Goal: Task Accomplishment & Management: Manage account settings

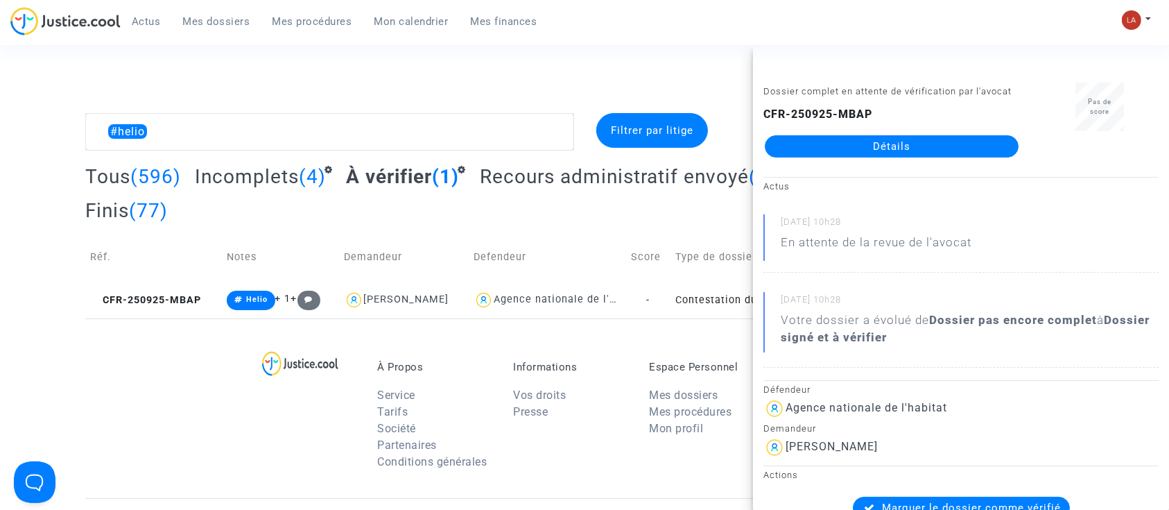
drag, startPoint x: 911, startPoint y: 175, endPoint x: 927, endPoint y: 167, distance: 17.1
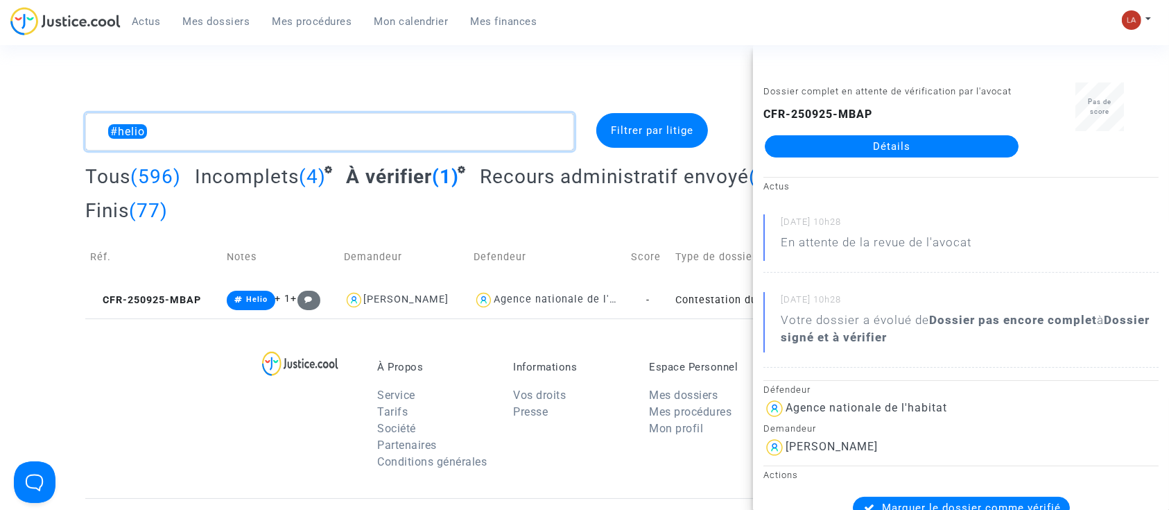
click at [215, 125] on textarea at bounding box center [329, 131] width 489 height 37
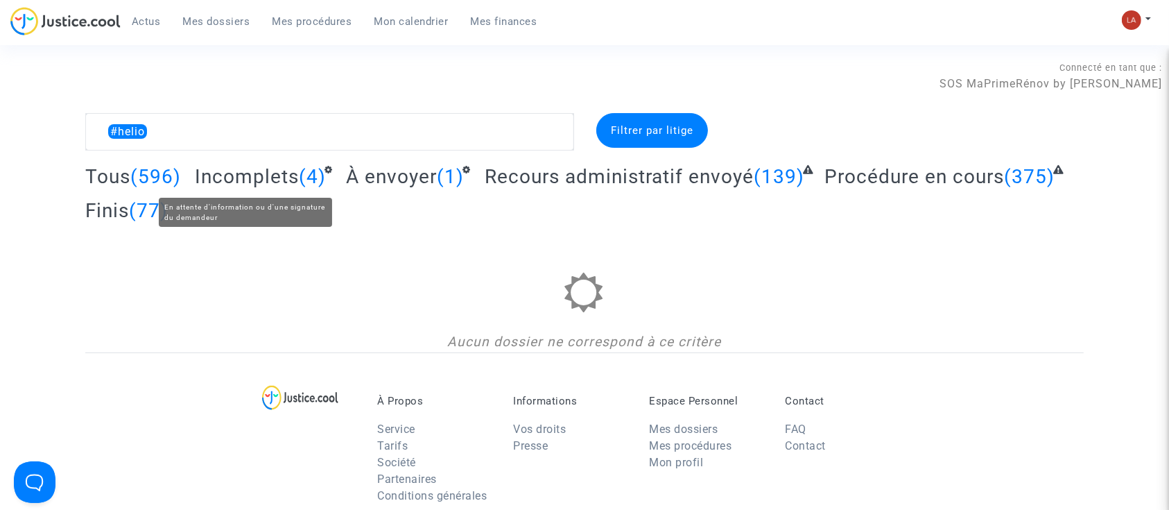
click at [247, 170] on span "Incomplets" at bounding box center [247, 176] width 104 height 23
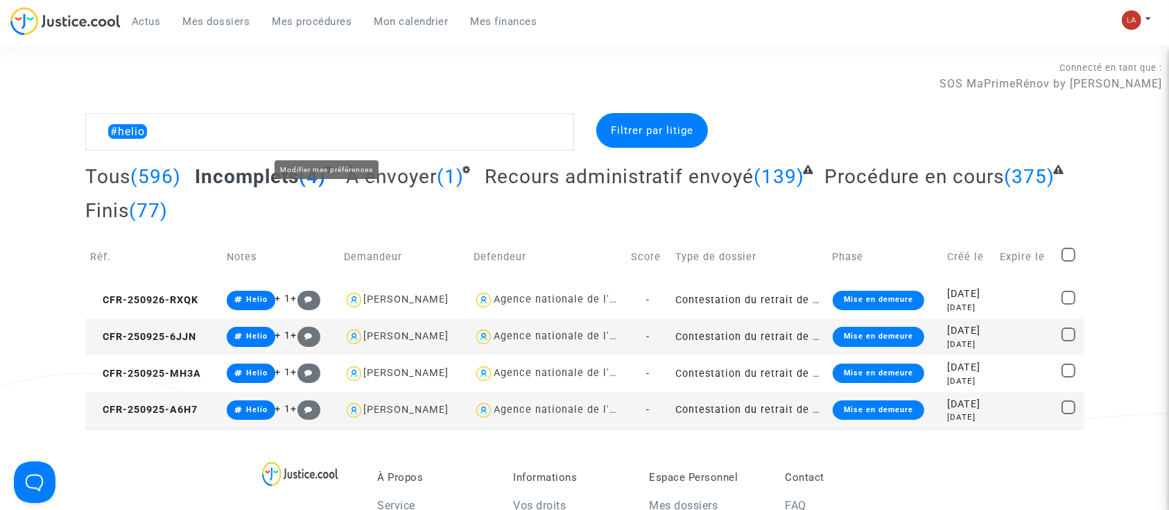
scroll to position [92, 0]
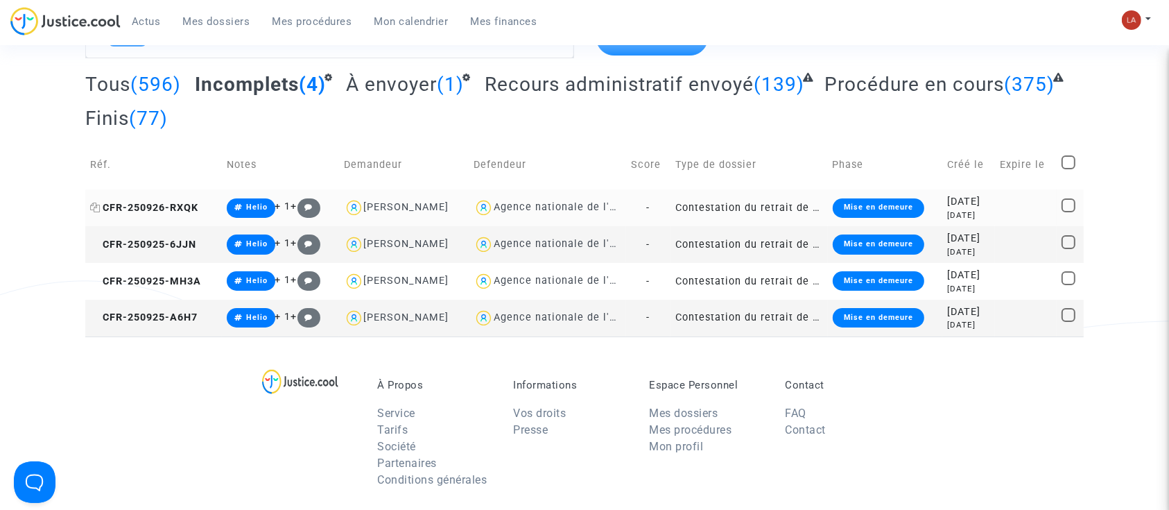
click at [180, 203] on span "CFR-250926-RXQK" at bounding box center [144, 208] width 108 height 12
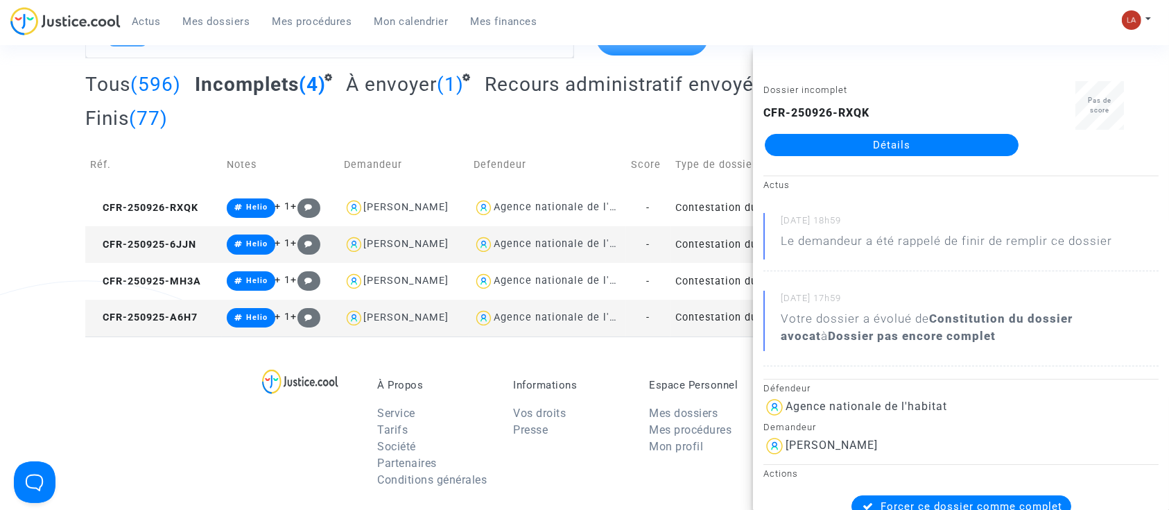
scroll to position [0, 0]
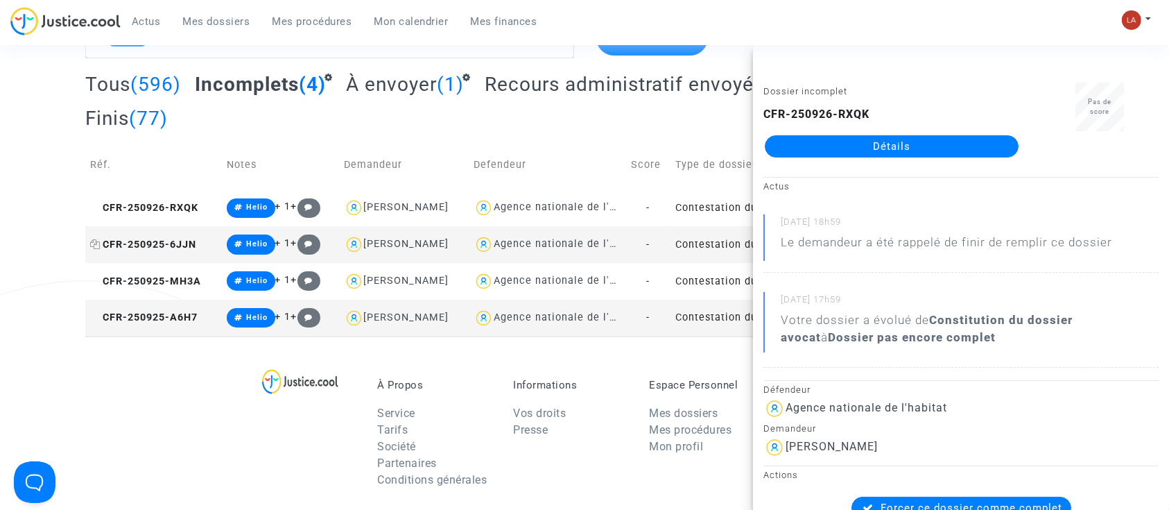
click at [158, 239] on span "CFR-250925-6JJN" at bounding box center [143, 245] width 106 height 12
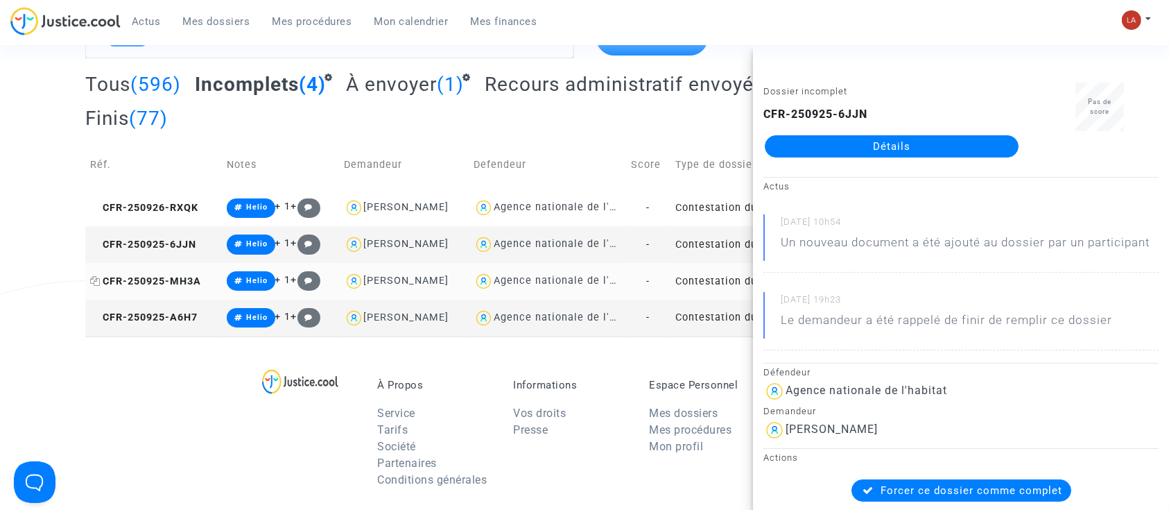
click at [176, 281] on span "CFR-250925-MH3A" at bounding box center [145, 281] width 111 height 12
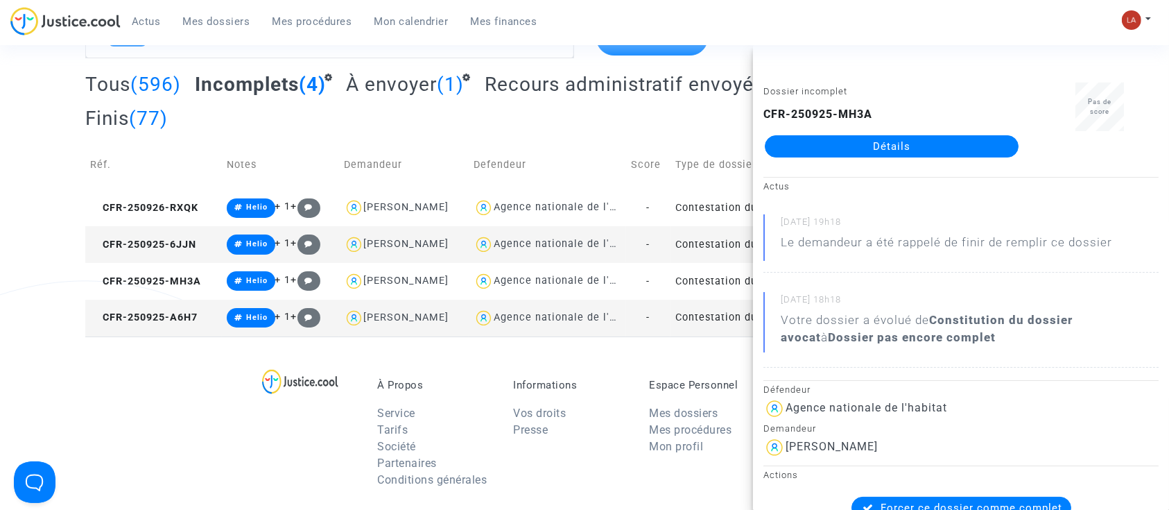
drag, startPoint x: 947, startPoint y: 160, endPoint x: 975, endPoint y: 141, distance: 34.1
click at [158, 333] on td "CFR-250925-A6H7" at bounding box center [153, 318] width 137 height 37
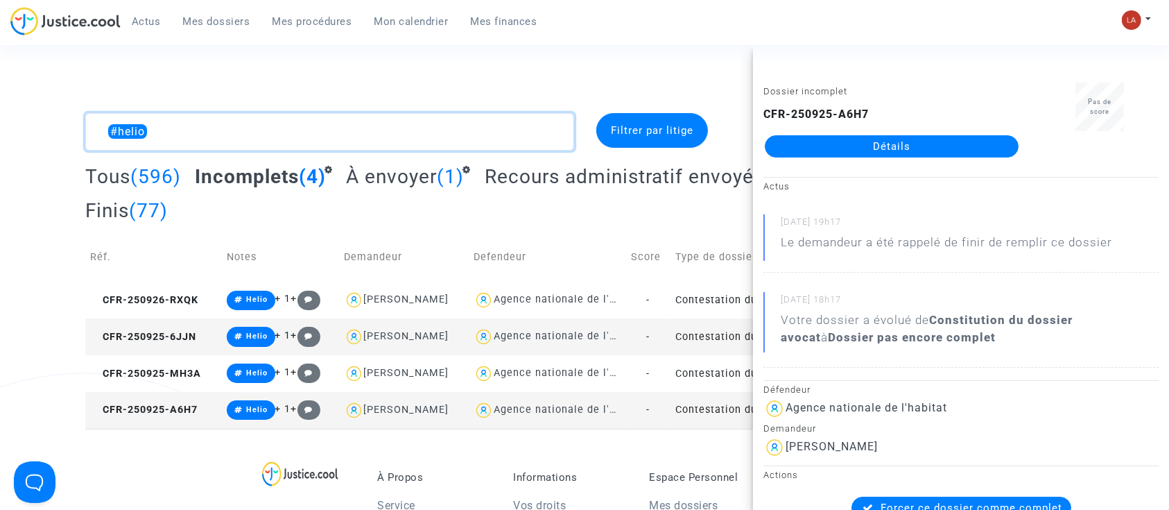
click at [385, 121] on textarea at bounding box center [329, 131] width 489 height 37
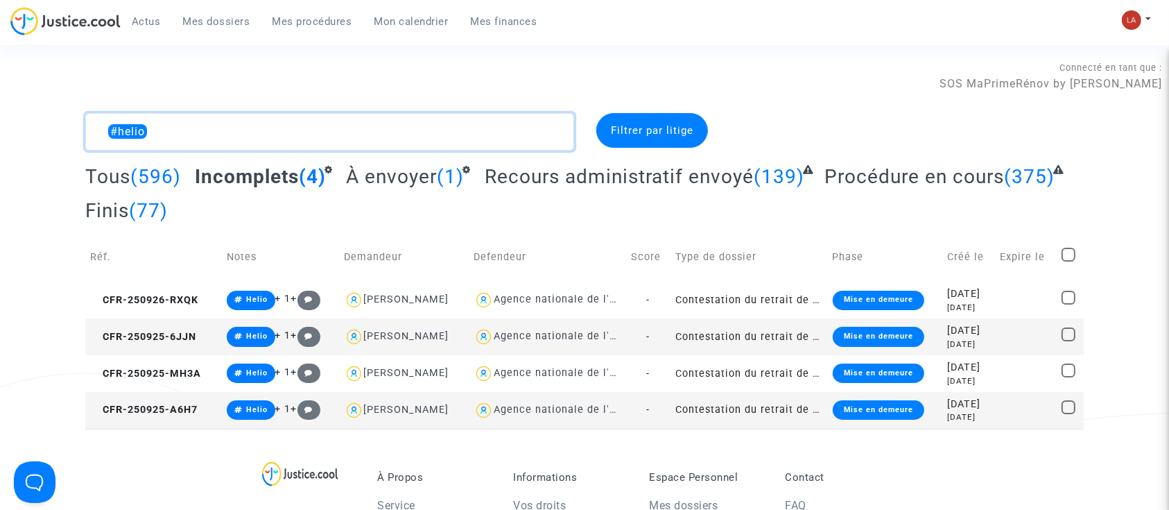
type textarea "#helio"
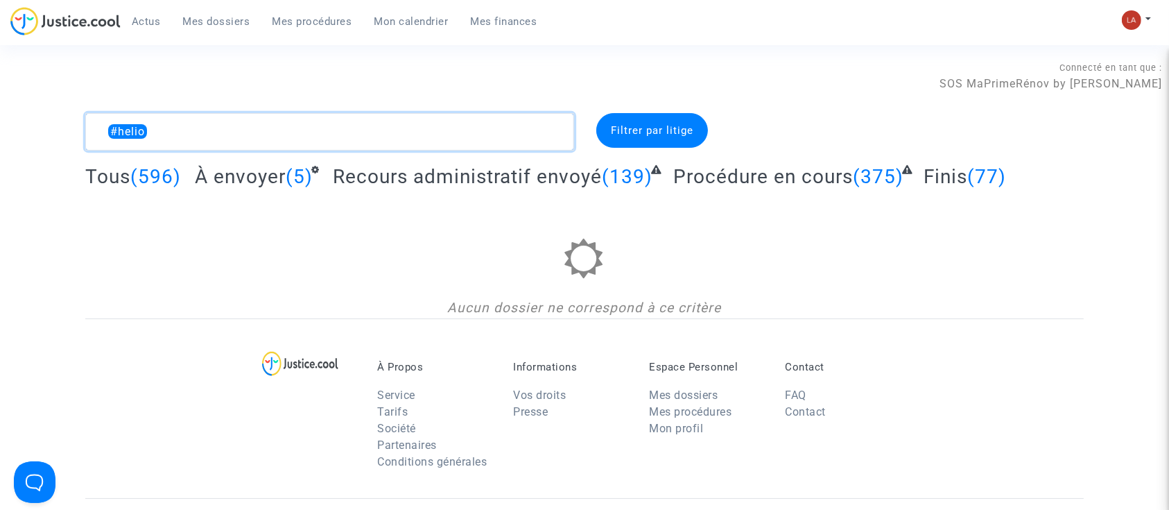
drag, startPoint x: 220, startPoint y: 133, endPoint x: 60, endPoint y: 135, distance: 159.5
click at [60, 135] on div "#helio Filtrer par litige Tous (596) À envoyer (5) Recours administratif envoyé…" at bounding box center [584, 215] width 1169 height 205
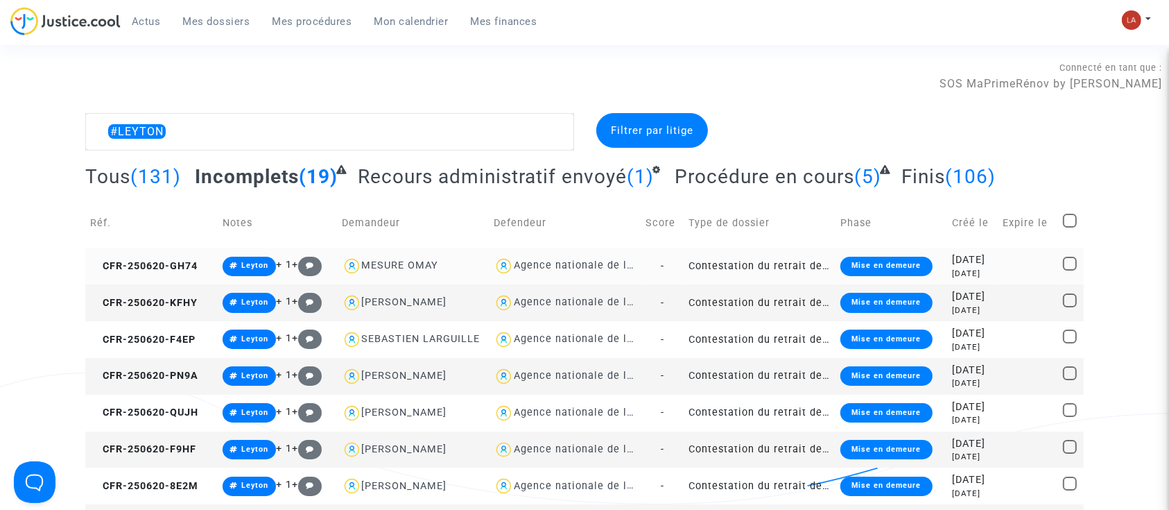
click at [172, 255] on td "CFR-250620-GH74" at bounding box center [151, 266] width 132 height 37
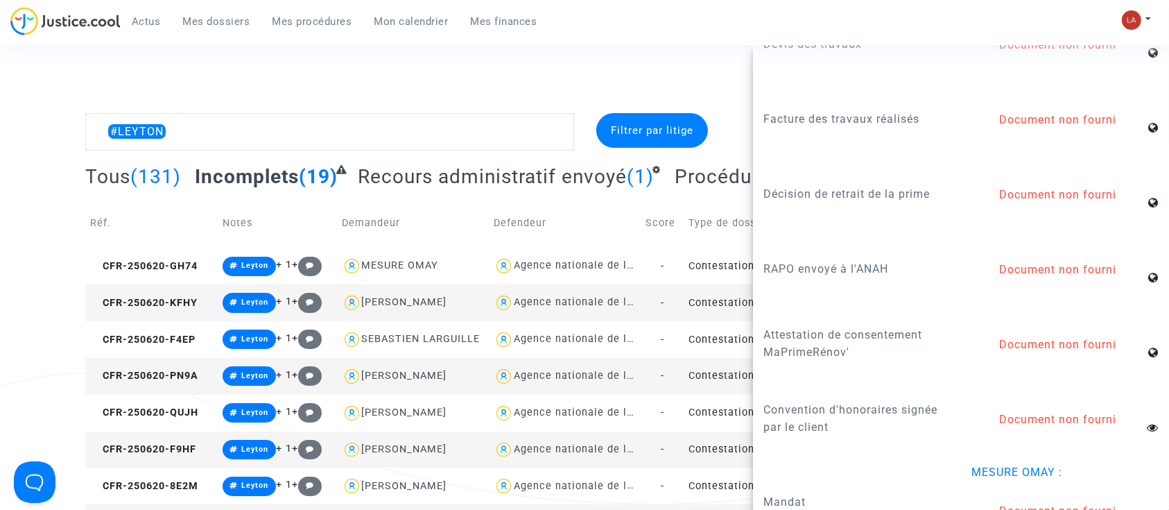
scroll to position [1735, 0]
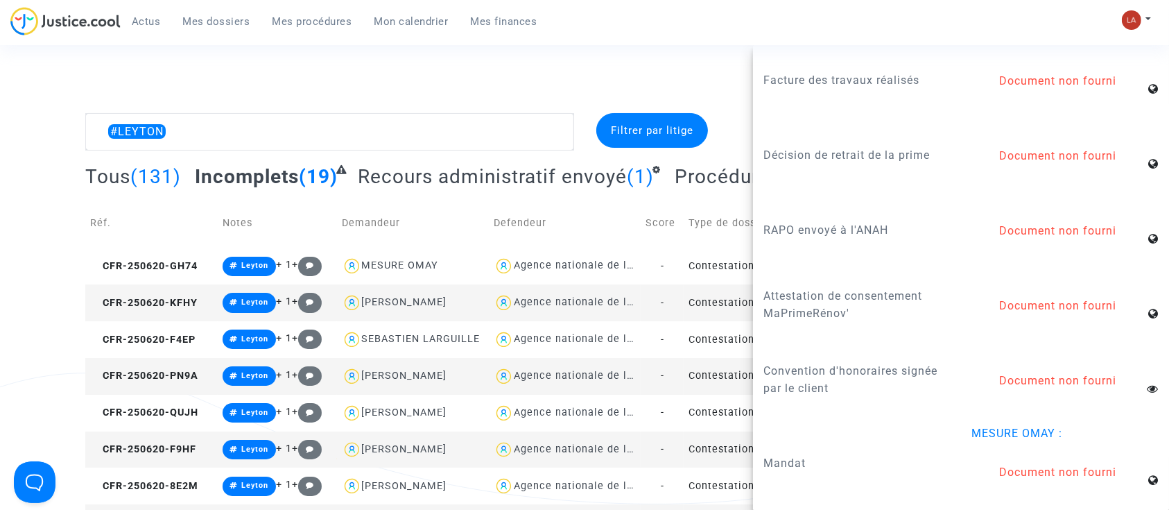
drag, startPoint x: 144, startPoint y: 296, endPoint x: 277, endPoint y: 295, distance: 133.9
click at [144, 297] on span "CFR-250620-KFHY" at bounding box center [144, 303] width 108 height 12
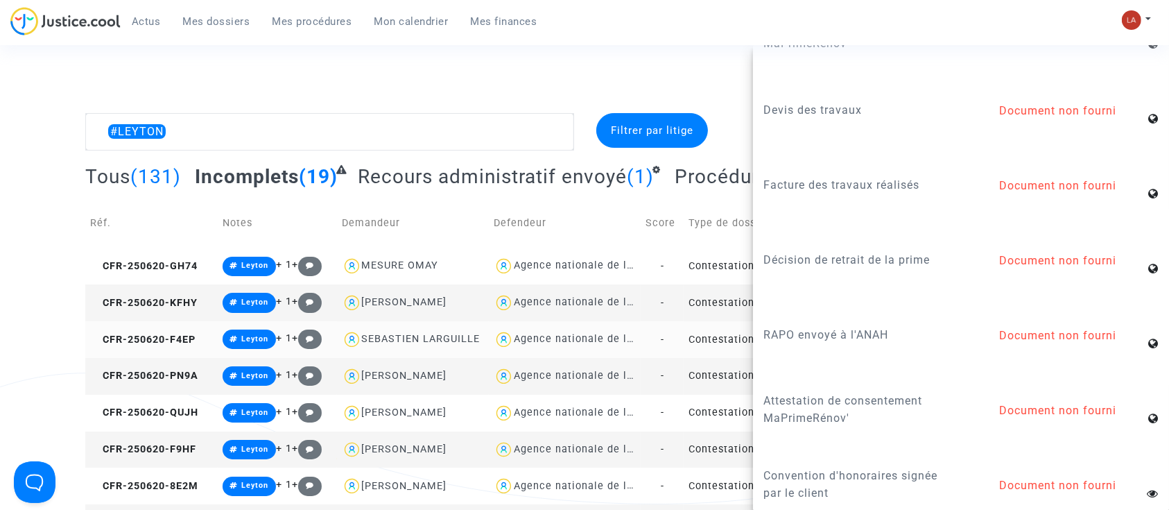
scroll to position [1665, 0]
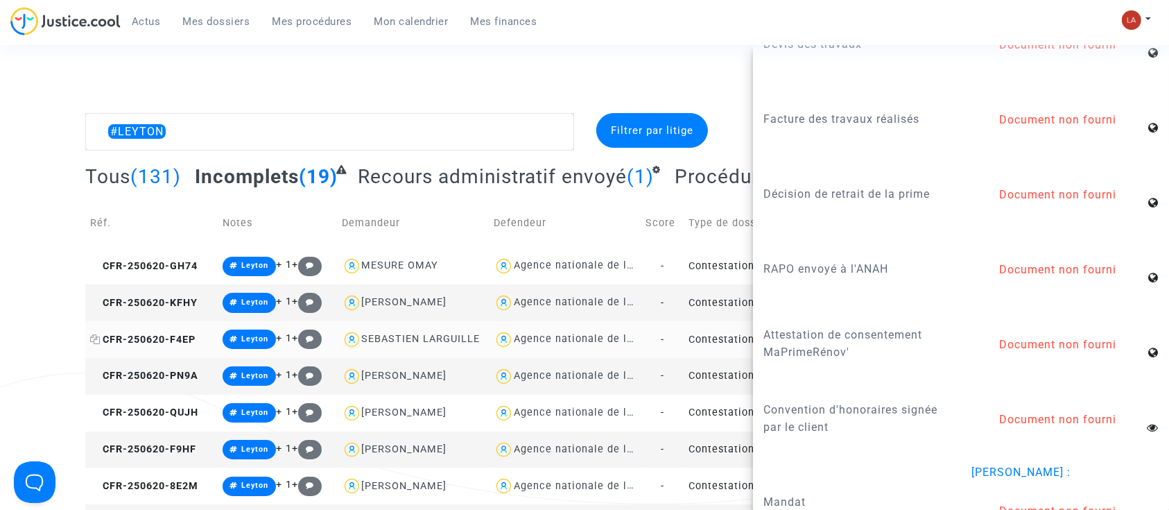
click at [159, 336] on span "CFR-250620-F4EP" at bounding box center [142, 340] width 105 height 12
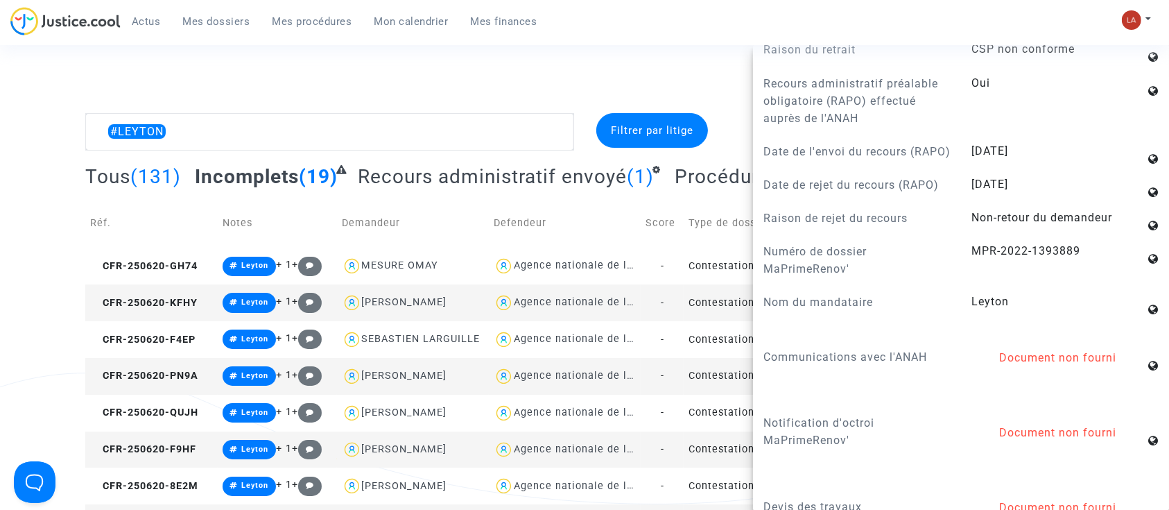
scroll to position [1572, 0]
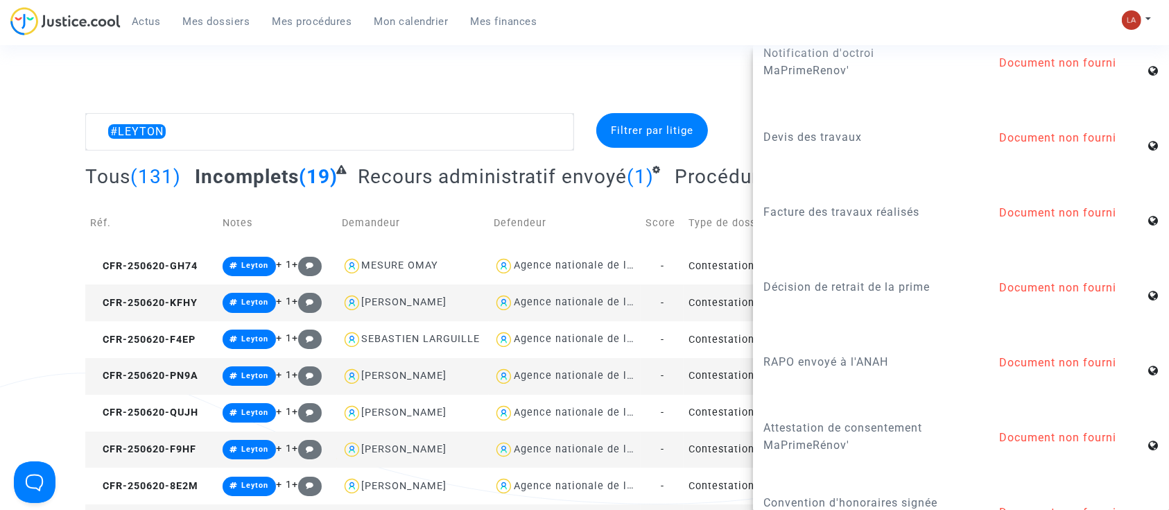
click at [185, 370] on span "CFR-250620-PN9A" at bounding box center [144, 376] width 108 height 12
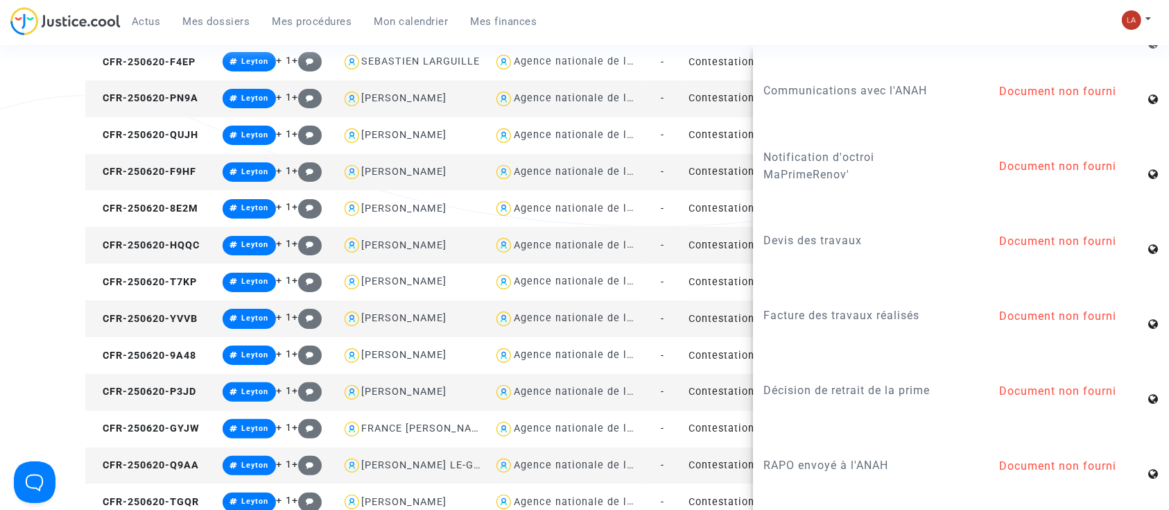
scroll to position [1479, 0]
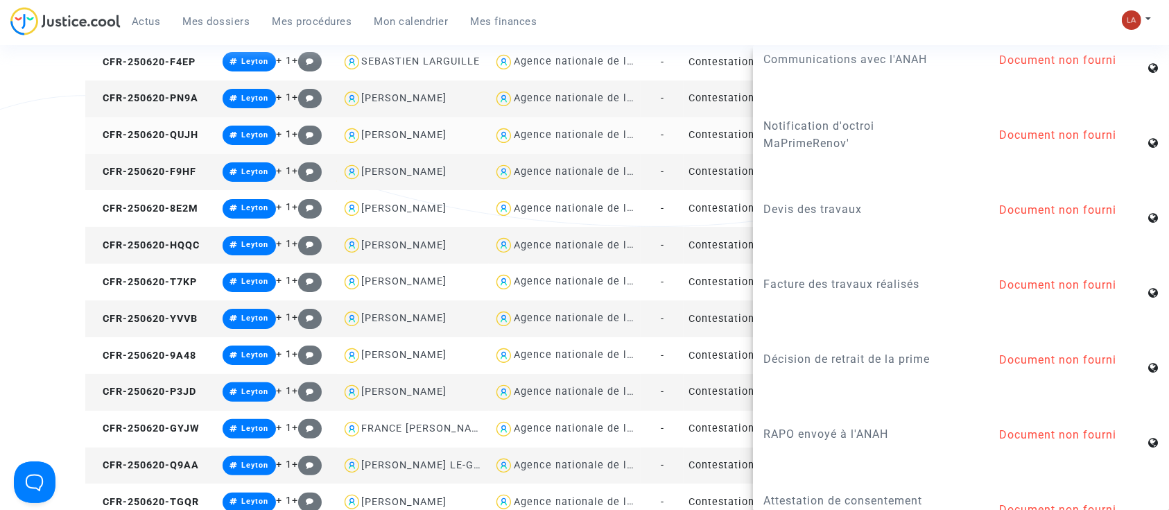
click at [184, 125] on td "CFR-250620-QUJH" at bounding box center [151, 135] width 132 height 37
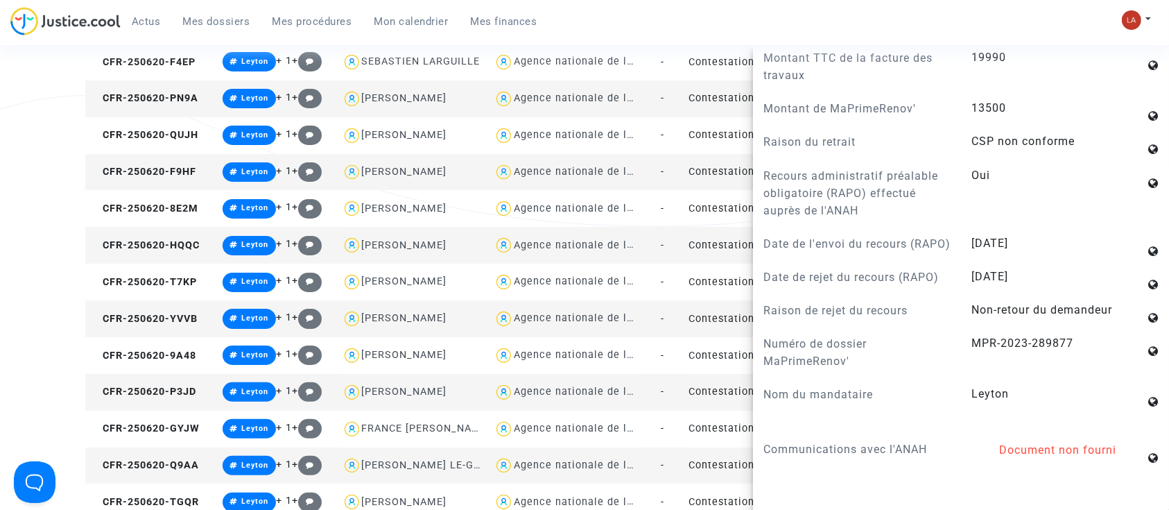
scroll to position [1572, 0]
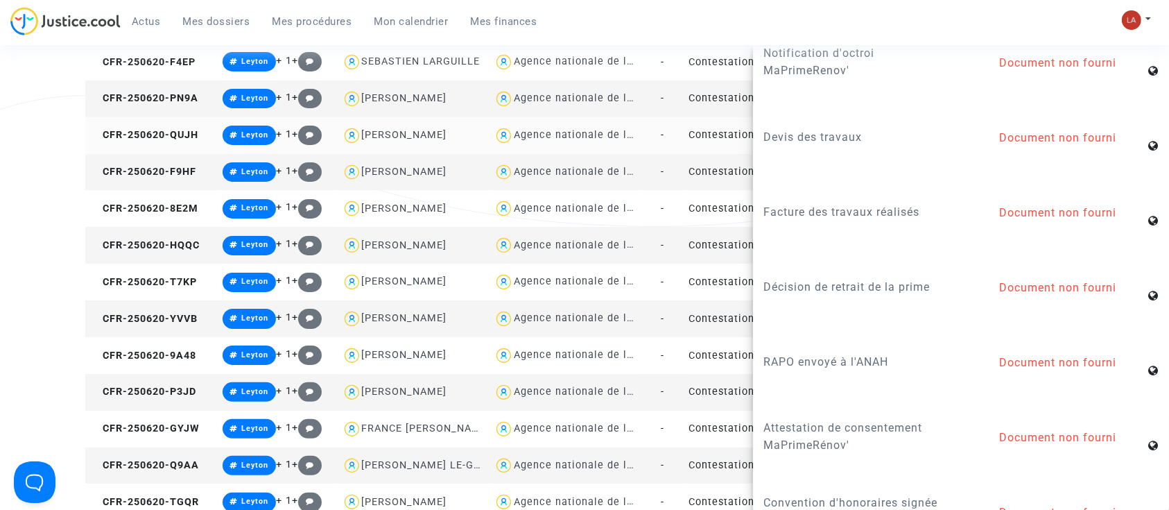
drag, startPoint x: 156, startPoint y: 169, endPoint x: 284, endPoint y: 143, distance: 130.9
click at [156, 169] on span "CFR-250620-F9HF" at bounding box center [143, 172] width 106 height 12
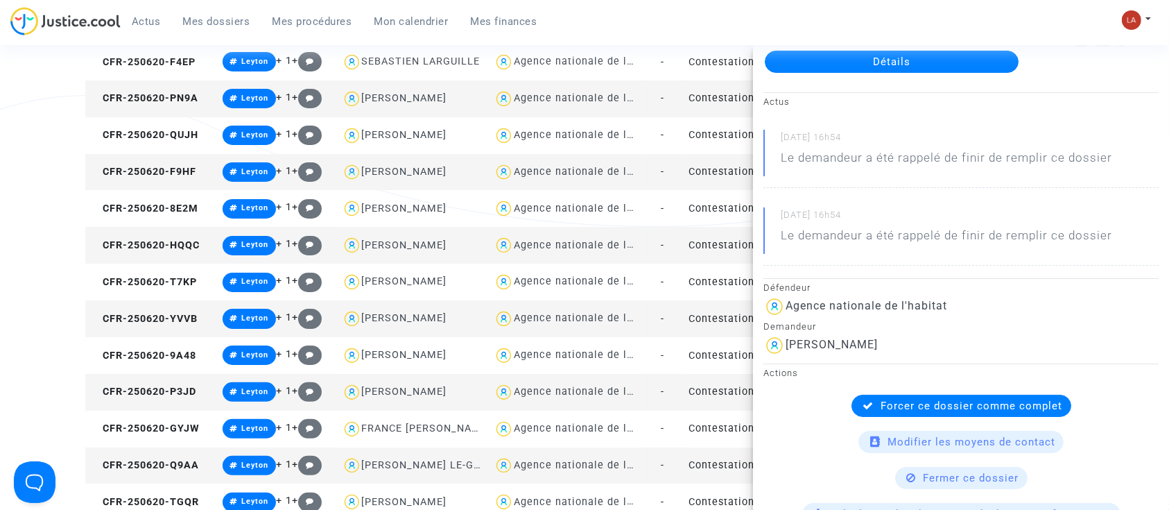
scroll to position [0, 0]
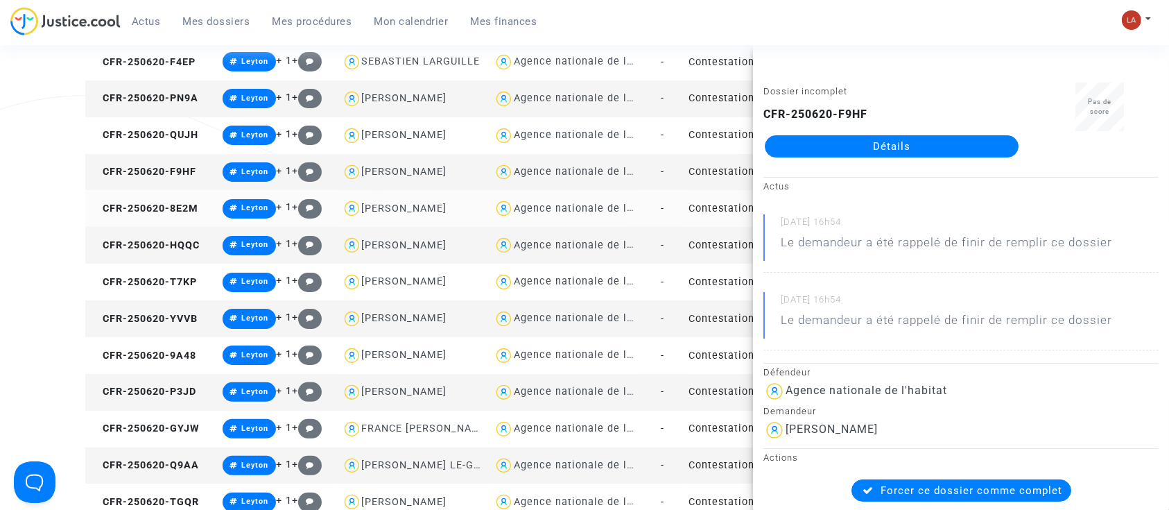
click at [175, 197] on td "CFR-250620-8E2M" at bounding box center [151, 208] width 132 height 37
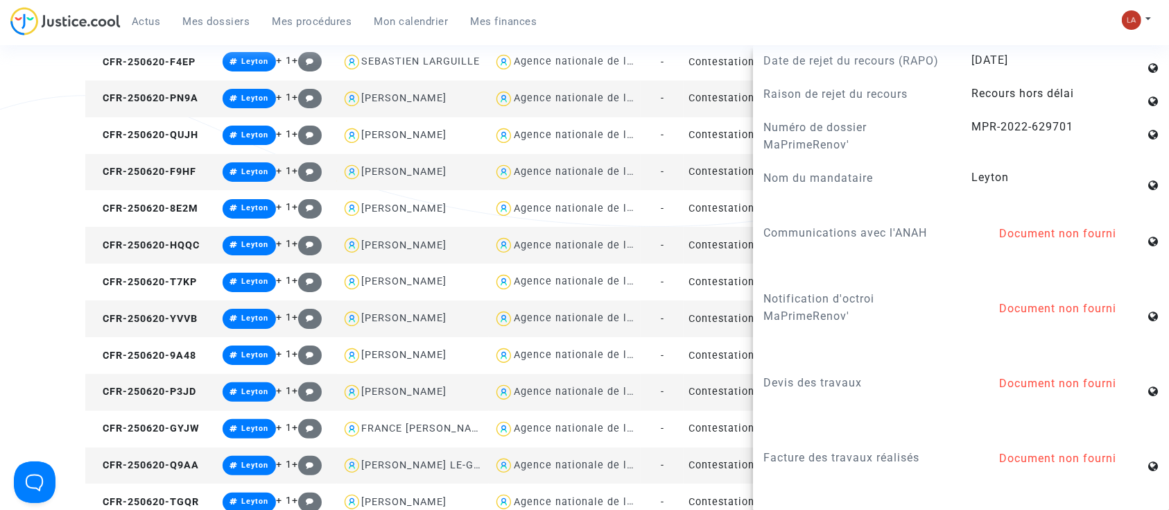
scroll to position [1735, 0]
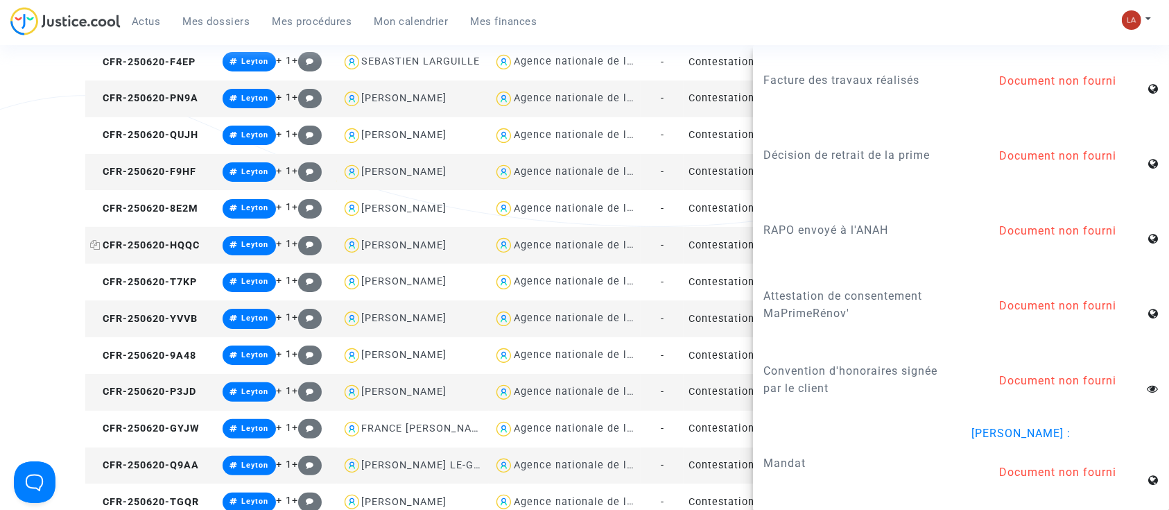
click at [173, 247] on span "CFR-250620-HQQC" at bounding box center [145, 245] width 110 height 12
click at [160, 270] on td "CFR-250620-T7KP" at bounding box center [151, 282] width 132 height 37
click at [170, 280] on span "CFR-250620-T7KP" at bounding box center [143, 282] width 107 height 12
click at [164, 322] on span "CFR-250620-YVVB" at bounding box center [144, 319] width 108 height 12
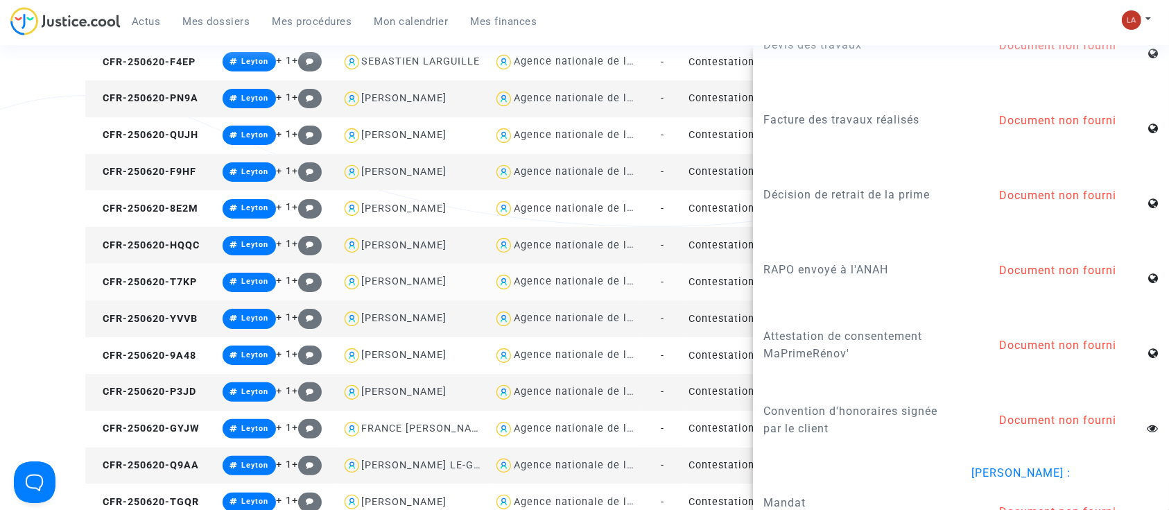
scroll to position [1765, 0]
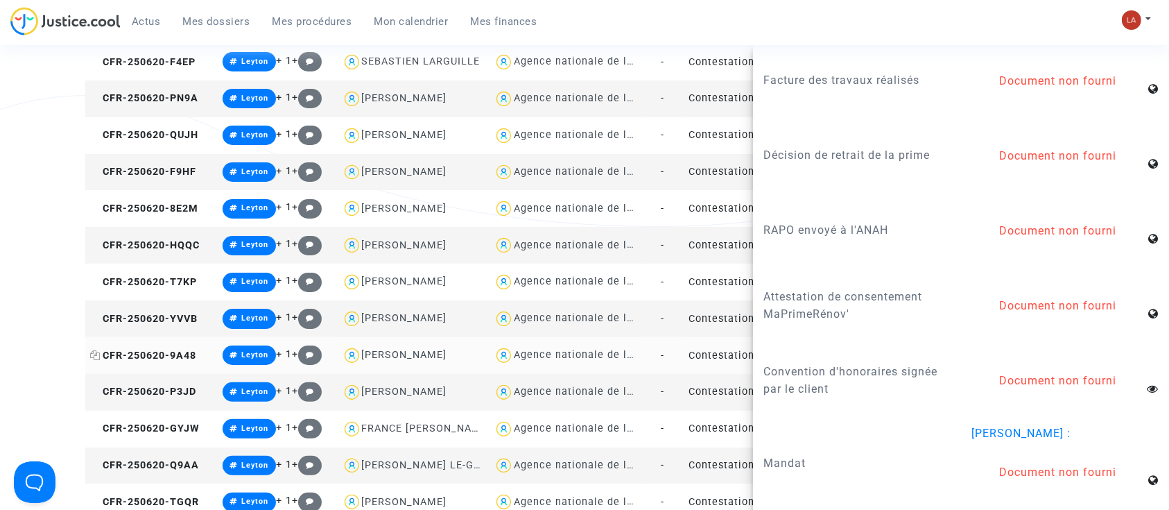
click at [178, 352] on span "CFR-250620-9A48" at bounding box center [143, 356] width 106 height 12
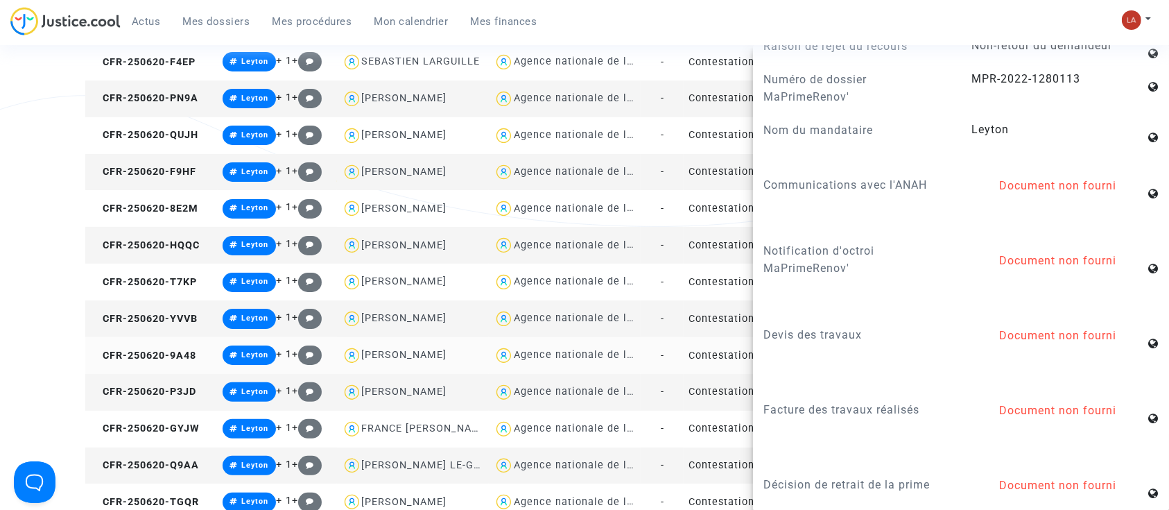
scroll to position [1479, 0]
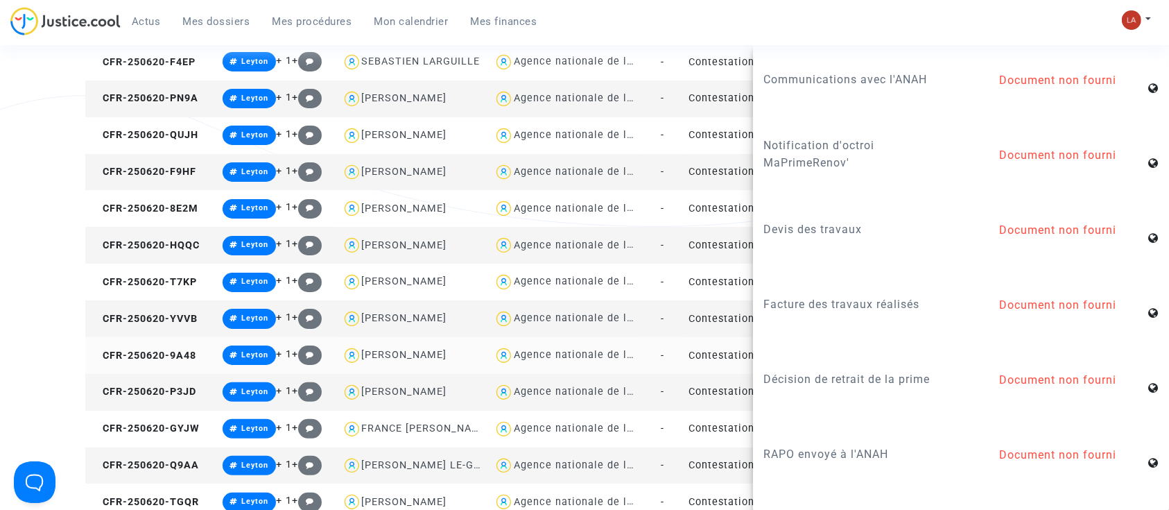
click at [184, 372] on td "CFR-250620-9A48" at bounding box center [151, 355] width 132 height 37
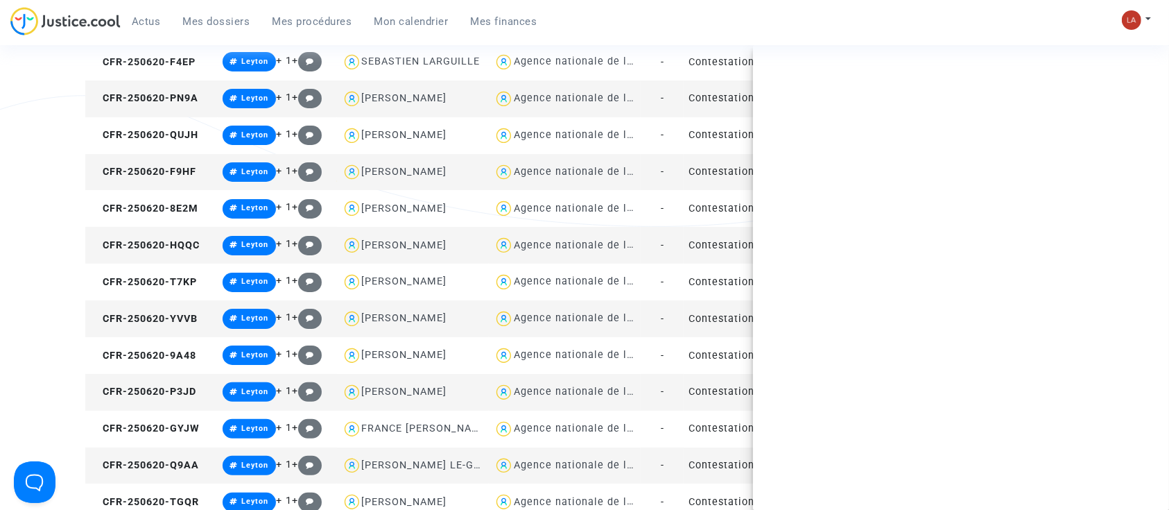
scroll to position [0, 0]
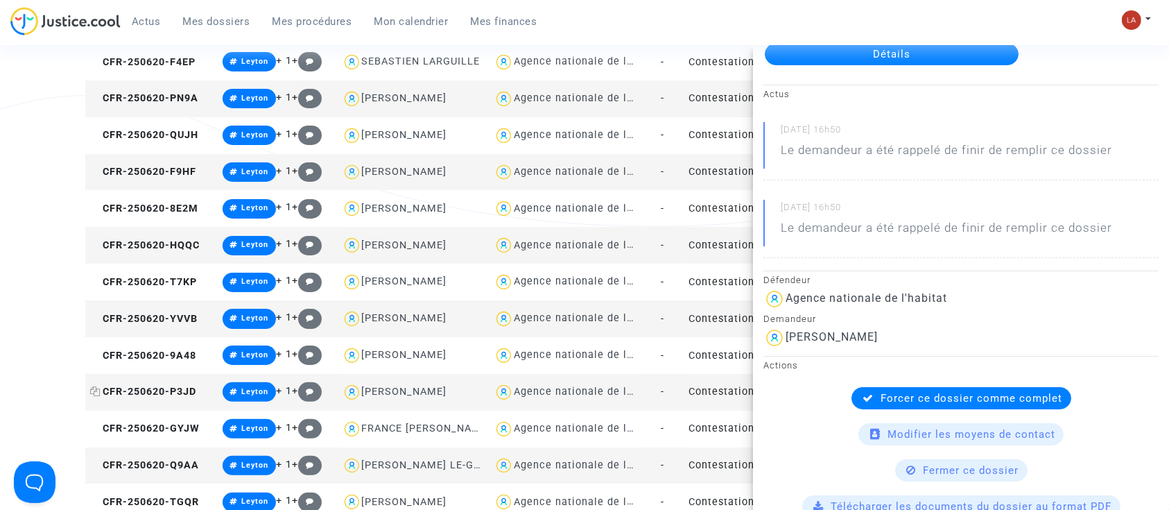
click at [155, 386] on span "CFR-250620-P3JD" at bounding box center [143, 392] width 106 height 12
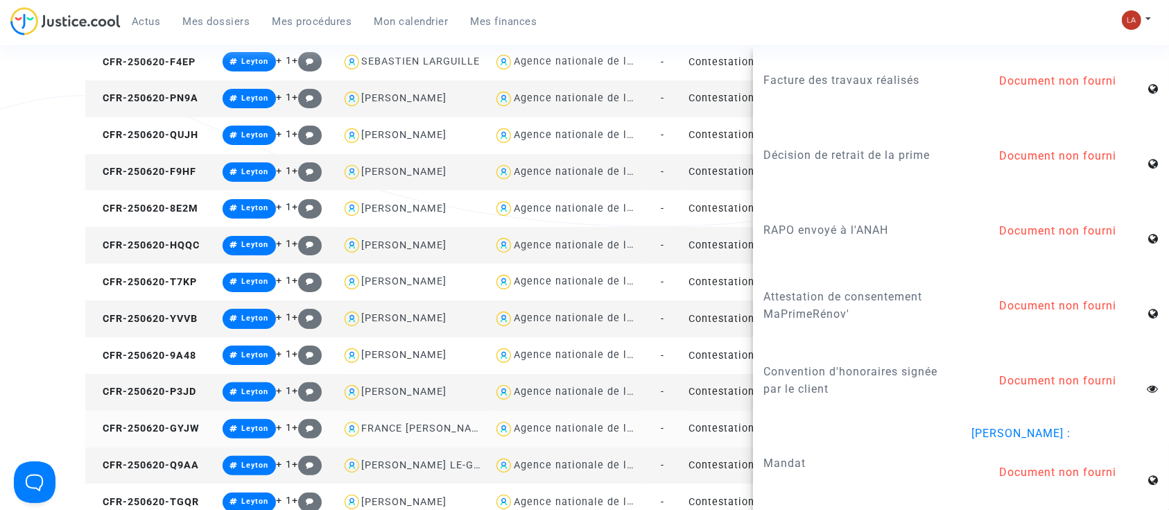
click at [137, 436] on td "CFR-250620-GYJW" at bounding box center [151, 429] width 132 height 37
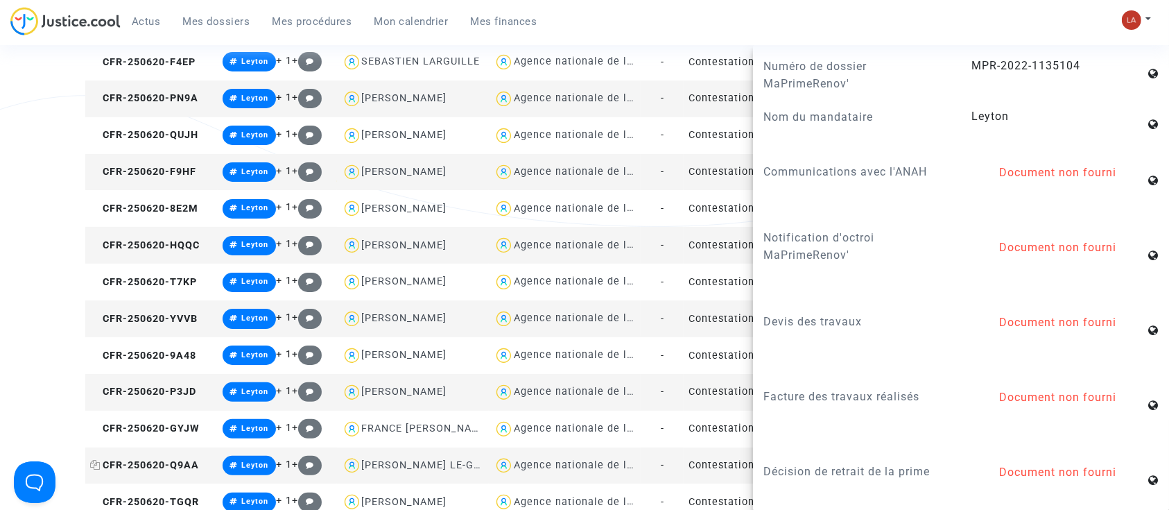
click at [182, 467] on span "CFR-250620-Q9AA" at bounding box center [144, 465] width 109 height 12
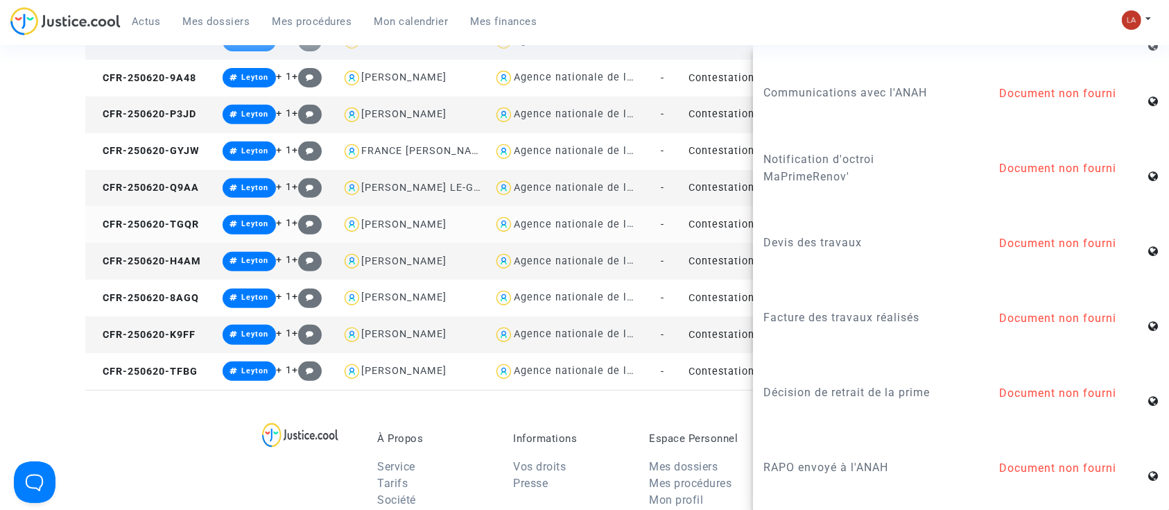
click at [182, 232] on td "CFR-250620-TGQR" at bounding box center [151, 224] width 132 height 37
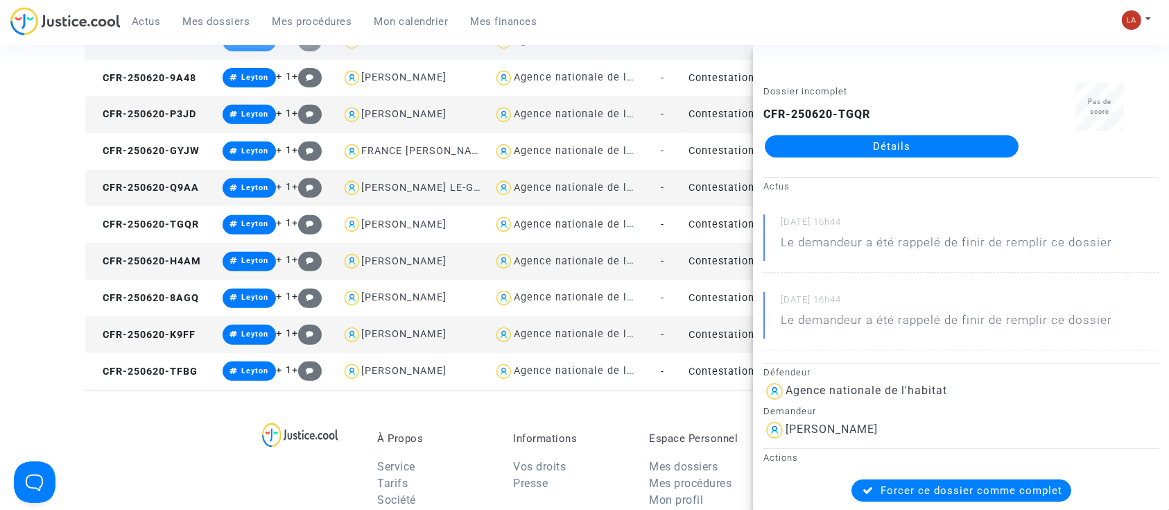
click at [190, 273] on td "CFR-250620-H4AM" at bounding box center [151, 261] width 132 height 37
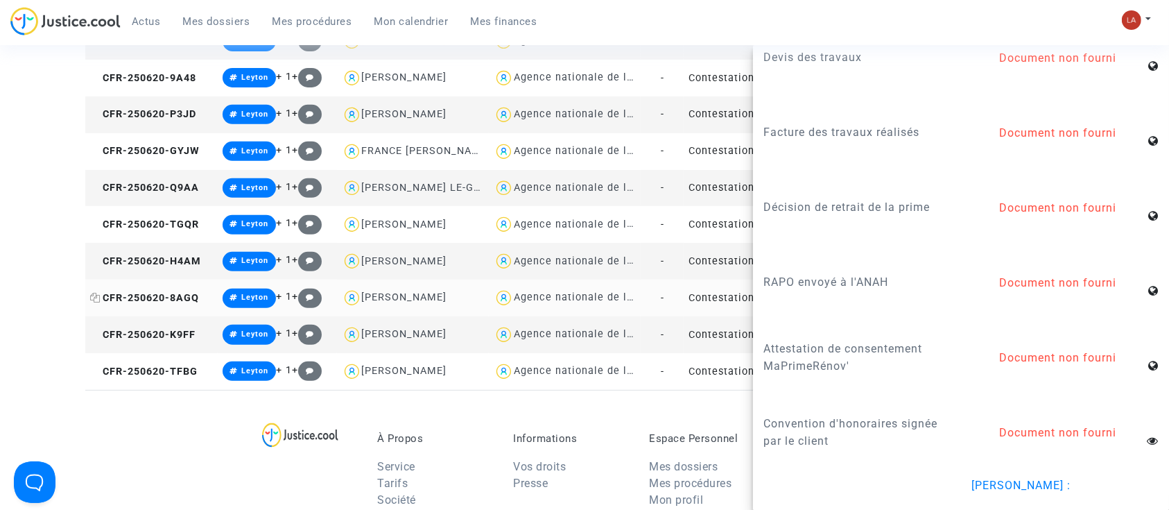
click at [175, 295] on span "CFR-250620-8AGQ" at bounding box center [144, 298] width 109 height 12
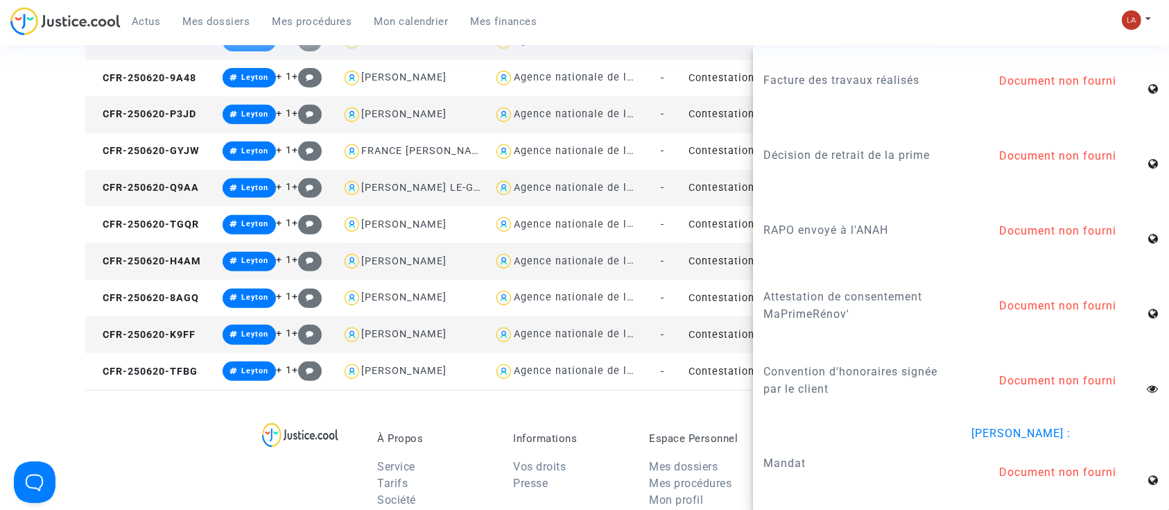
click at [166, 325] on td "CFR-250620-K9FF" at bounding box center [151, 334] width 132 height 37
click at [159, 369] on span "CFR-250620-TFBG" at bounding box center [144, 372] width 108 height 12
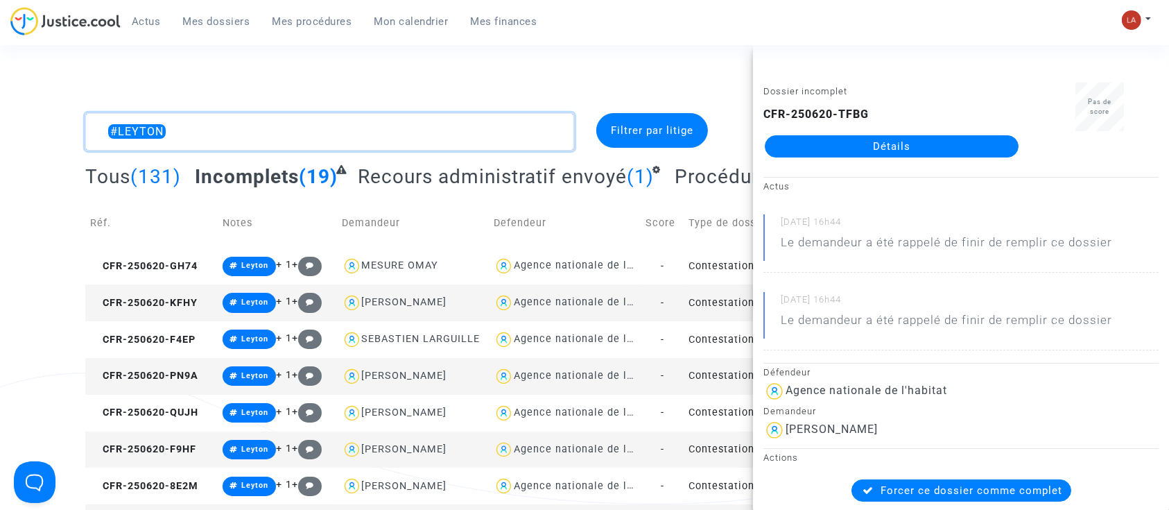
click at [108, 126] on textarea at bounding box center [329, 131] width 489 height 37
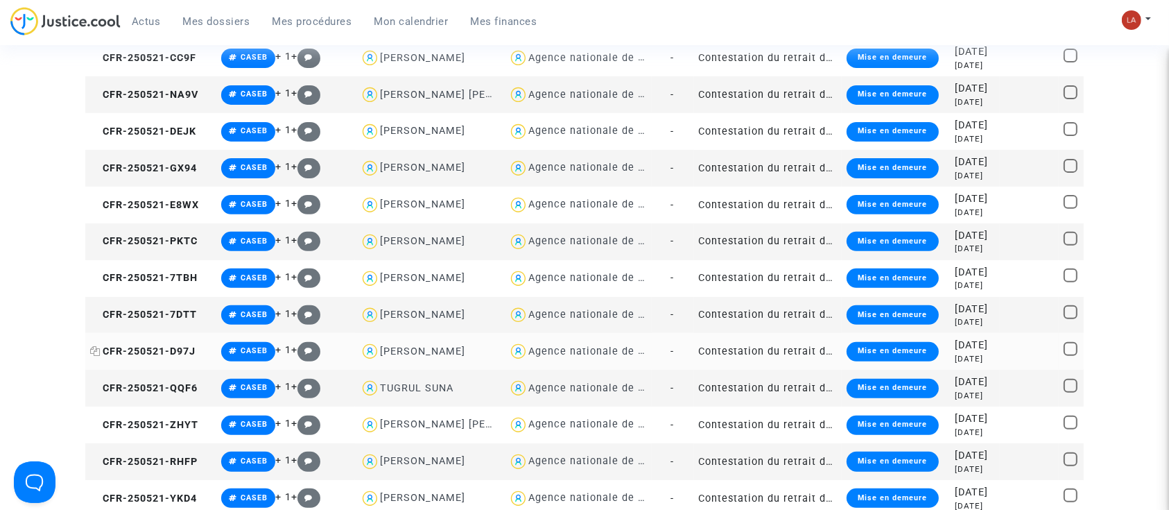
click at [175, 351] on span "CFR-250521-D97J" at bounding box center [142, 351] width 105 height 12
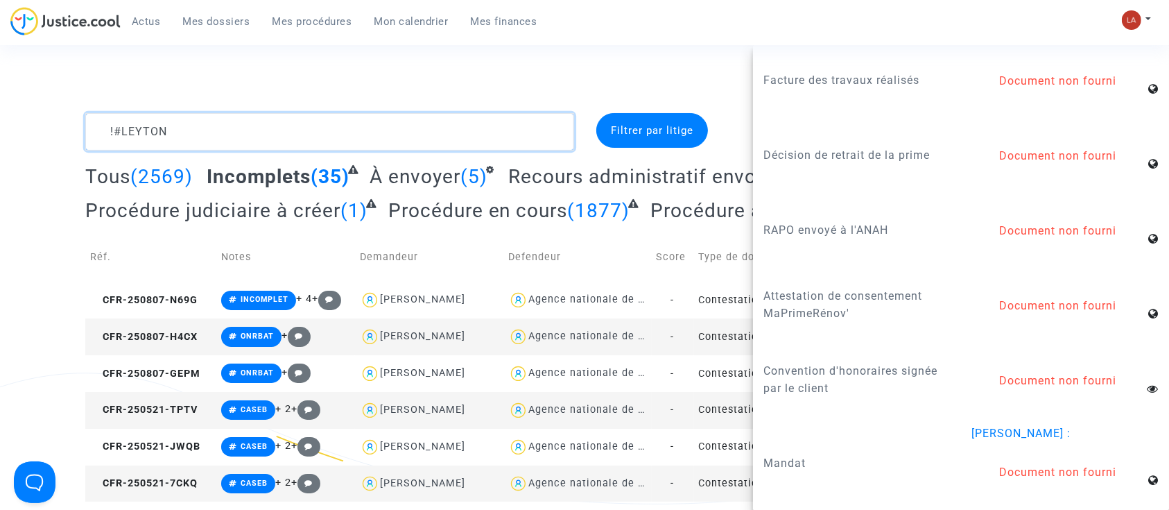
click at [366, 135] on textarea at bounding box center [329, 131] width 489 height 37
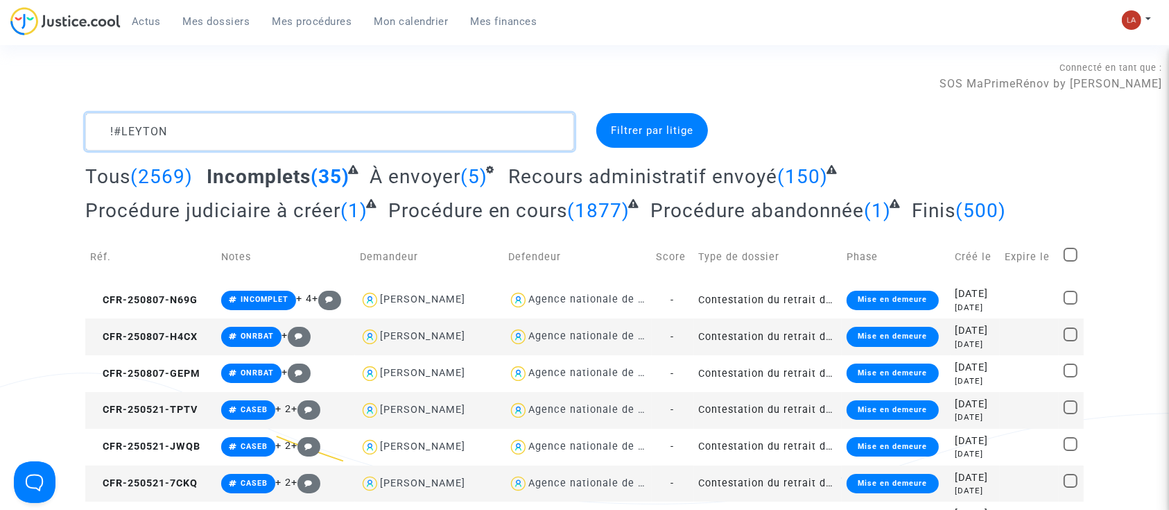
type textarea "!#LEYTON"
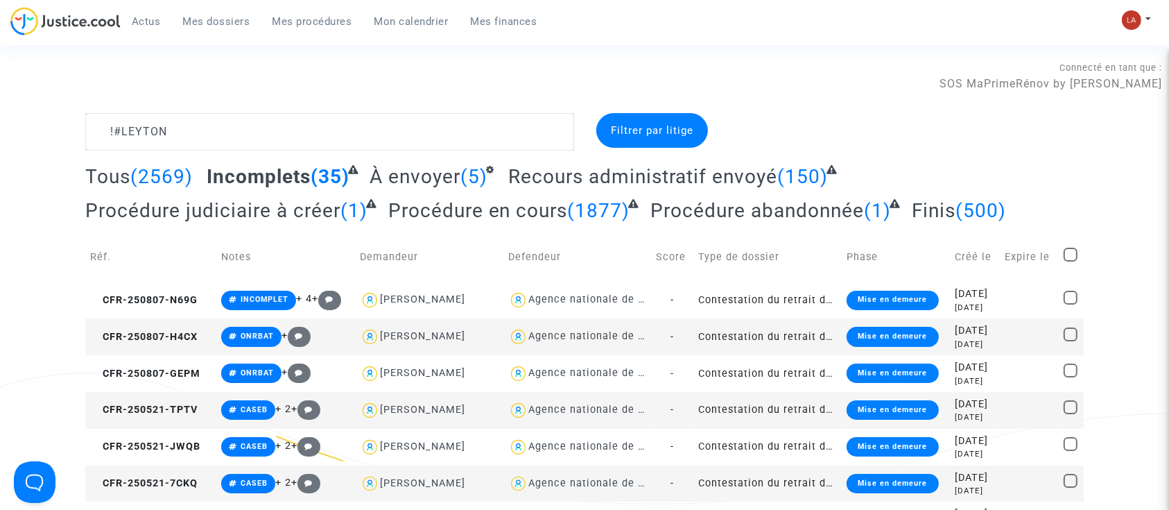
drag, startPoint x: 283, startPoint y: 14, endPoint x: 296, endPoint y: 58, distance: 46.3
click at [283, 14] on link "Mes procédures" at bounding box center [312, 21] width 102 height 21
click at [151, 294] on span "CFR-250807-N69G" at bounding box center [144, 300] width 108 height 12
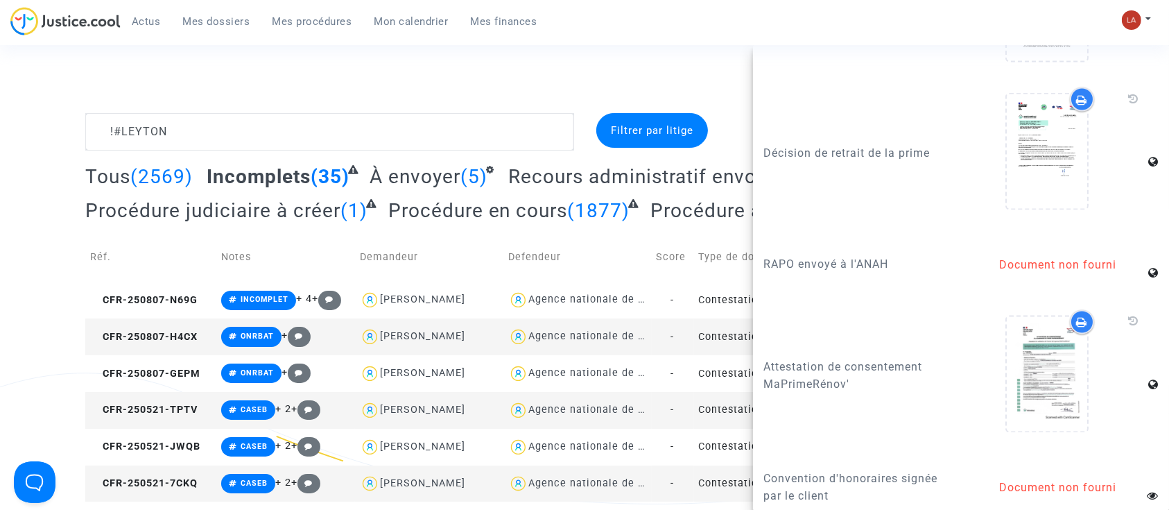
scroll to position [2589, 0]
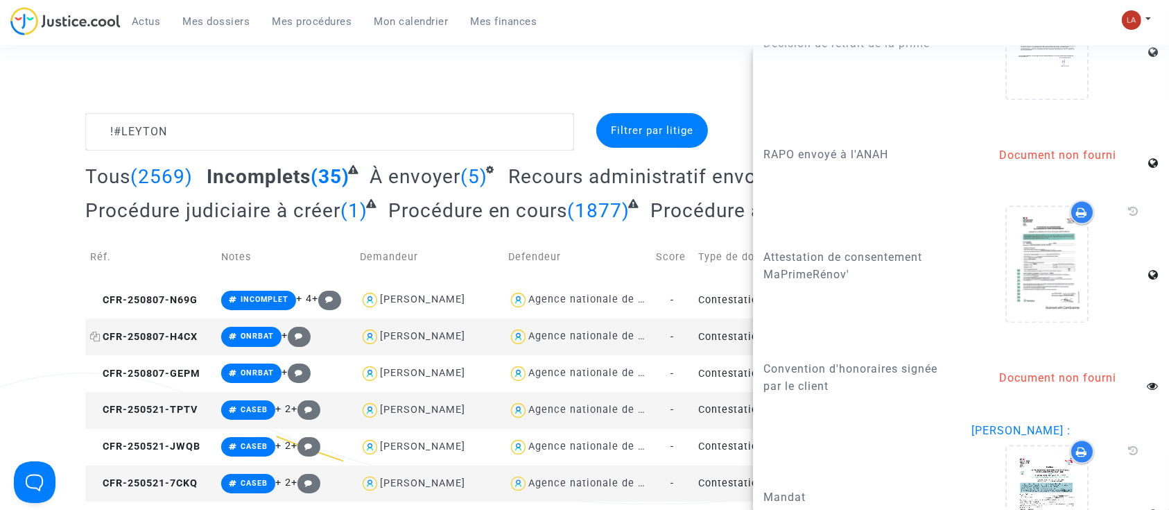
click at [182, 334] on span "CFR-250807-H4CX" at bounding box center [144, 337] width 108 height 12
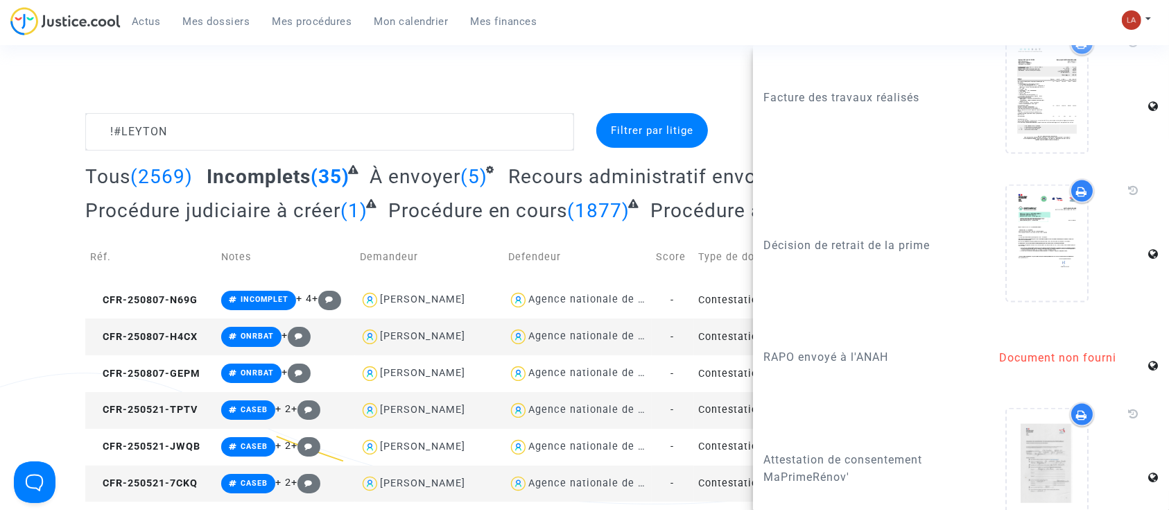
scroll to position [2127, 0]
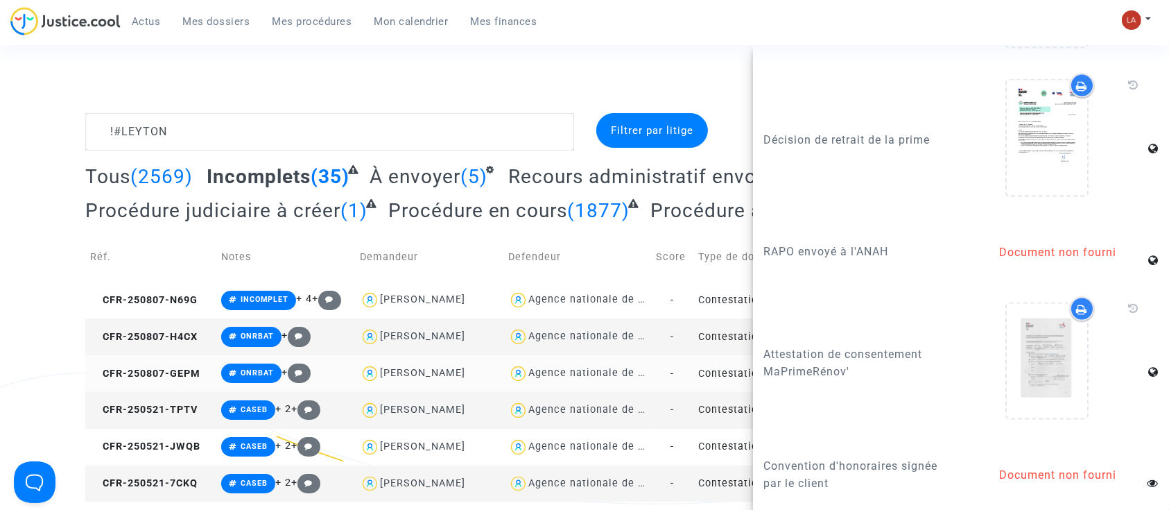
click at [174, 381] on td "CFR-250807-GEPM" at bounding box center [150, 373] width 131 height 37
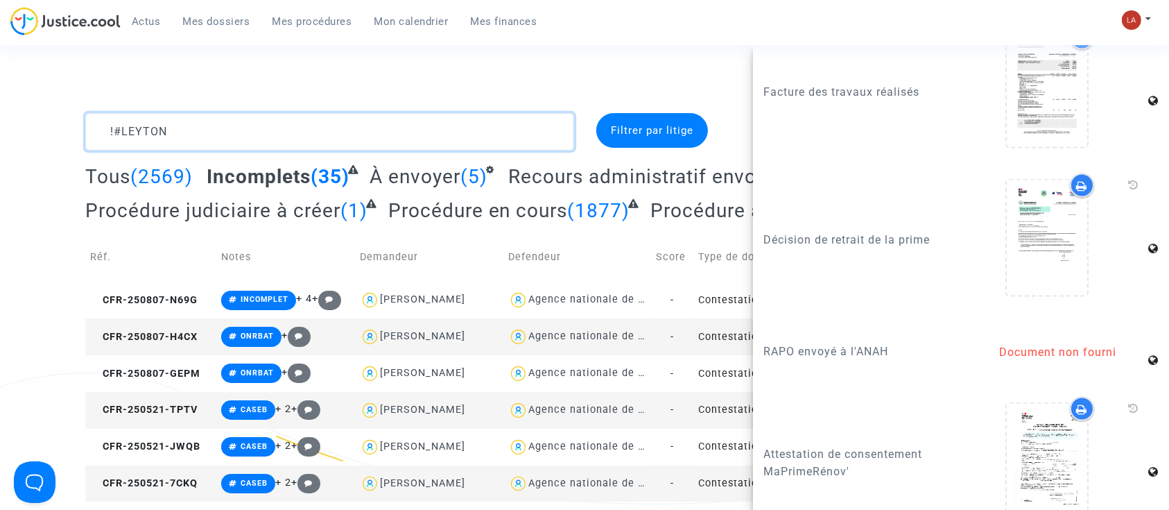
click at [385, 133] on textarea at bounding box center [329, 131] width 489 height 37
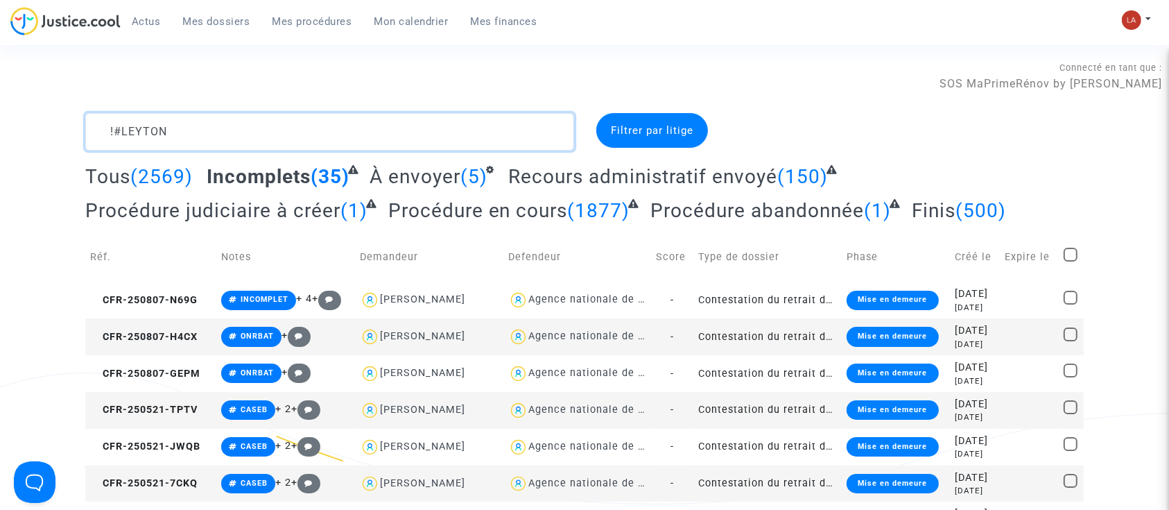
scroll to position [0, 0]
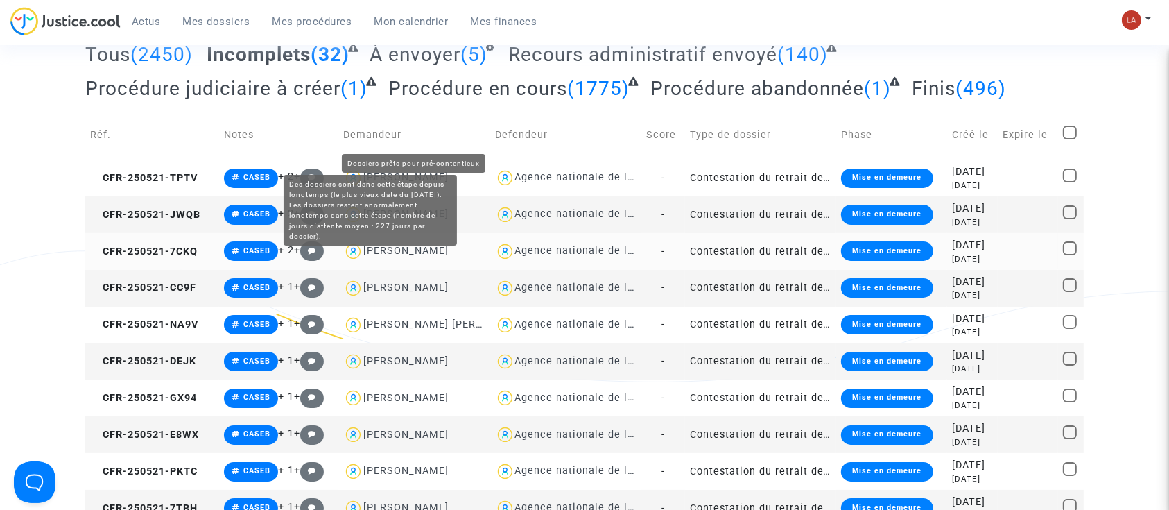
scroll to position [184, 0]
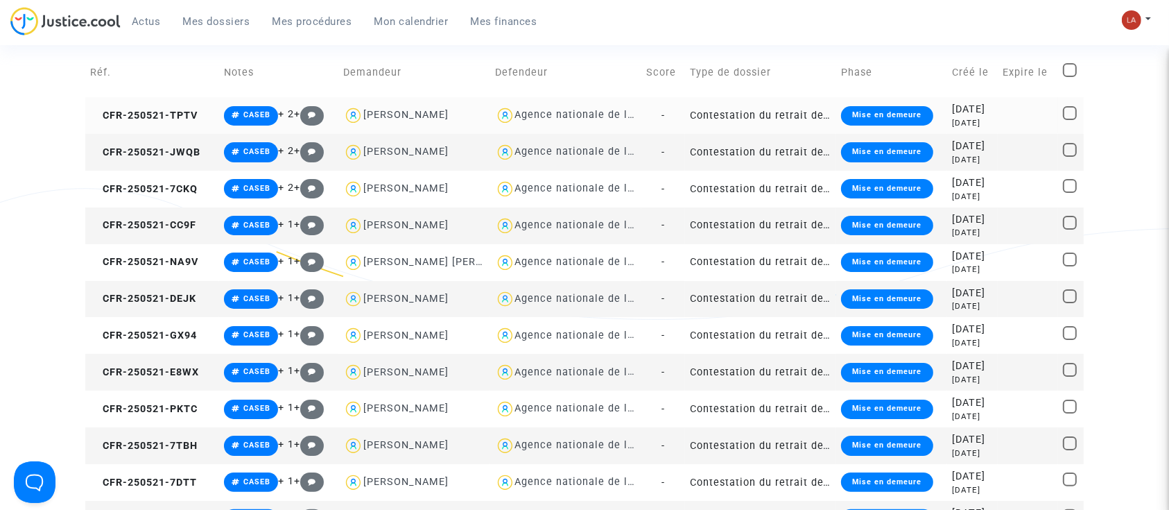
type textarea "!#LEYTON !#onrbat"
click at [200, 111] on td "CFR-250521-TPTV" at bounding box center [152, 115] width 134 height 37
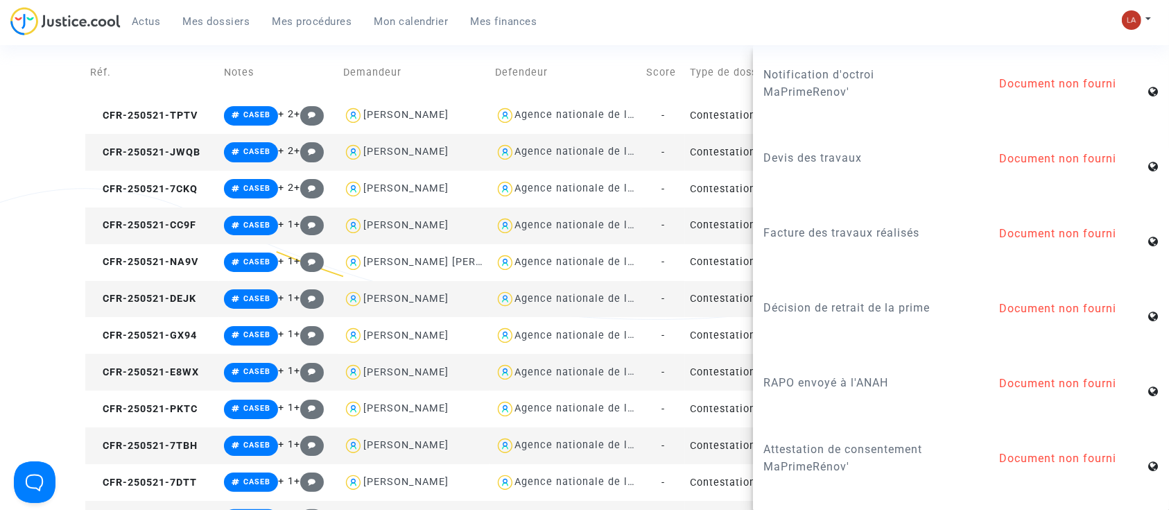
scroll to position [1572, 0]
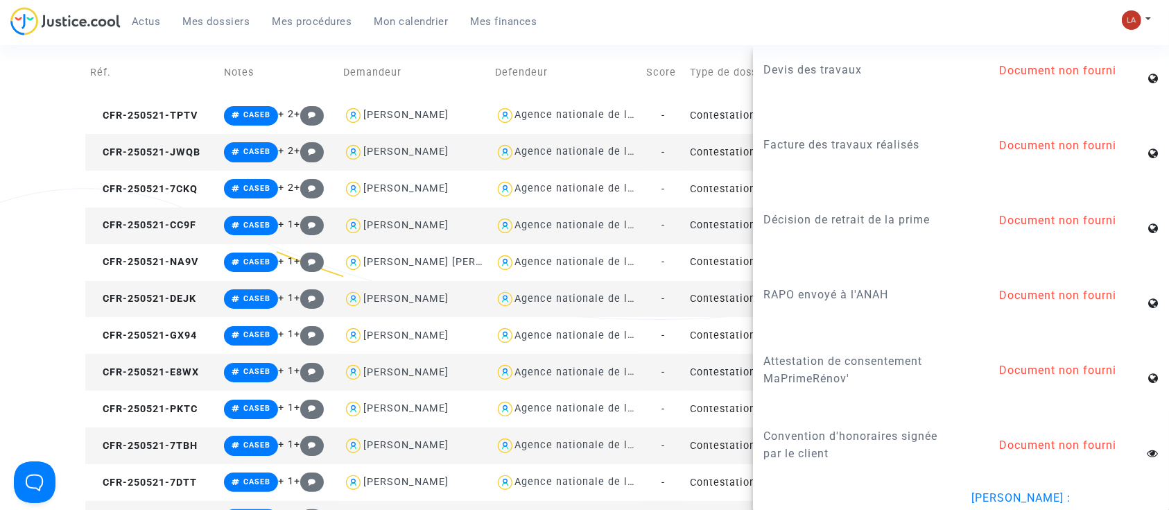
click at [166, 163] on td "CFR-250521-JWQB" at bounding box center [152, 152] width 134 height 37
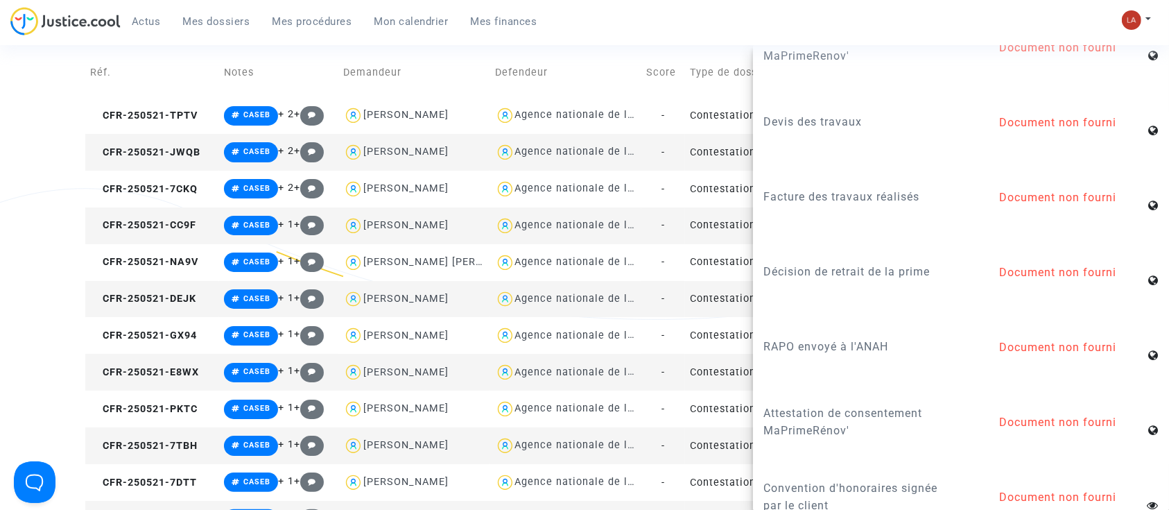
scroll to position [1665, 0]
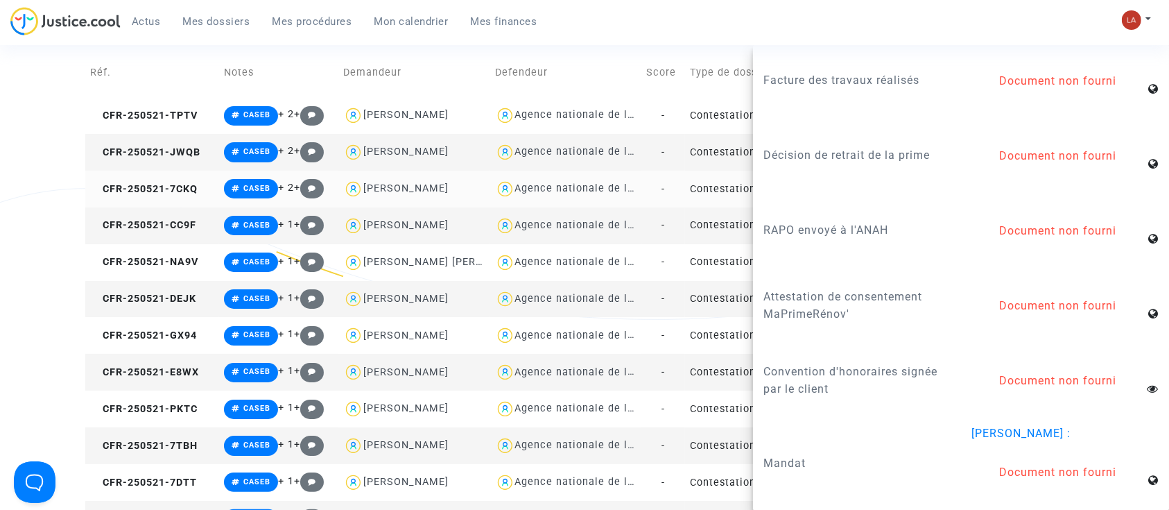
click at [177, 191] on span "CFR-250521-7CKQ" at bounding box center [144, 189] width 108 height 12
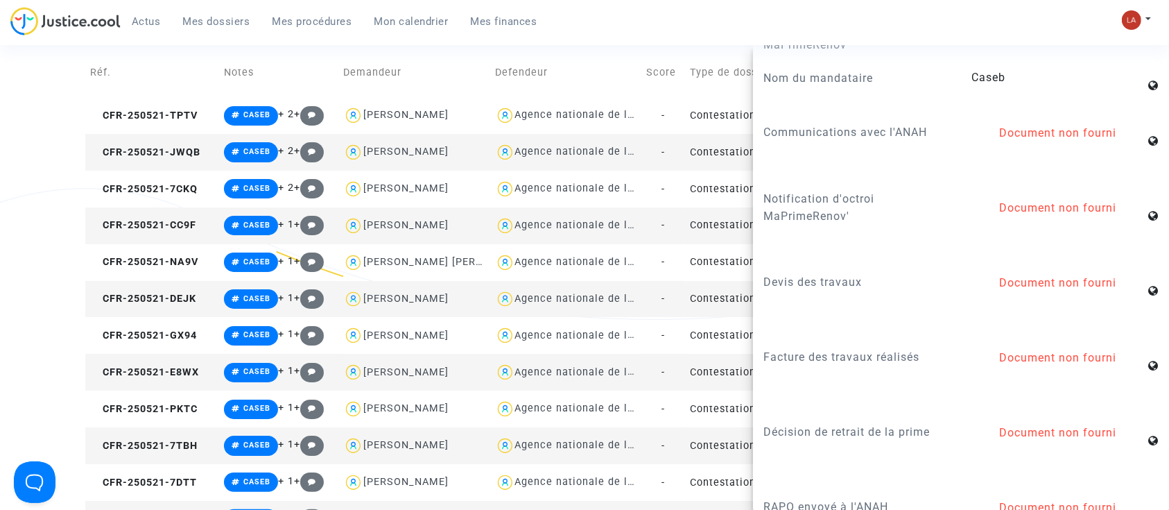
scroll to position [1479, 0]
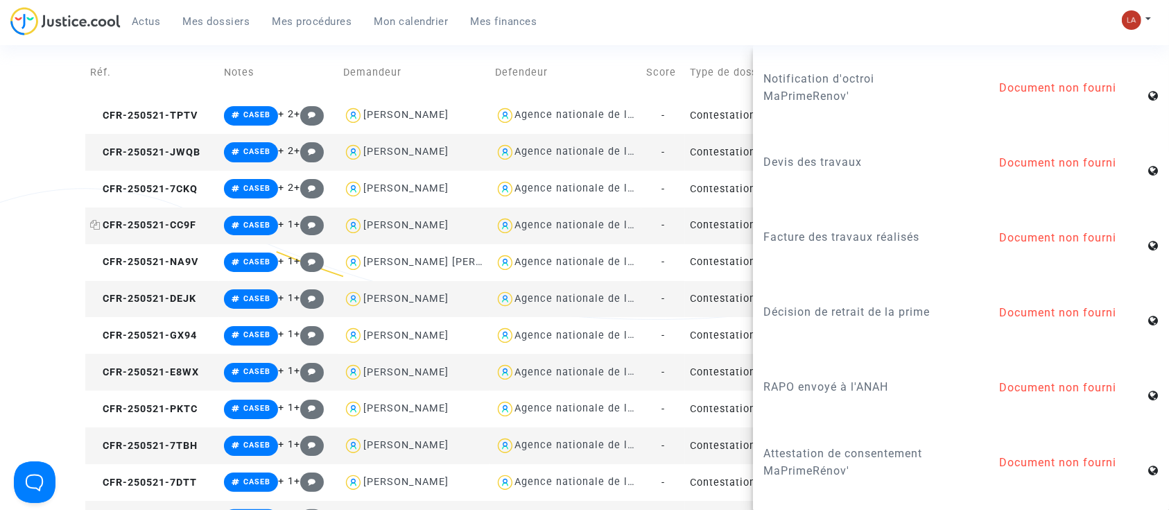
click at [178, 230] on span "CFR-250521-CC9F" at bounding box center [143, 225] width 106 height 12
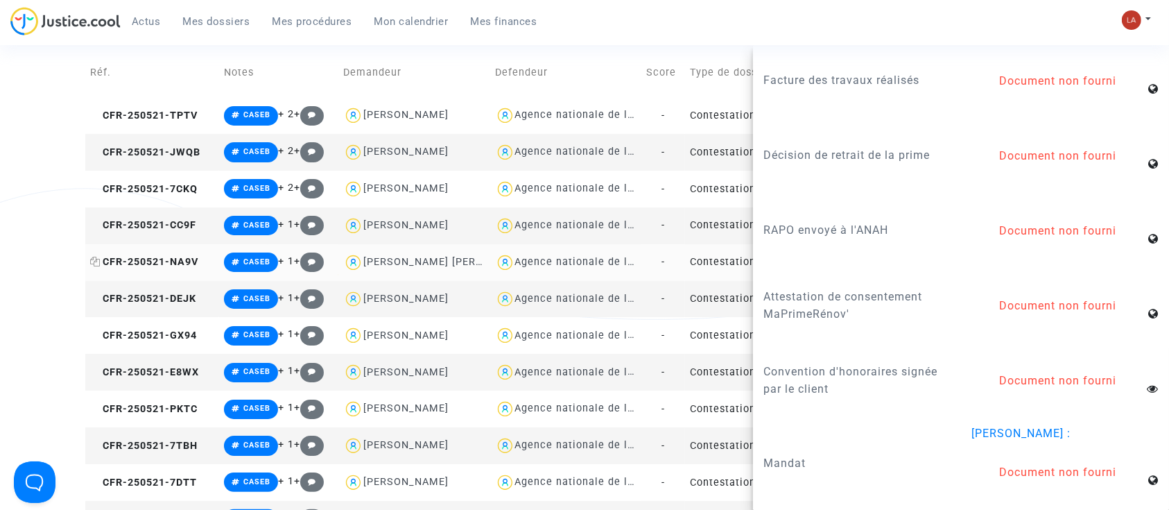
click at [144, 257] on span "CFR-250521-NA9V" at bounding box center [144, 262] width 108 height 12
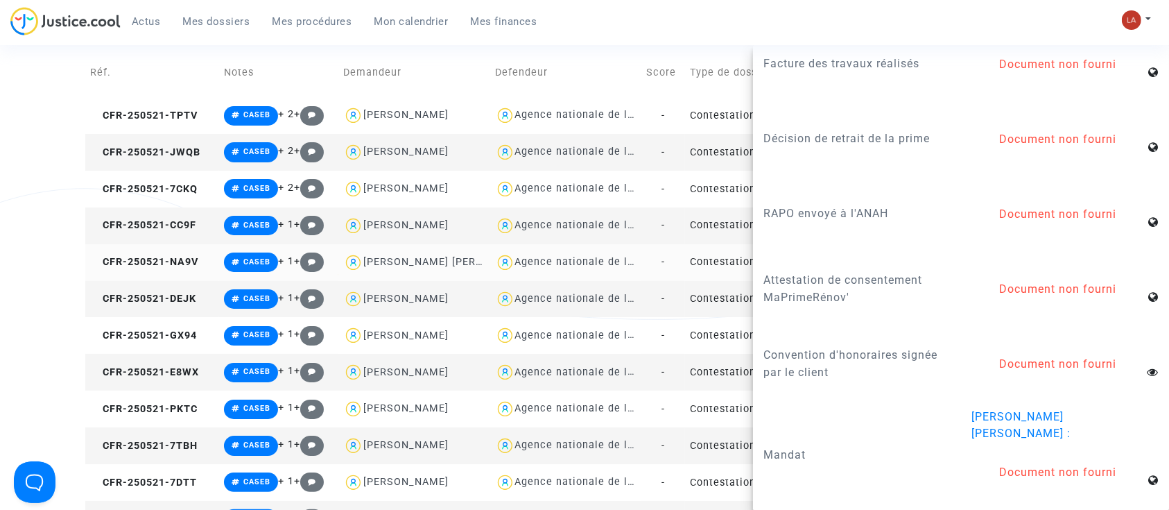
click at [173, 271] on td "CFR-250521-NA9V" at bounding box center [152, 262] width 134 height 37
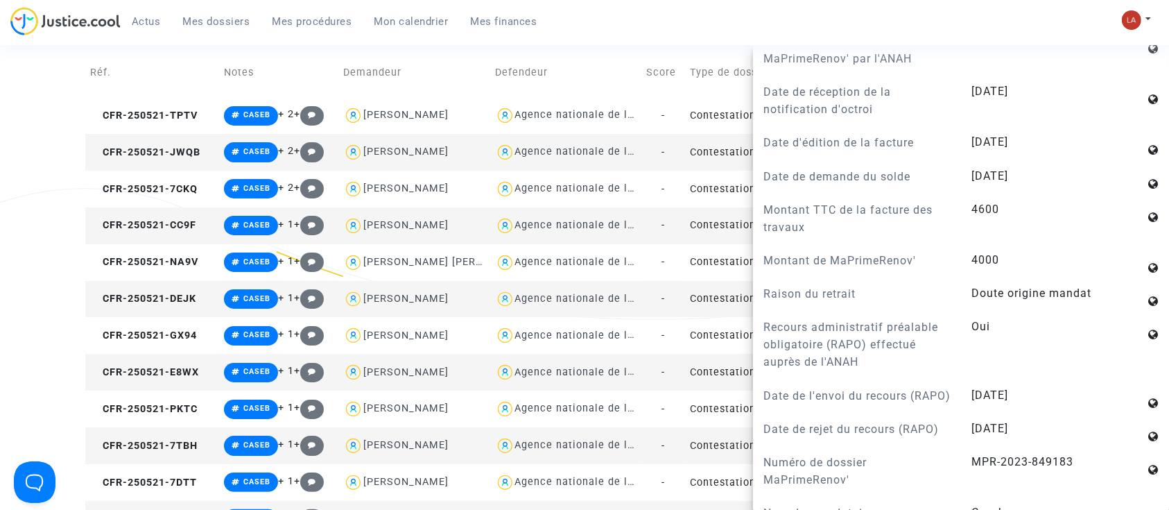
scroll to position [1387, 0]
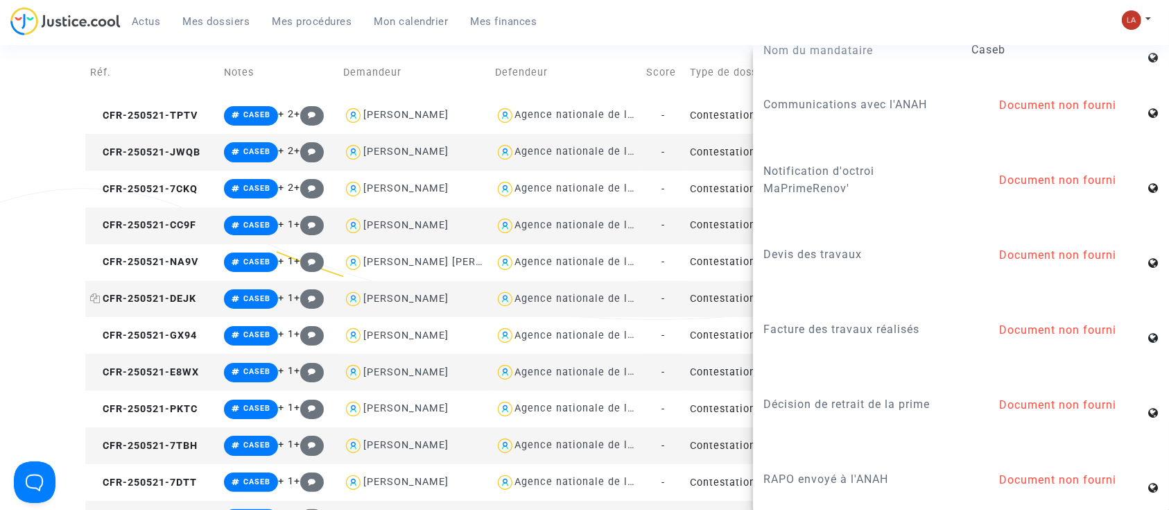
click at [182, 294] on span "CFR-250521-DEJK" at bounding box center [143, 299] width 106 height 12
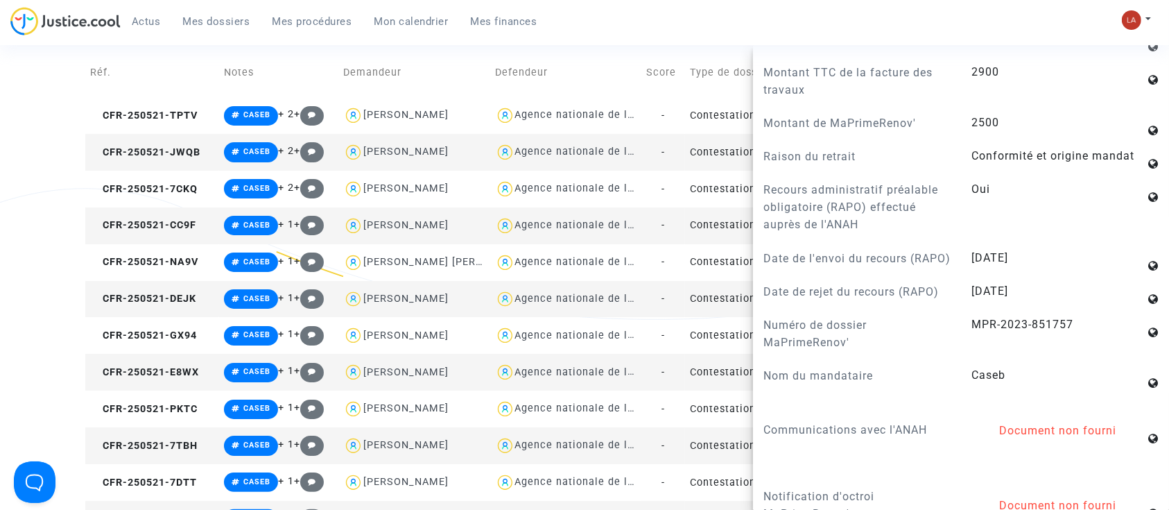
scroll to position [1202, 0]
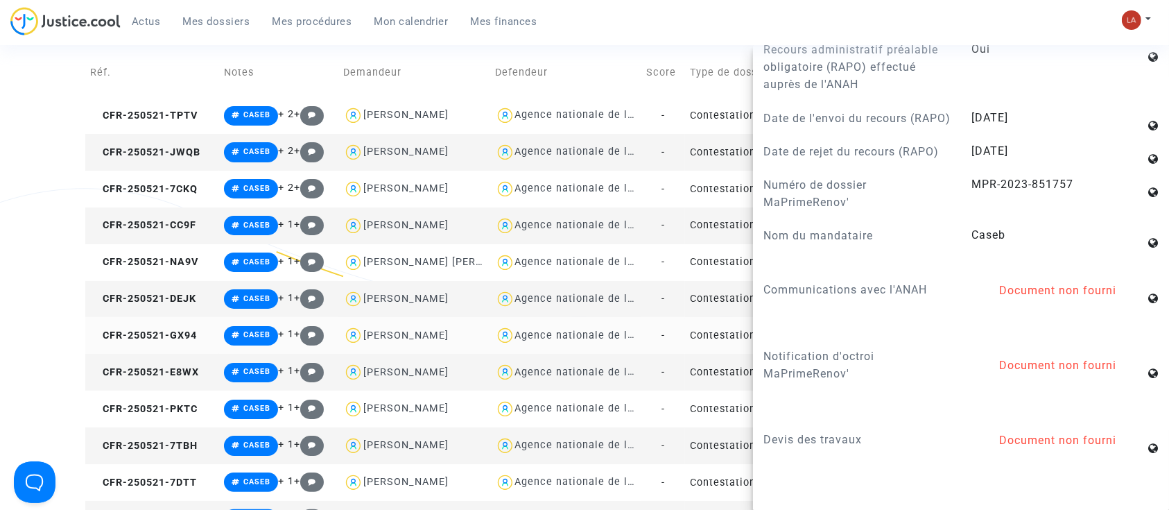
click at [160, 324] on td "CFR-250521-GX94" at bounding box center [152, 335] width 134 height 37
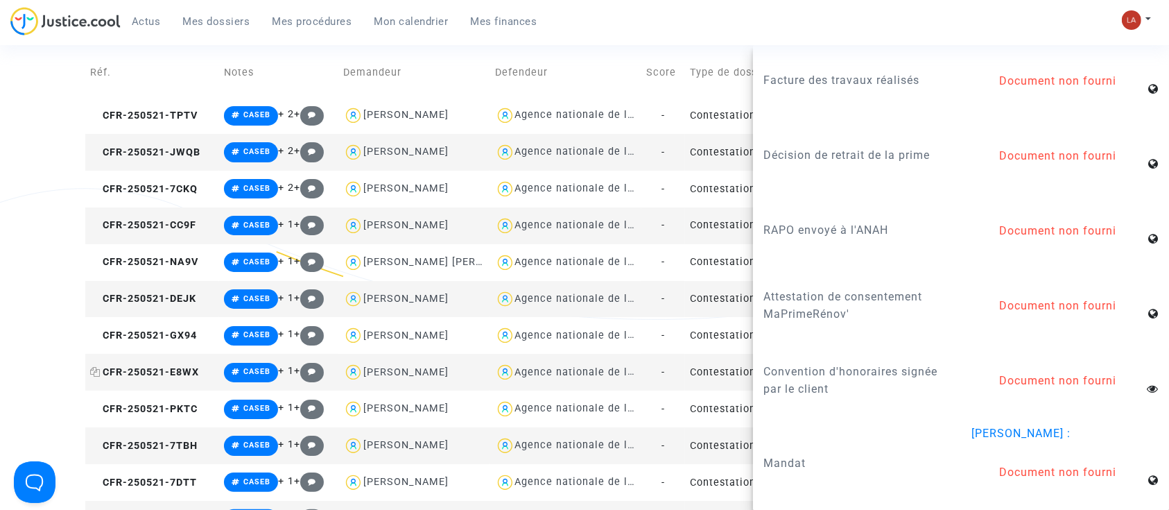
click at [166, 375] on span "CFR-250521-E8WX" at bounding box center [144, 372] width 109 height 12
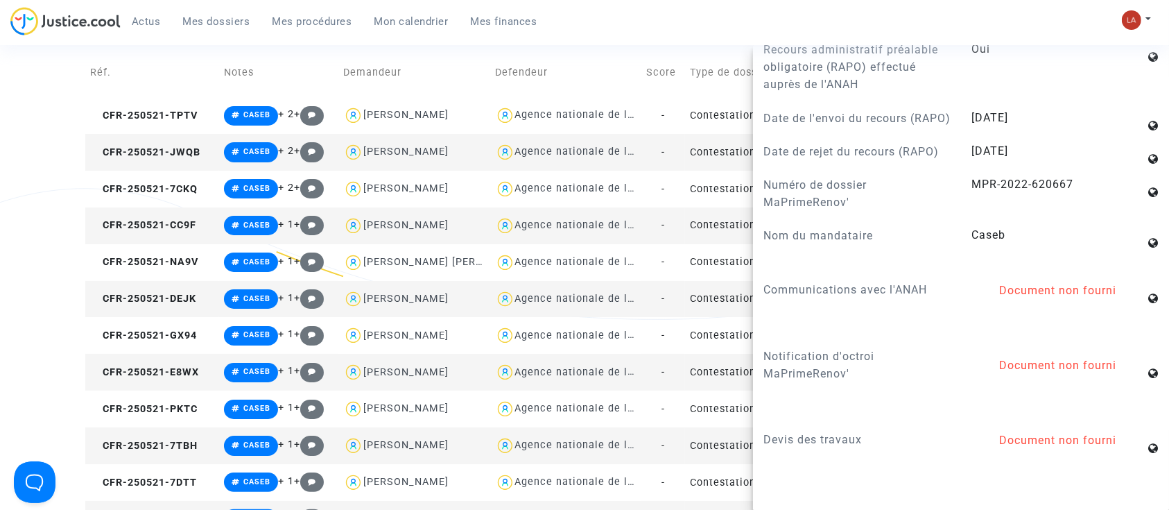
scroll to position [1572, 0]
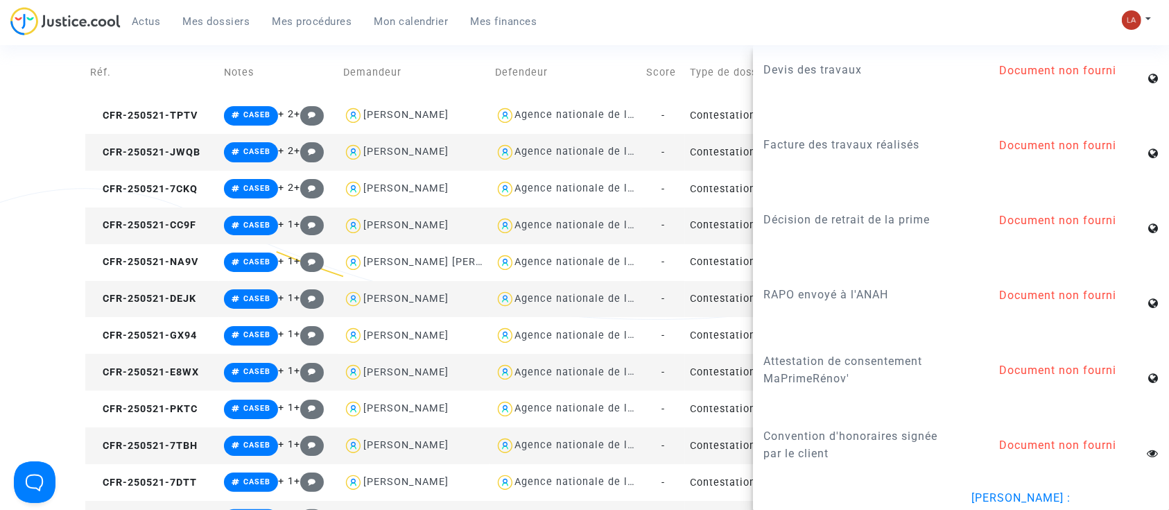
click at [176, 385] on td "CFR-250521-E8WX" at bounding box center [152, 372] width 134 height 37
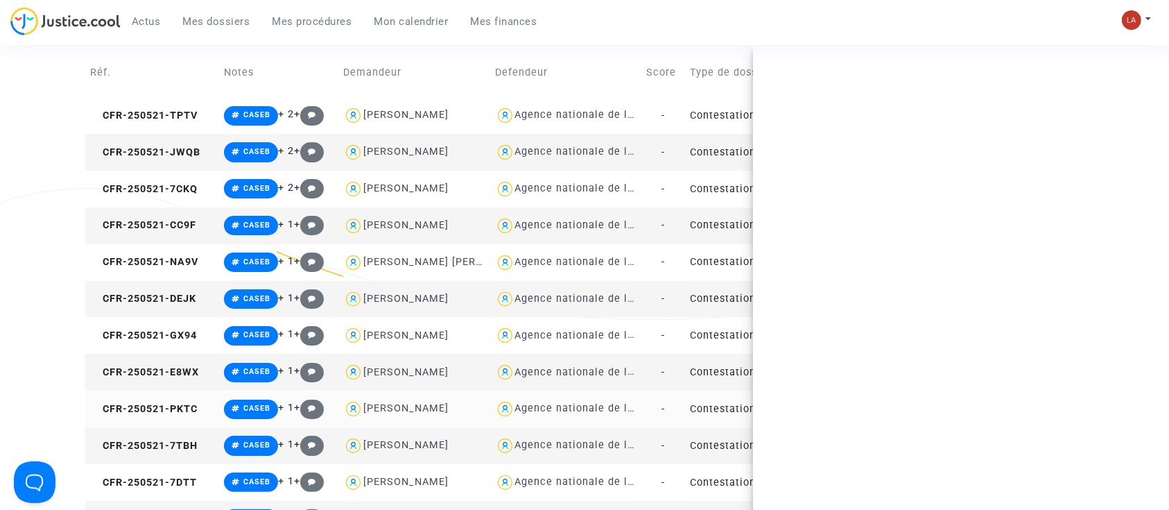
scroll to position [0, 0]
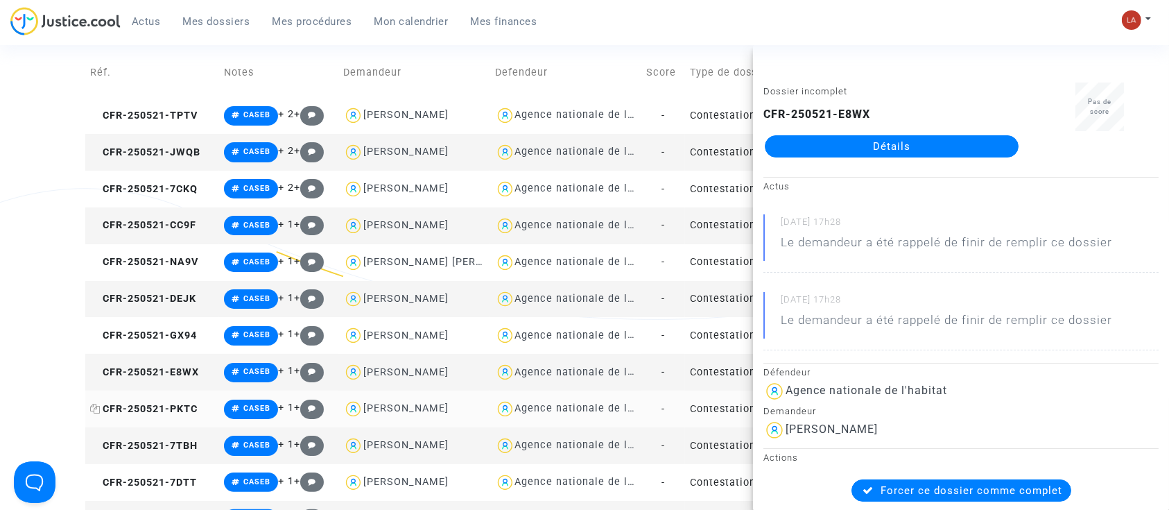
click at [166, 407] on span "CFR-250521-PKTC" at bounding box center [144, 409] width 108 height 12
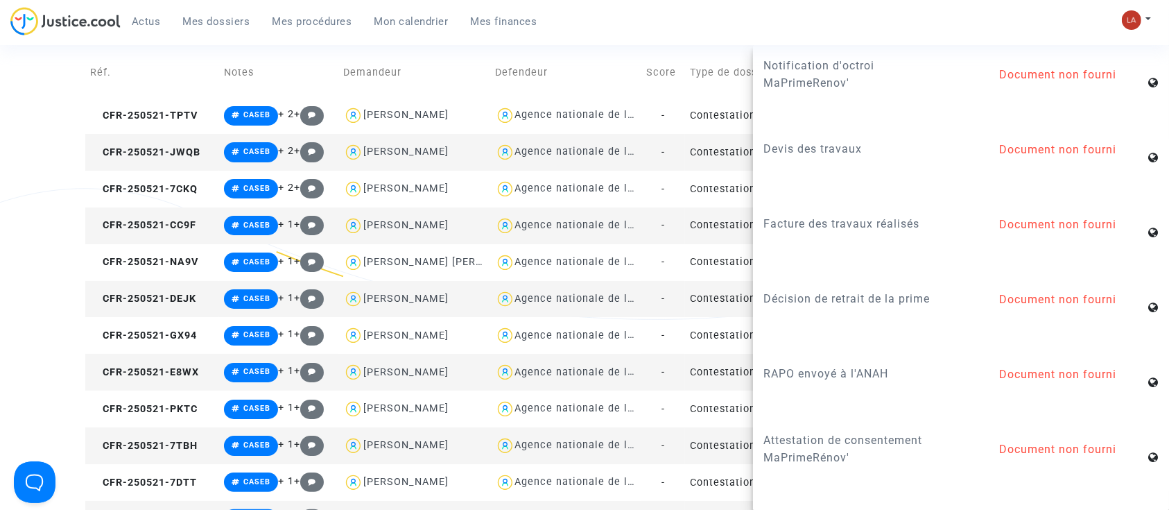
scroll to position [1572, 0]
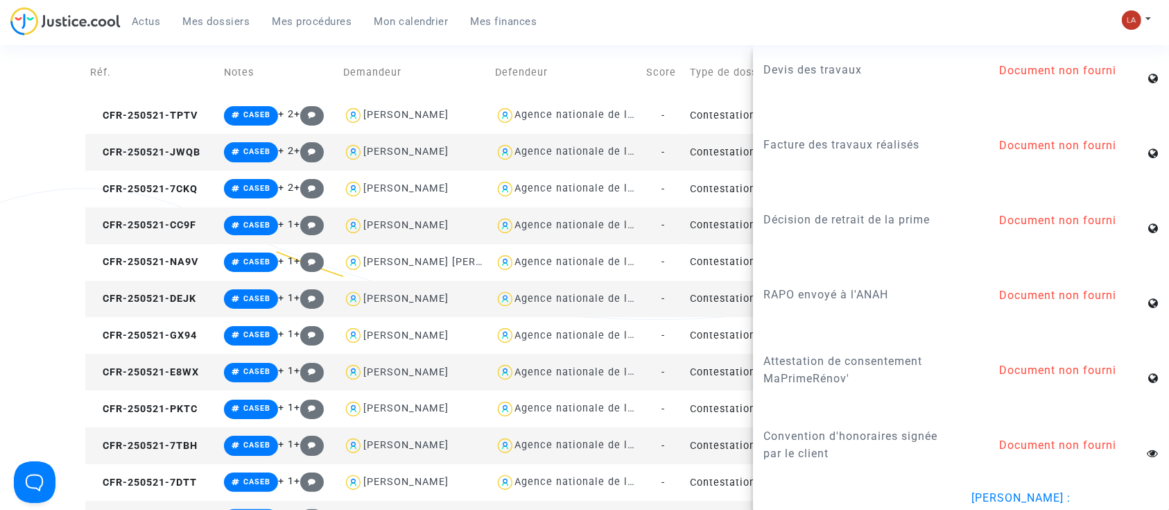
drag, startPoint x: 157, startPoint y: 444, endPoint x: 194, endPoint y: 436, distance: 37.0
click at [156, 444] on span "CFR-250521-7TBH" at bounding box center [144, 446] width 108 height 12
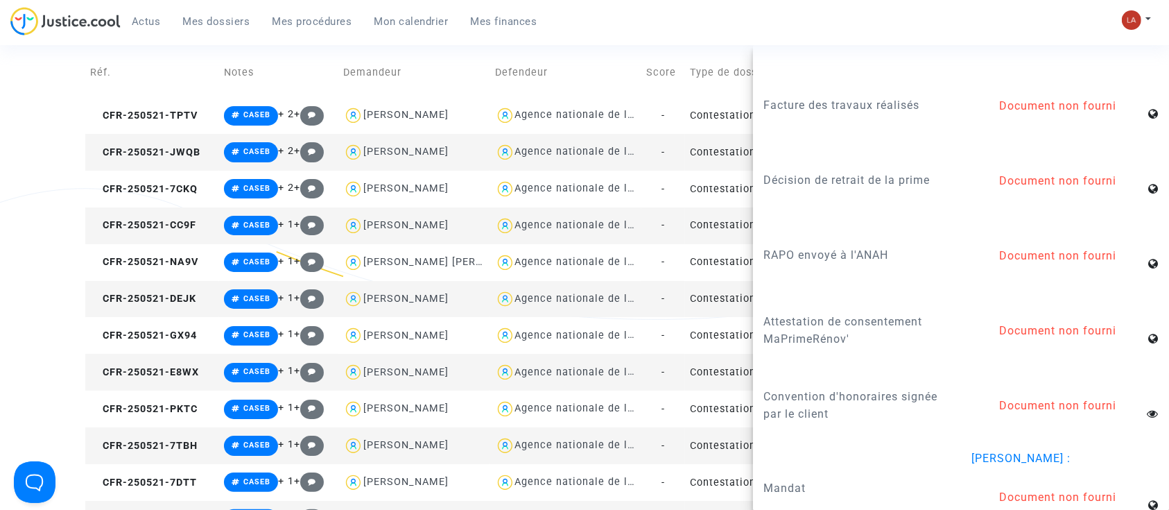
scroll to position [1668, 0]
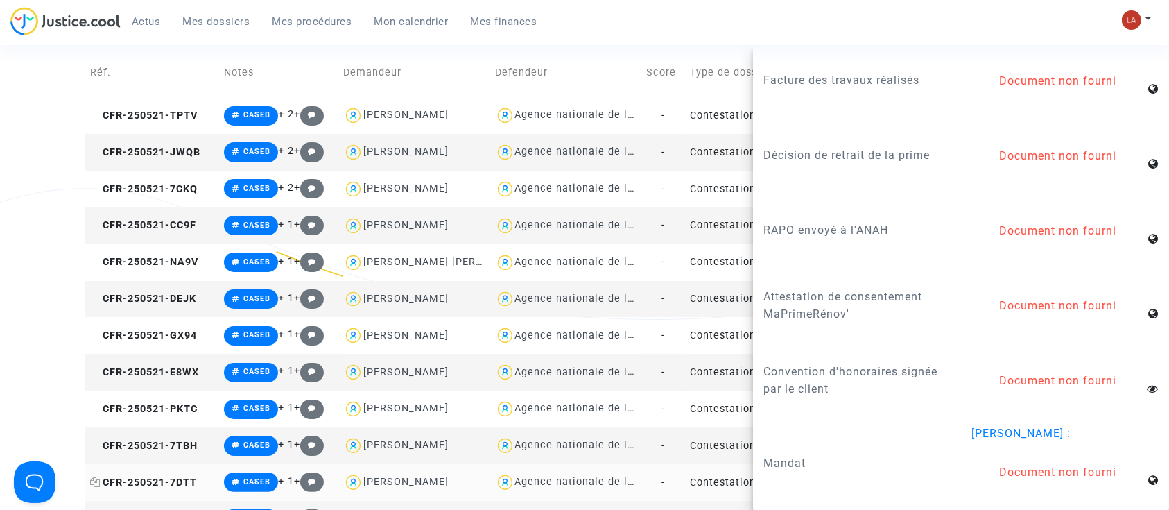
click at [178, 480] on span "CFR-250521-7DTT" at bounding box center [143, 483] width 107 height 12
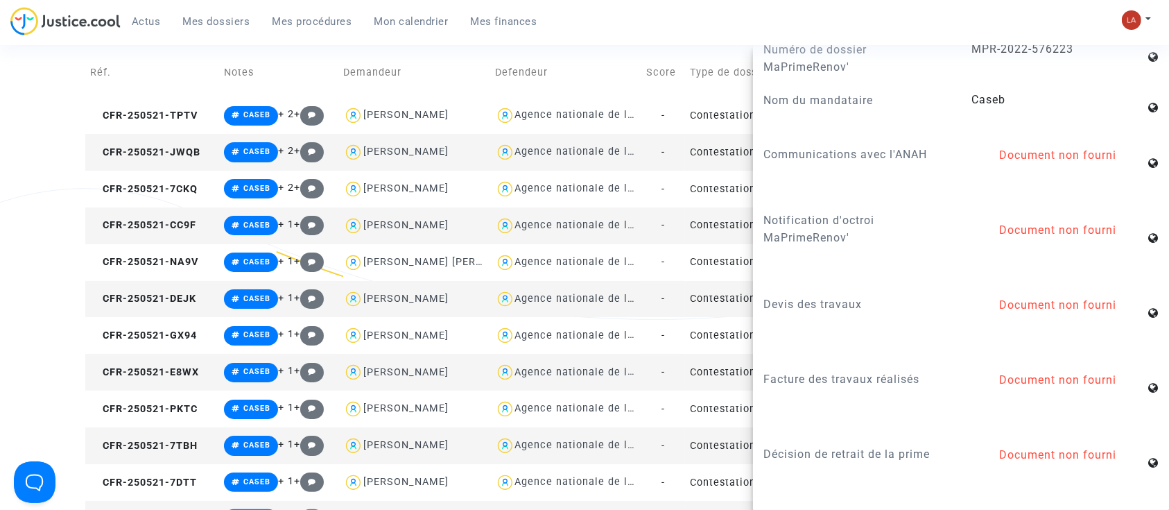
scroll to position [1387, 0]
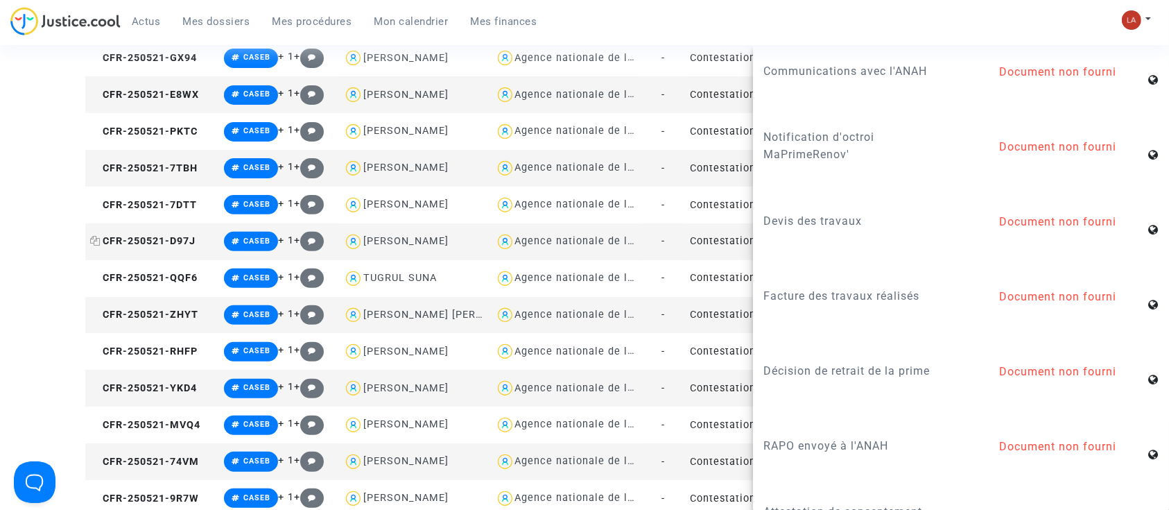
click at [172, 246] on span "CFR-250521-D97J" at bounding box center [142, 241] width 105 height 12
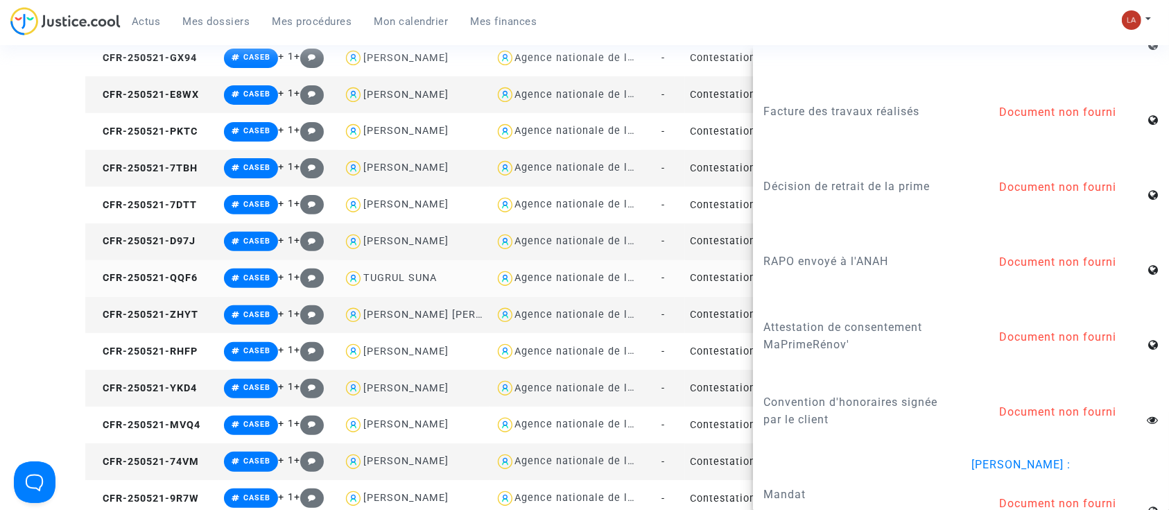
click at [123, 270] on td "CFR-250521-QQF6" at bounding box center [152, 278] width 134 height 37
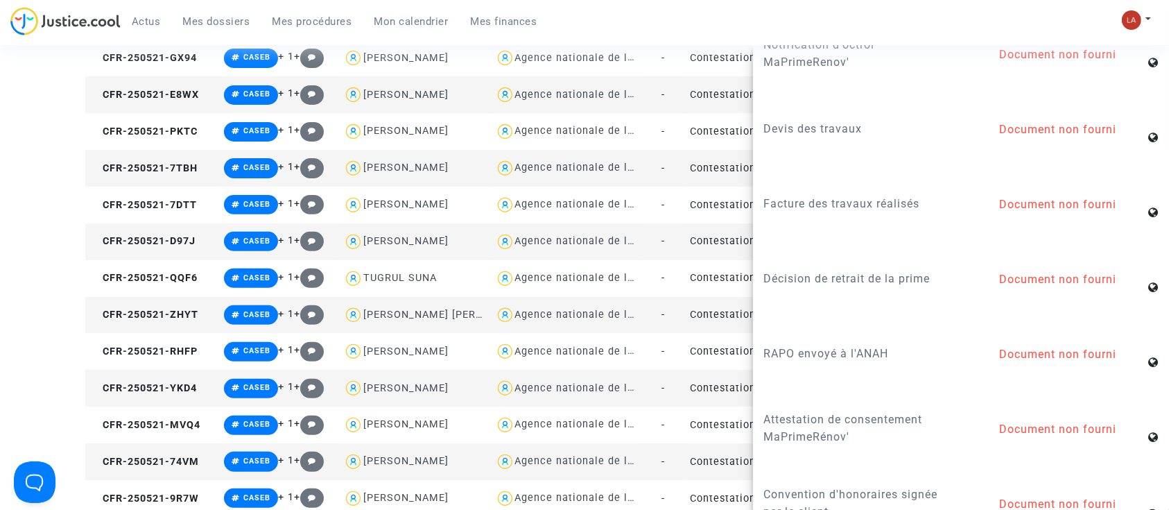
click at [178, 325] on td "CFR-250521-ZHYT" at bounding box center [152, 315] width 134 height 37
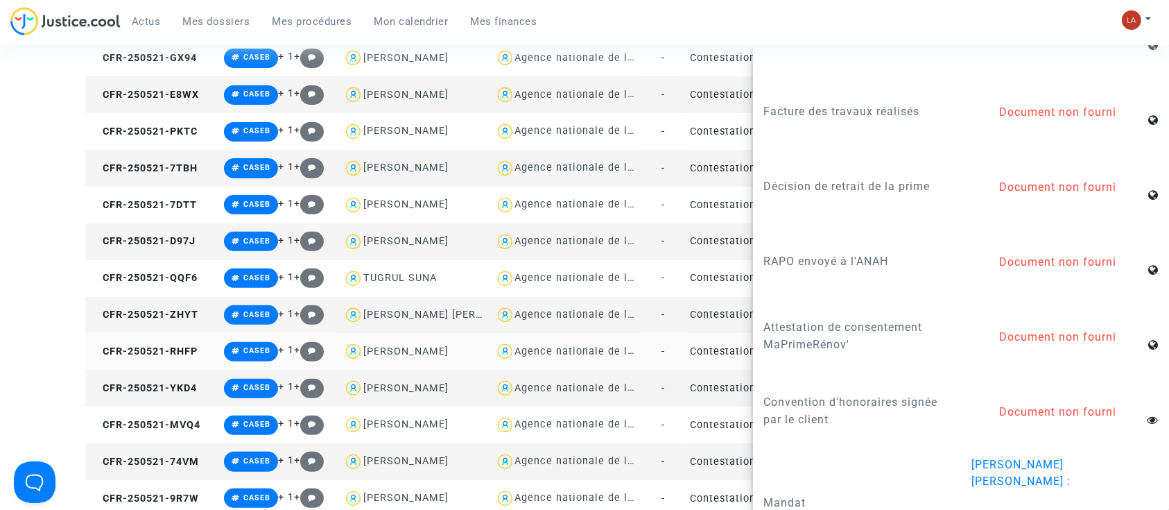
click at [166, 362] on td "CFR-250521-RHFP" at bounding box center [152, 351] width 134 height 37
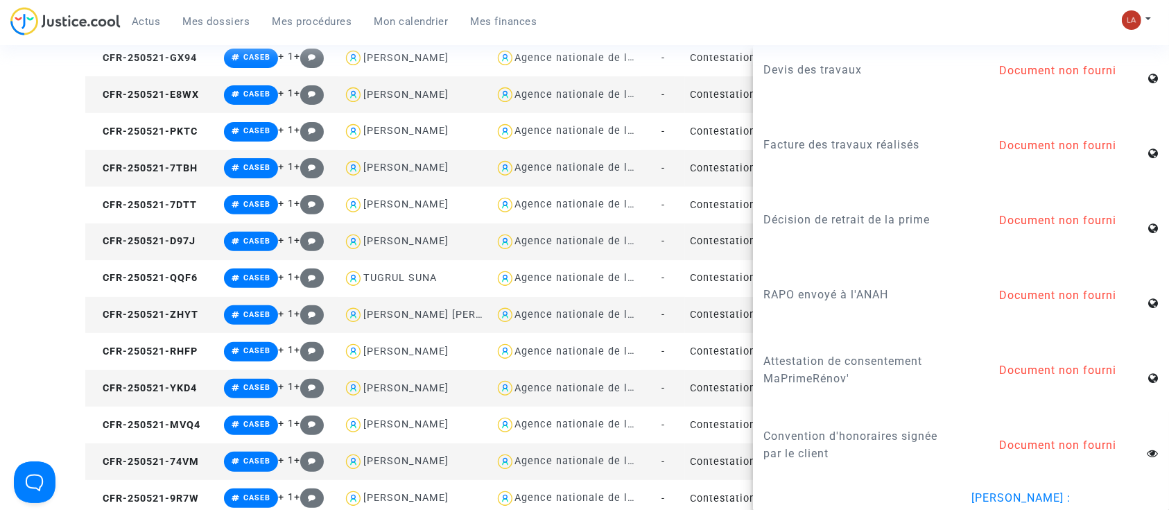
click at [188, 402] on td "CFR-250521-YKD4" at bounding box center [152, 388] width 134 height 37
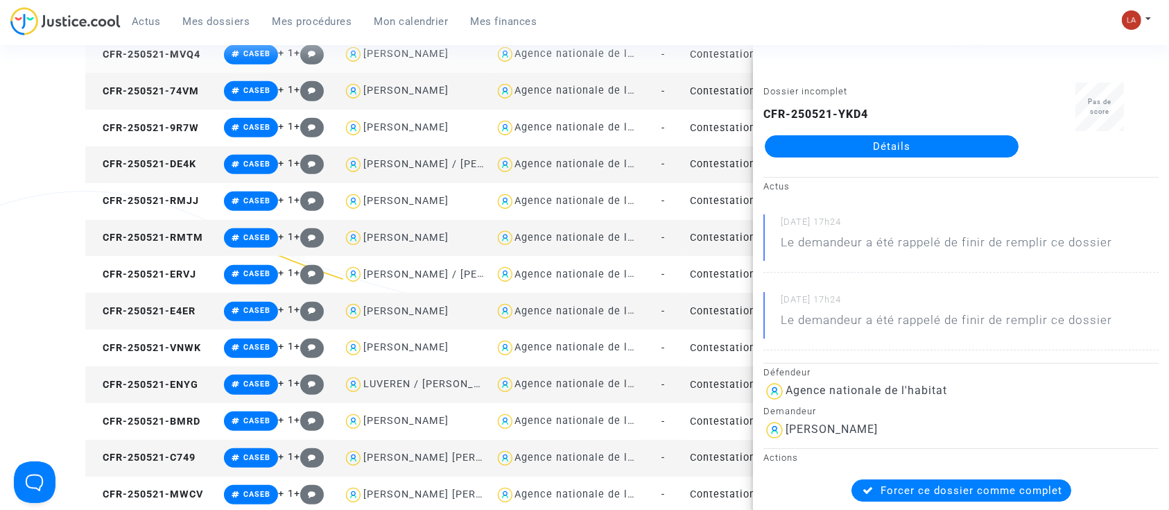
click at [139, 62] on td "CFR-250521-MVQ4" at bounding box center [152, 54] width 134 height 37
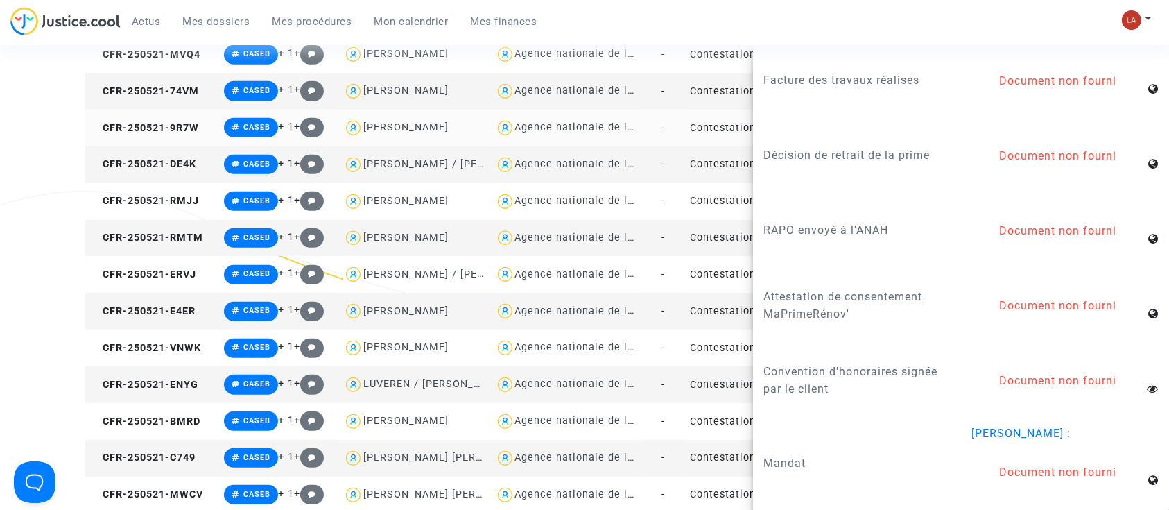
click at [173, 110] on td "CFR-250521-9R7W" at bounding box center [152, 128] width 134 height 37
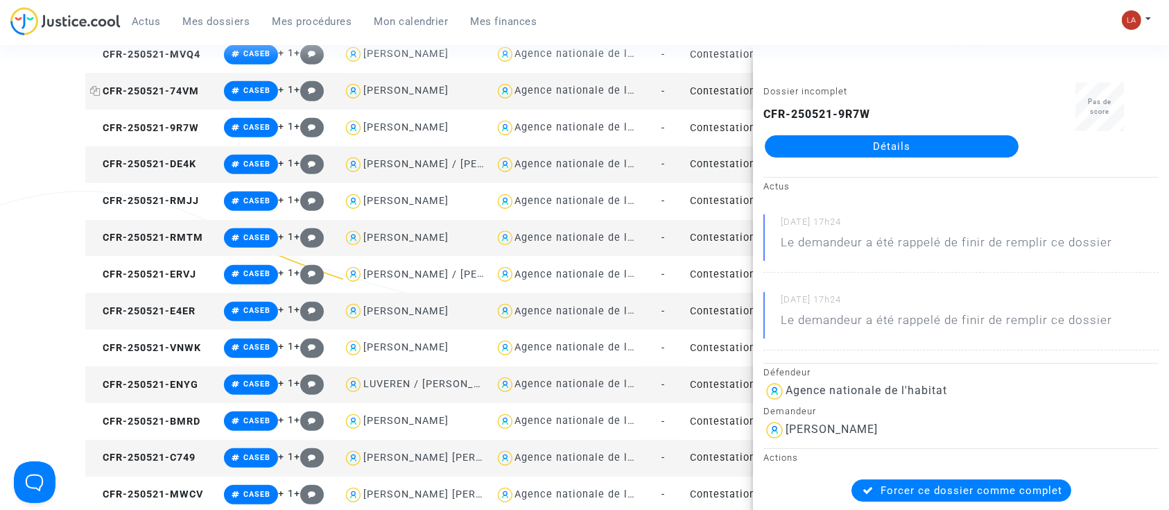
click at [174, 94] on span "CFR-250521-74VM" at bounding box center [144, 91] width 109 height 12
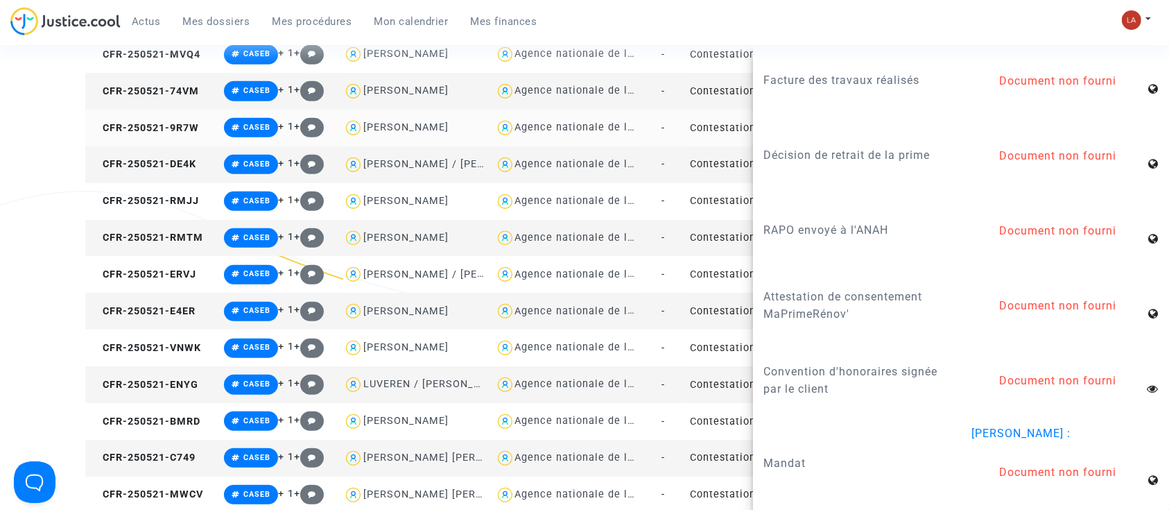
click at [157, 139] on td "CFR-250521-9R7W" at bounding box center [152, 128] width 134 height 37
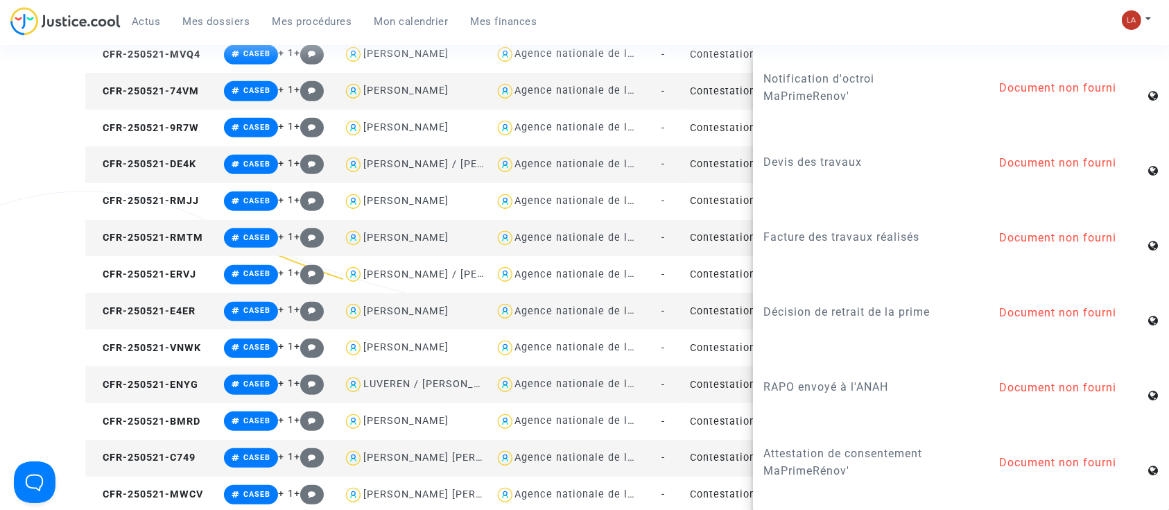
click at [186, 179] on td "CFR-250521-DE4K" at bounding box center [152, 164] width 134 height 37
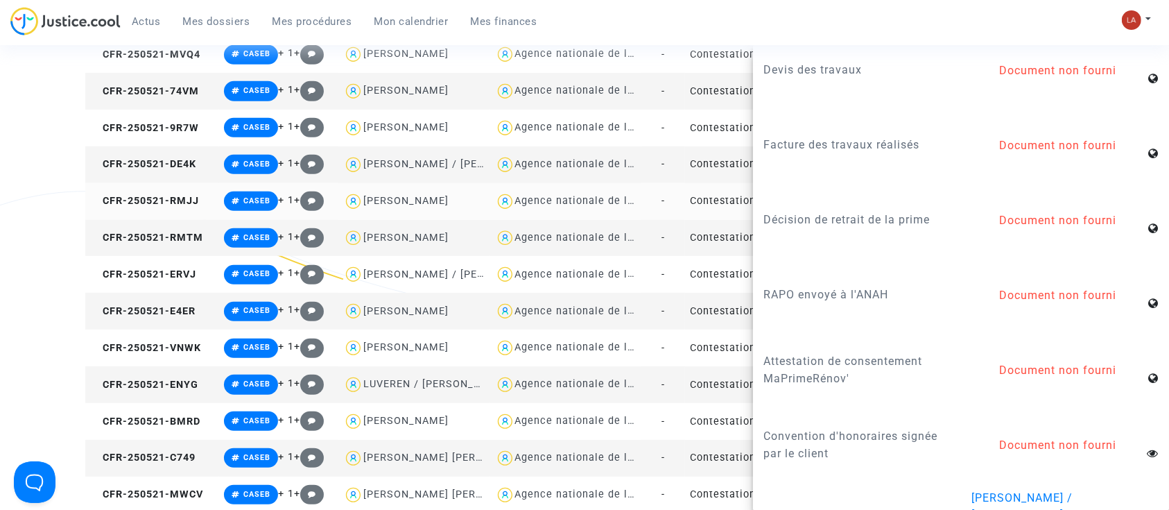
click at [157, 191] on td "CFR-250521-RMJJ" at bounding box center [152, 201] width 134 height 37
click at [182, 241] on span "CFR-250521-RMTM" at bounding box center [146, 238] width 113 height 12
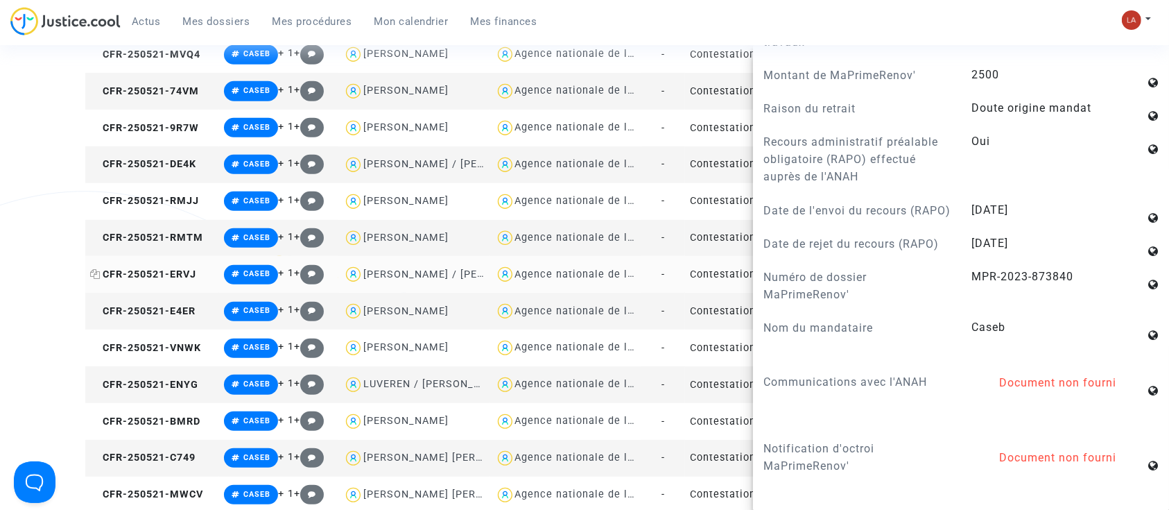
click at [184, 270] on span "CFR-250521-ERVJ" at bounding box center [143, 274] width 106 height 12
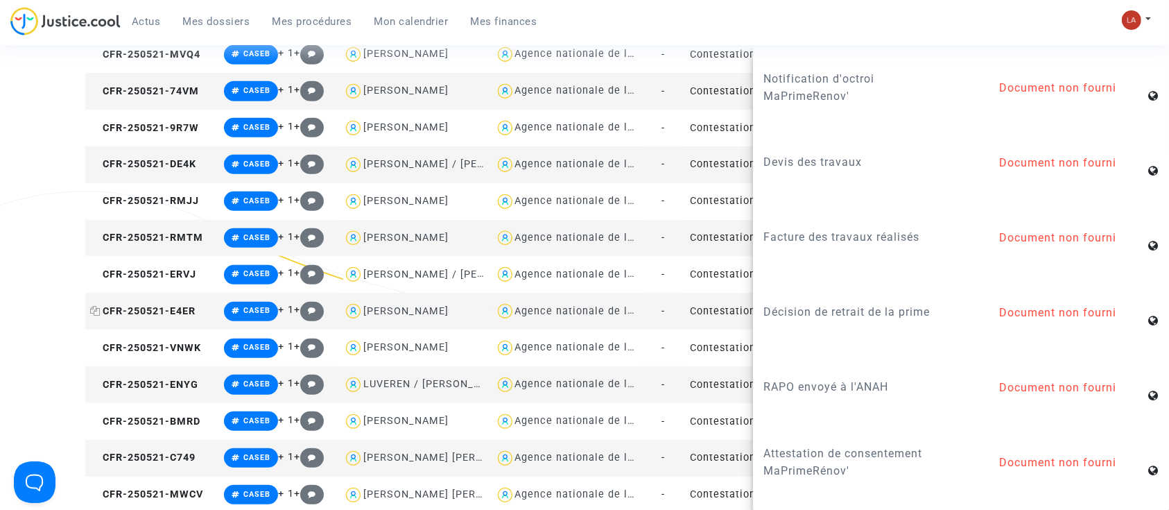
click at [166, 313] on span "CFR-250521-E4ER" at bounding box center [142, 311] width 105 height 12
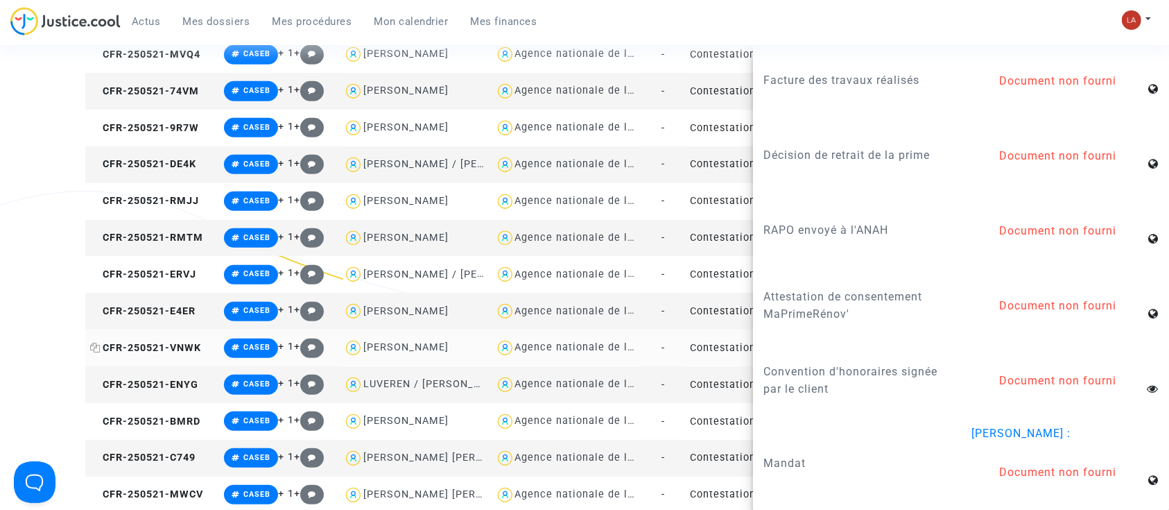
drag, startPoint x: 153, startPoint y: 341, endPoint x: 175, endPoint y: 341, distance: 22.2
click at [175, 341] on td "CFR-250521-VNWK" at bounding box center [152, 347] width 134 height 37
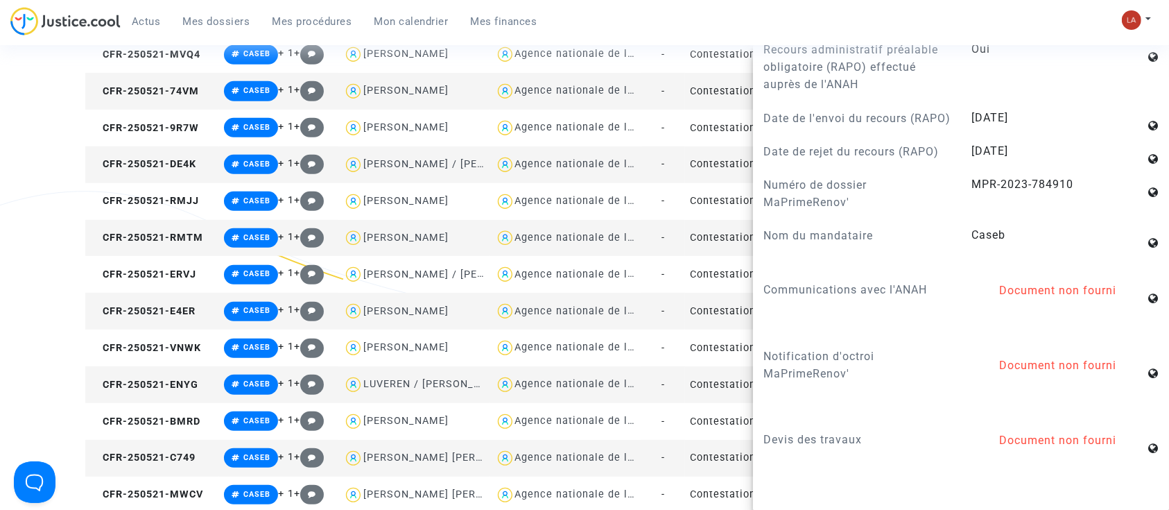
drag, startPoint x: 144, startPoint y: 390, endPoint x: 155, endPoint y: 390, distance: 10.4
click at [155, 390] on td "CFR-250521-ENYG" at bounding box center [152, 384] width 134 height 37
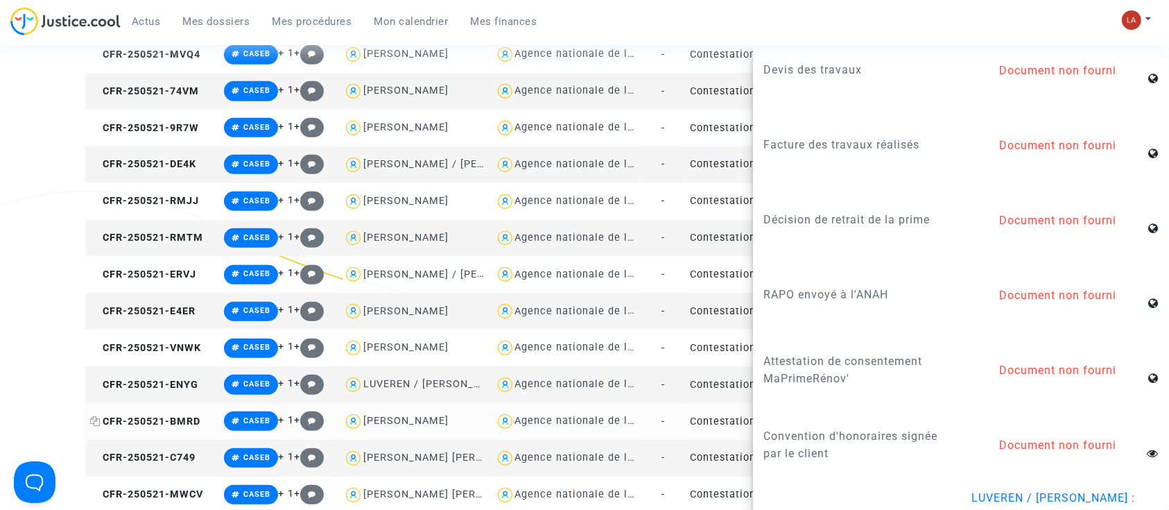
drag, startPoint x: 107, startPoint y: 419, endPoint x: 128, endPoint y: 418, distance: 20.8
click at [128, 418] on span "CFR-250521-BMRD" at bounding box center [145, 421] width 110 height 12
click at [183, 456] on span "CFR-250521-C749" at bounding box center [142, 458] width 105 height 12
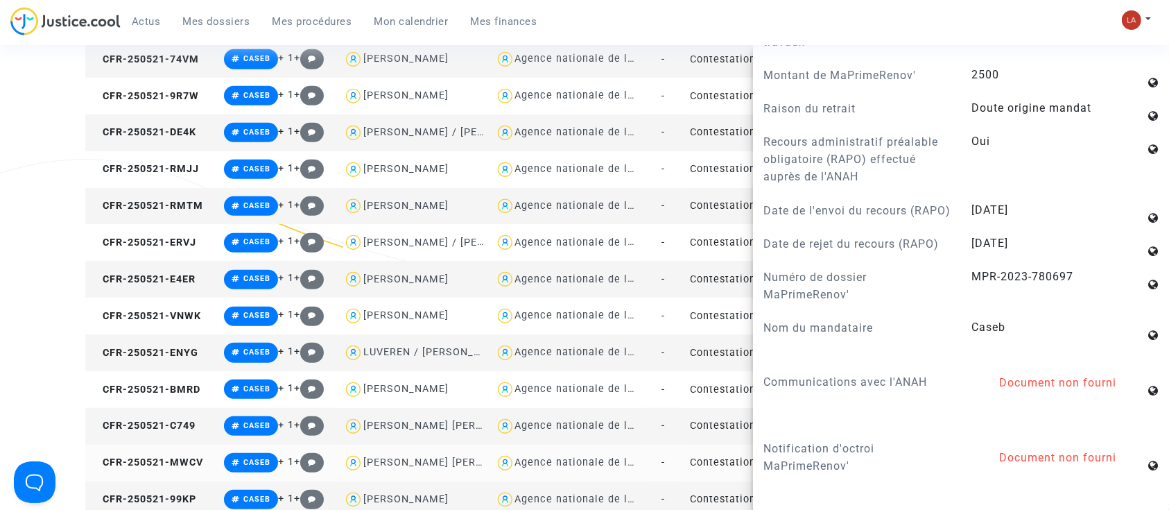
drag, startPoint x: 155, startPoint y: 499, endPoint x: 166, endPoint y: 499, distance: 11.8
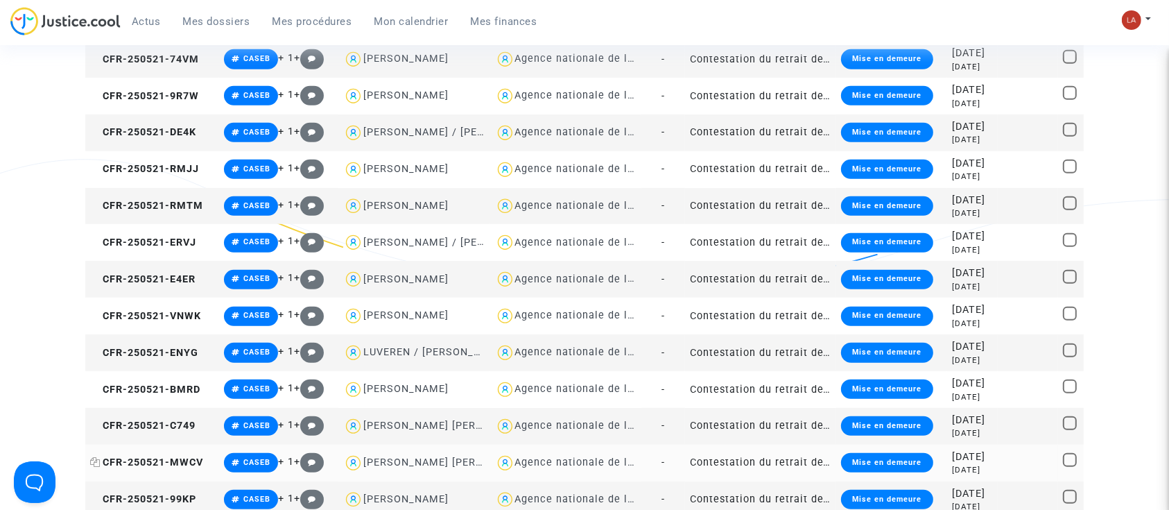
click at [144, 465] on span "CFR-250521-MWCV" at bounding box center [146, 462] width 113 height 12
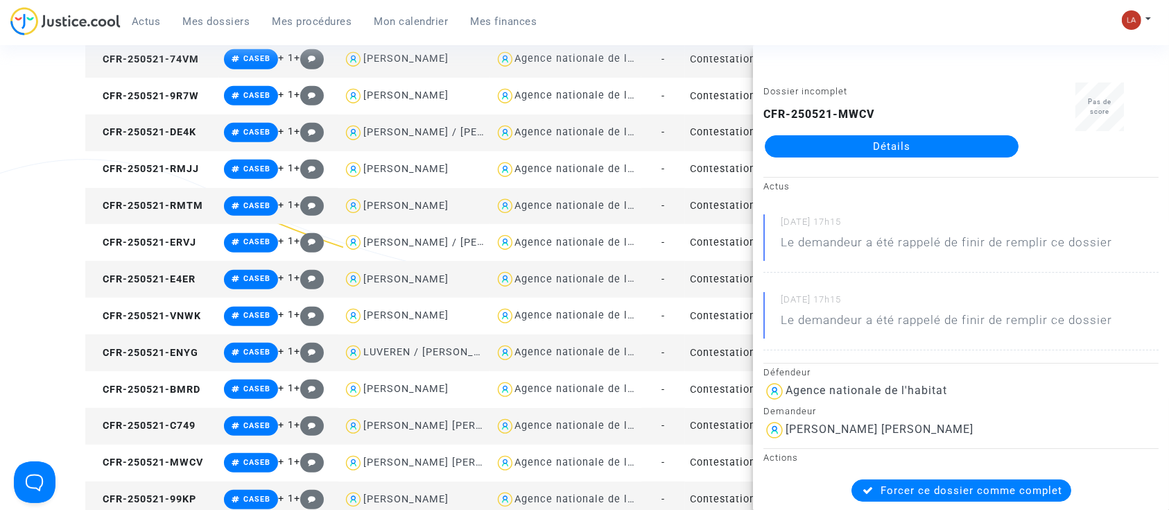
click at [162, 508] on td "CFR-250521-99KP" at bounding box center [152, 499] width 134 height 37
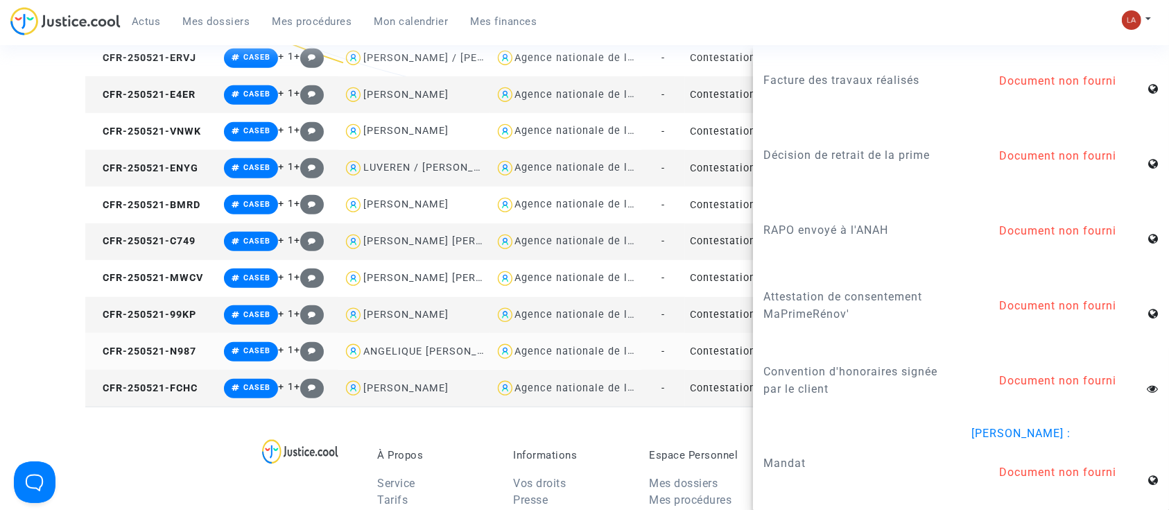
click at [178, 366] on td "CFR-250521-N987" at bounding box center [152, 351] width 134 height 37
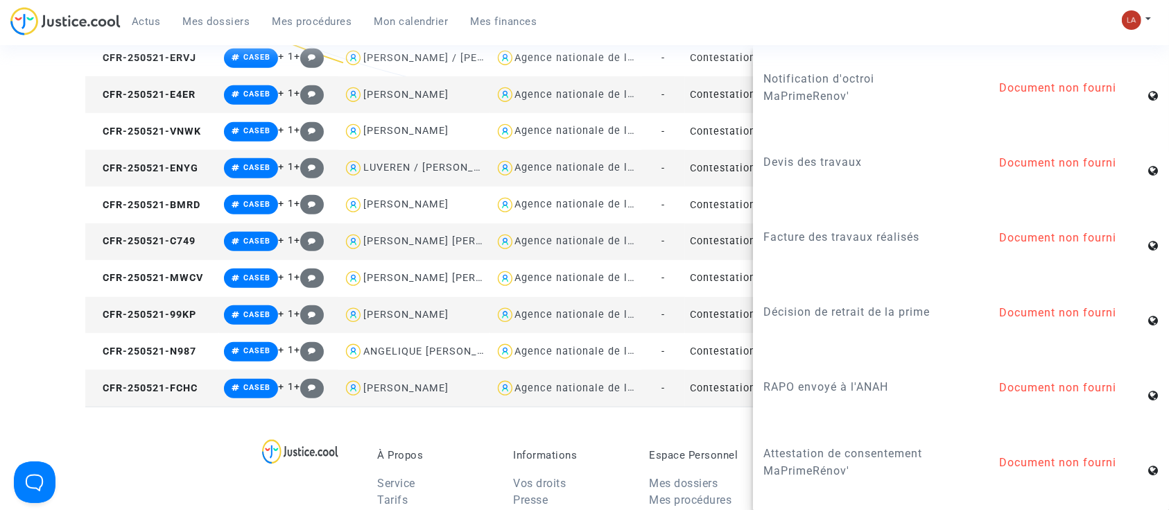
click at [198, 390] on span "CFR-250521-FCHC" at bounding box center [144, 388] width 108 height 12
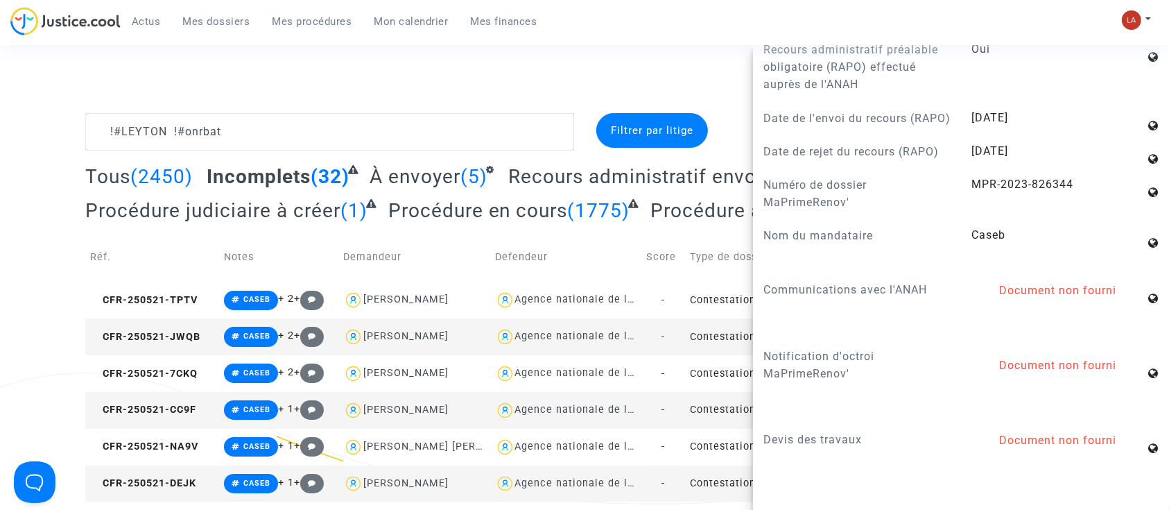
click at [430, 180] on span "À envoyer" at bounding box center [415, 176] width 91 height 23
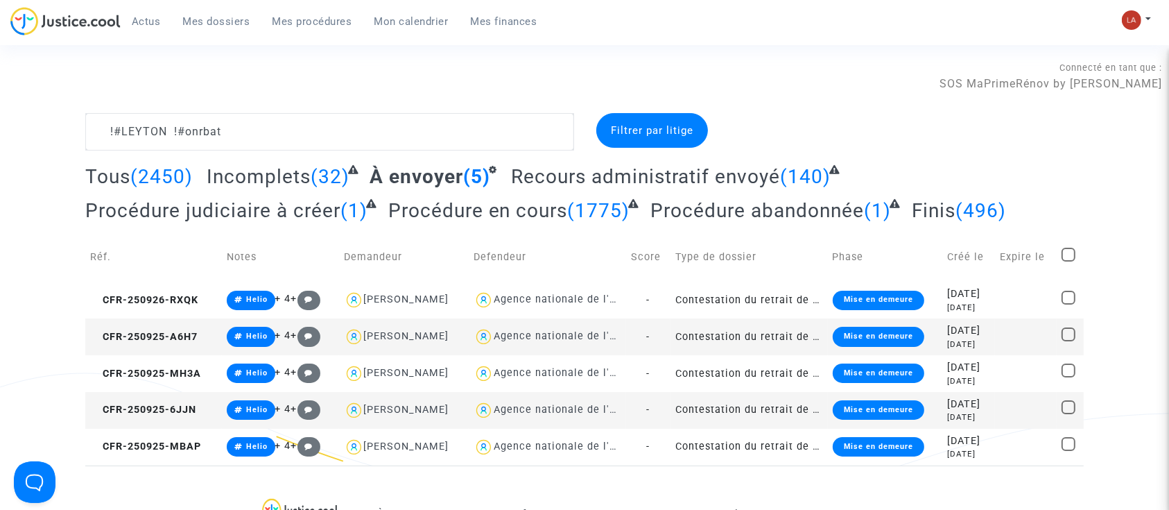
click at [1076, 258] on span at bounding box center [1069, 255] width 14 height 14
click at [1069, 261] on input "checkbox" at bounding box center [1068, 261] width 1 height 1
checkbox input "true"
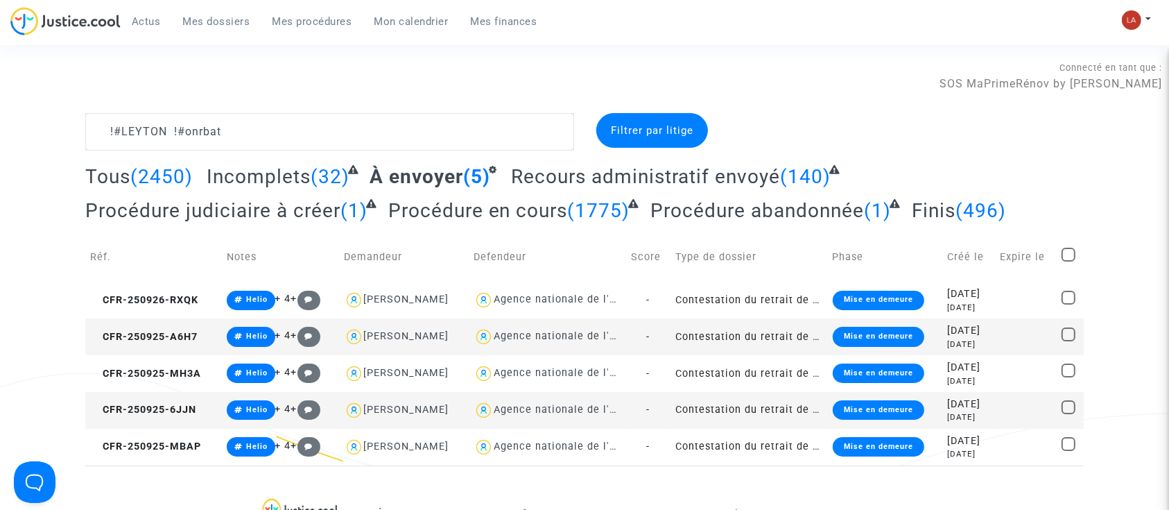
checkbox input "true"
click at [1043, 136] on div "Sélection (5)" at bounding box center [1031, 130] width 104 height 35
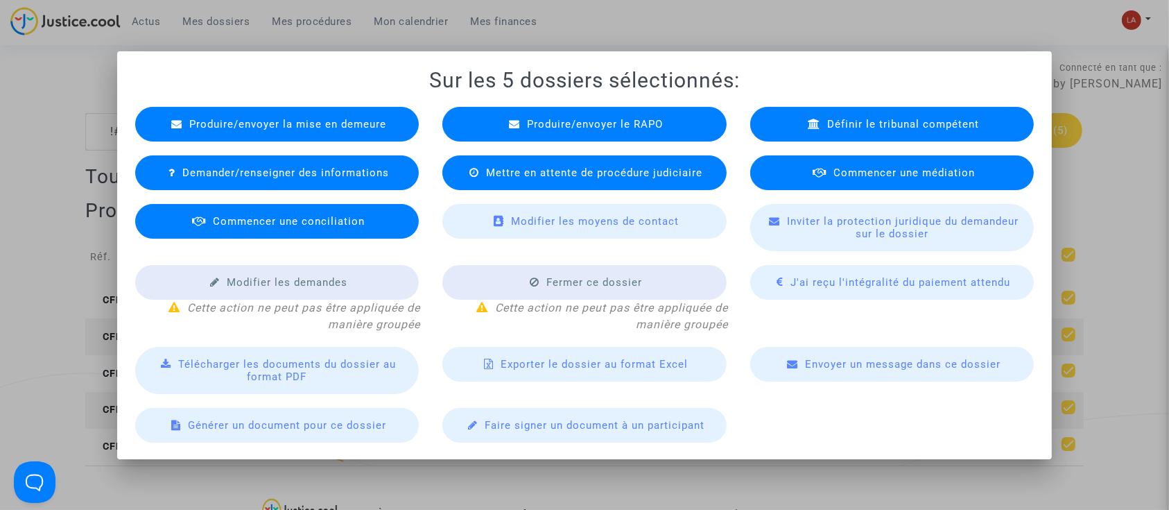
click at [614, 128] on span "Produire/envoyer le RAPO" at bounding box center [595, 124] width 136 height 12
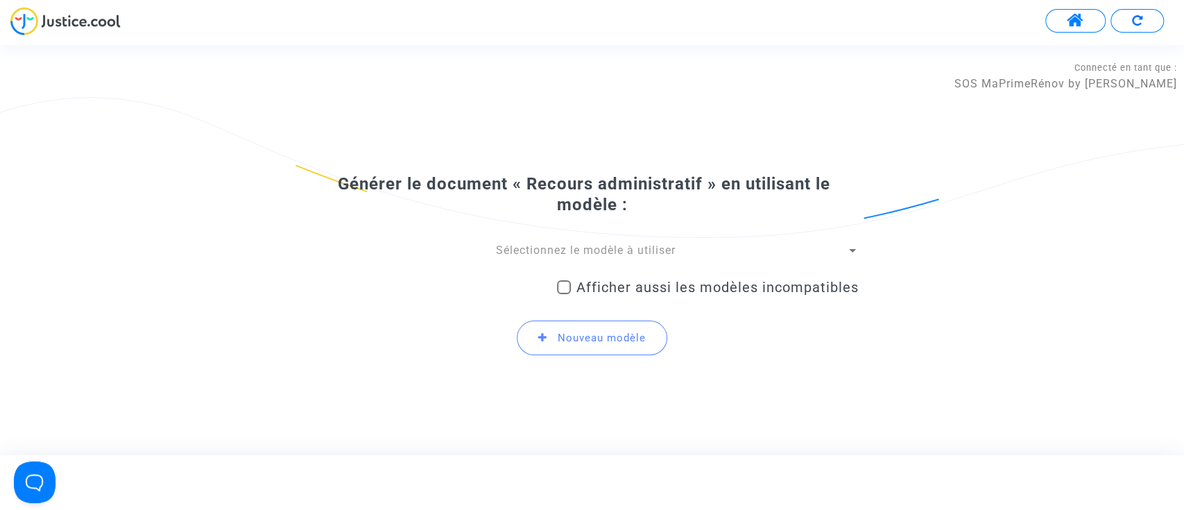
click at [594, 256] on span "Sélectionnez le modèle à utiliser" at bounding box center [586, 249] width 180 height 13
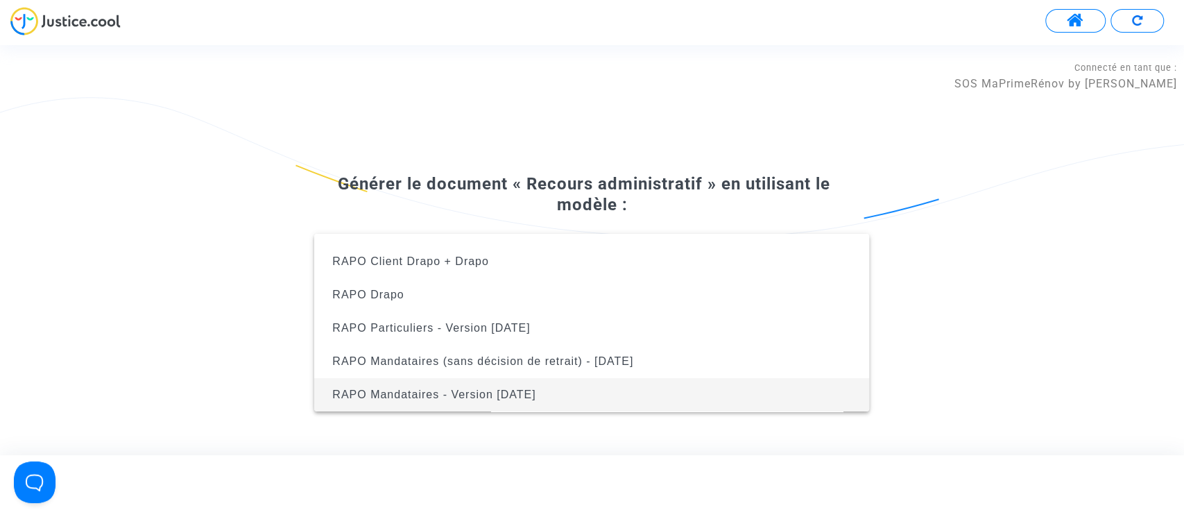
click at [628, 397] on span "RAPO Mandataires - Version Oct2024" at bounding box center [591, 394] width 533 height 33
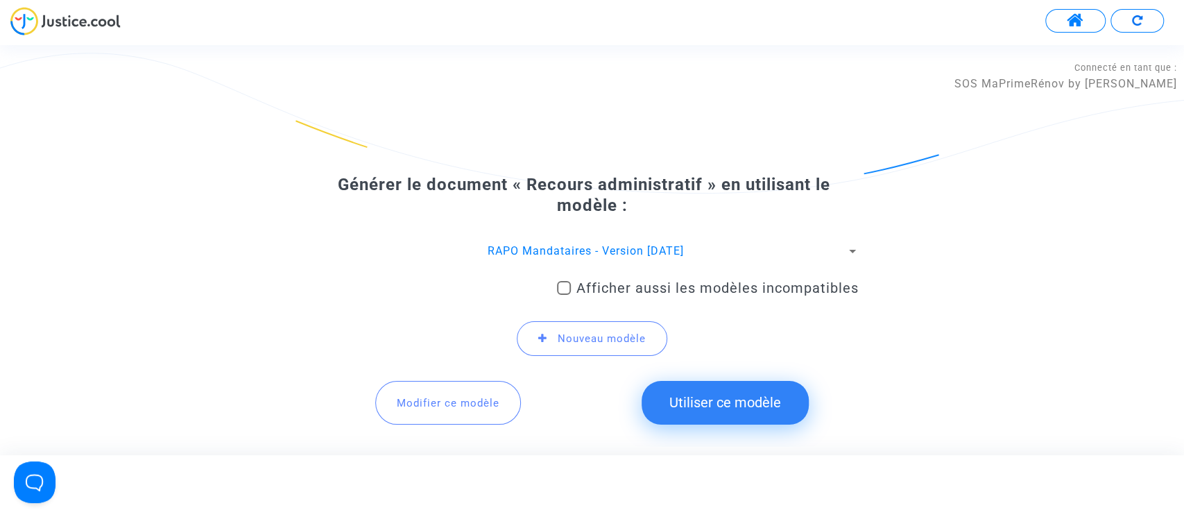
click at [703, 389] on button "Utiliser ce modèle" at bounding box center [725, 402] width 167 height 43
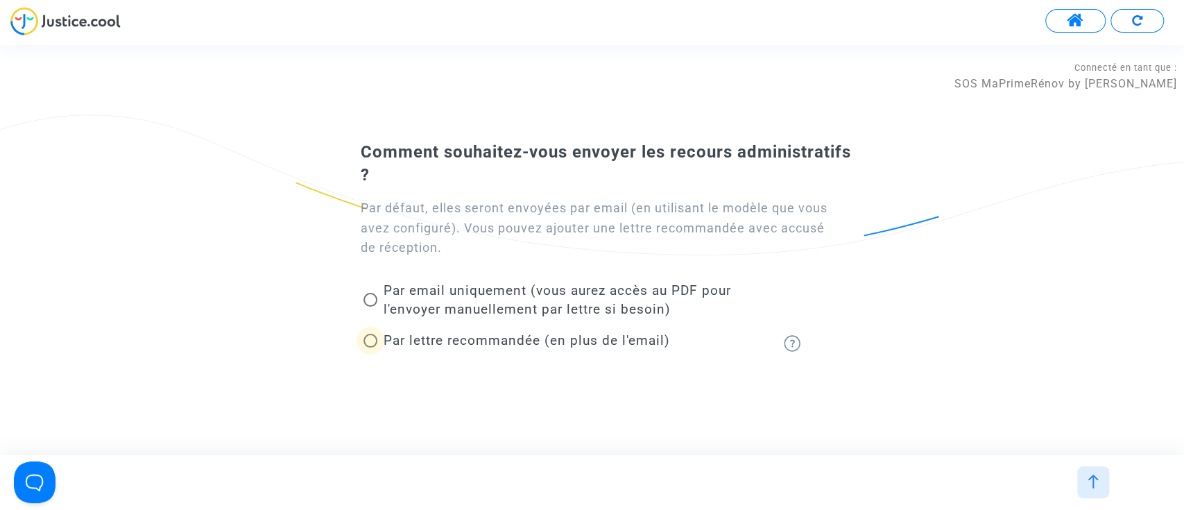
click at [377, 343] on span at bounding box center [370, 341] width 14 height 14
click at [370, 347] on input "Par lettre recommandée (en plus de l'email)" at bounding box center [370, 347] width 1 height 1
radio input "true"
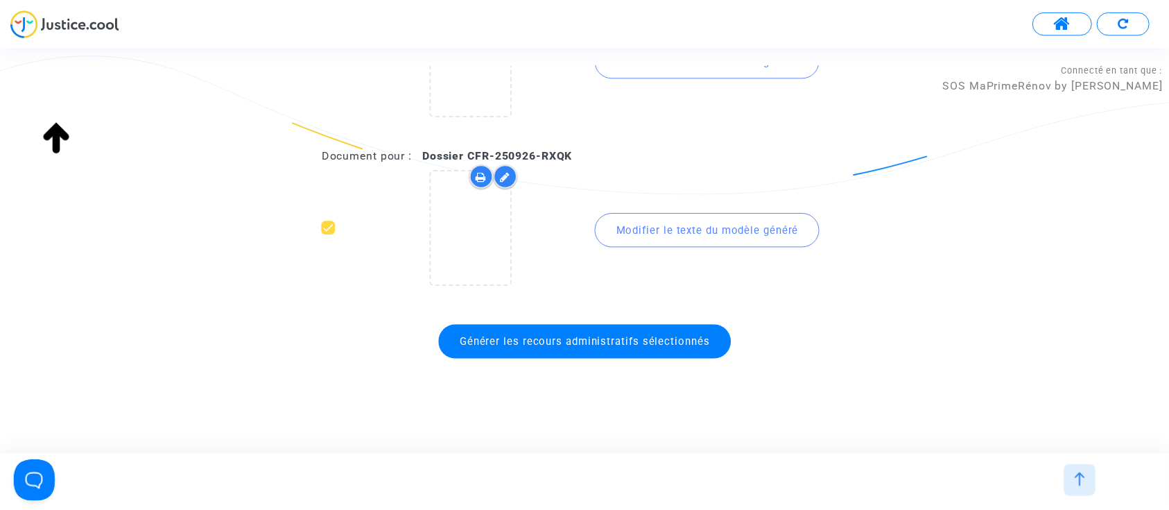
scroll to position [654, 0]
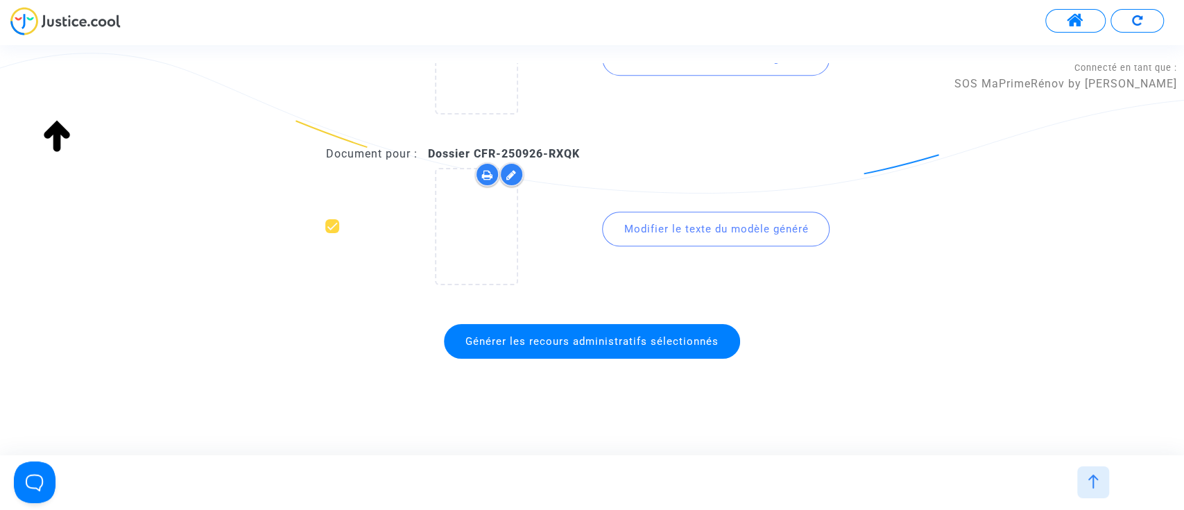
click at [535, 350] on span "Générer les recours administratifs sélectionnés" at bounding box center [592, 341] width 296 height 35
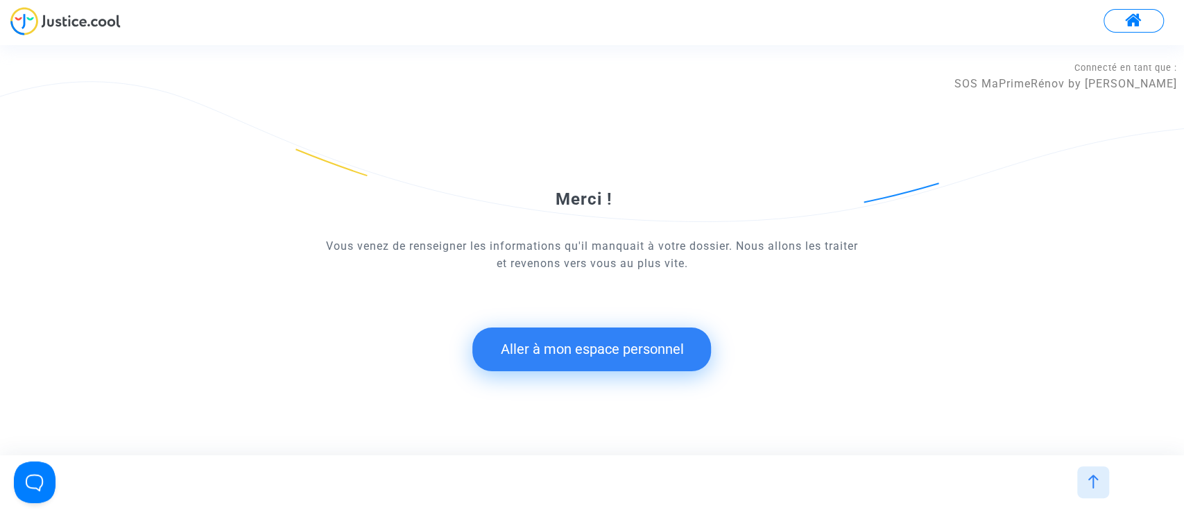
click at [688, 337] on button "Aller à mon espace personnel" at bounding box center [591, 348] width 239 height 43
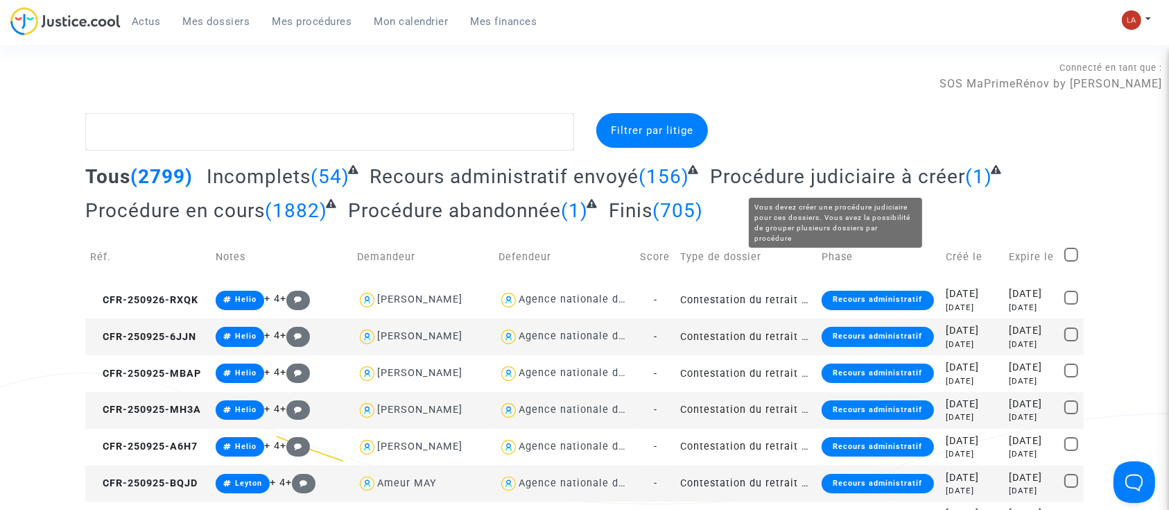
click at [875, 165] on span "Procédure judiciaire à créer" at bounding box center [837, 176] width 255 height 23
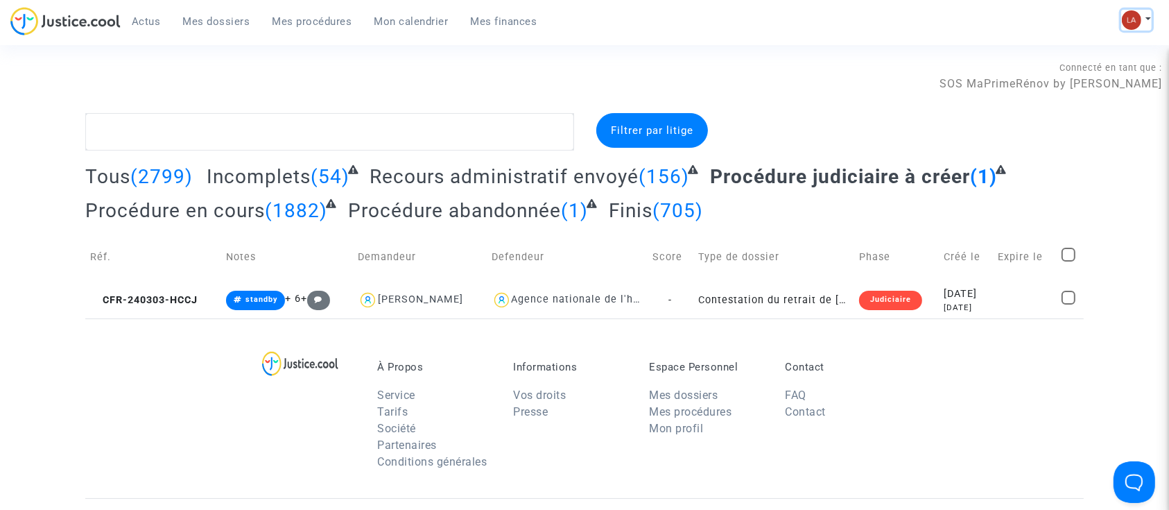
click at [1138, 14] on img at bounding box center [1131, 19] width 19 height 19
click at [1118, 69] on link "Changer de compte" at bounding box center [1081, 71] width 140 height 22
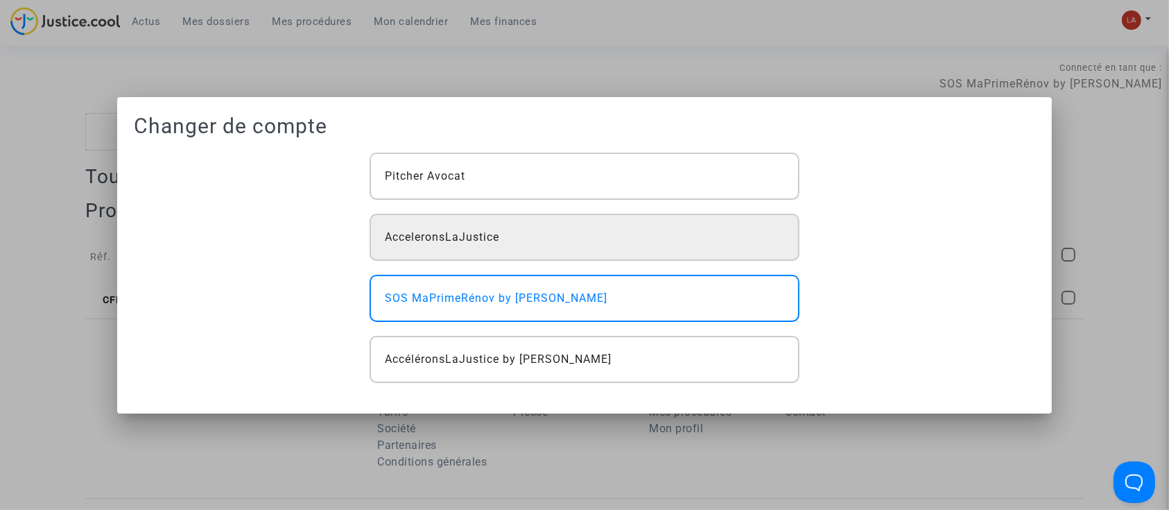
click at [500, 231] on div "AcceleronsLaJustice" at bounding box center [585, 237] width 430 height 47
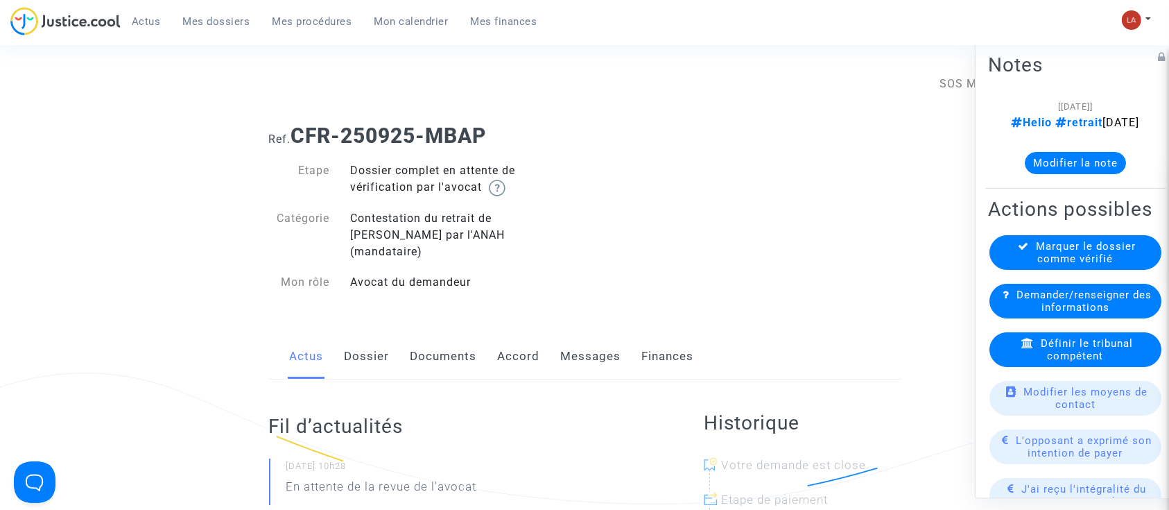
click at [433, 344] on link "Documents" at bounding box center [444, 357] width 67 height 46
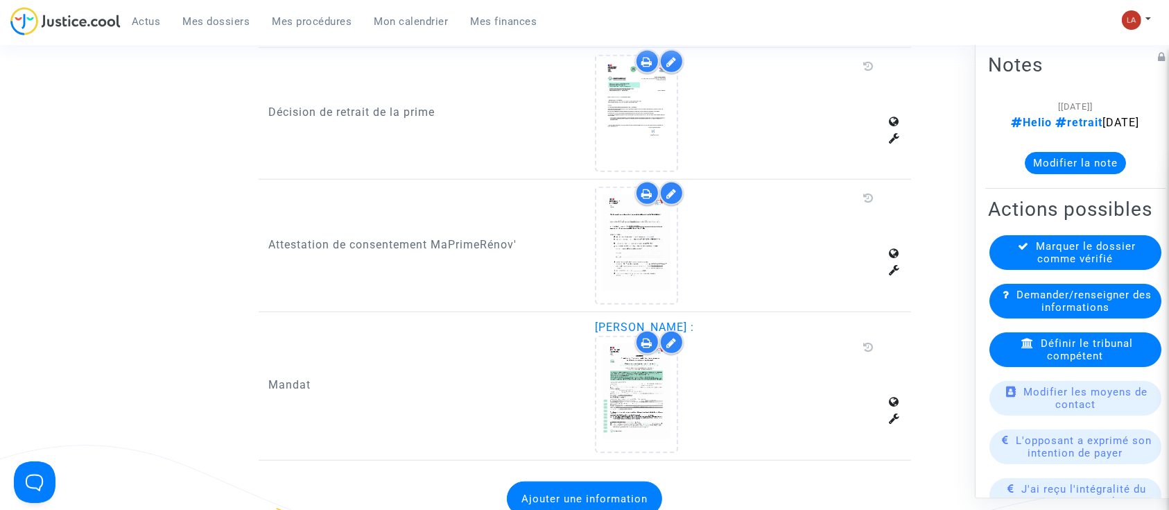
scroll to position [1110, 0]
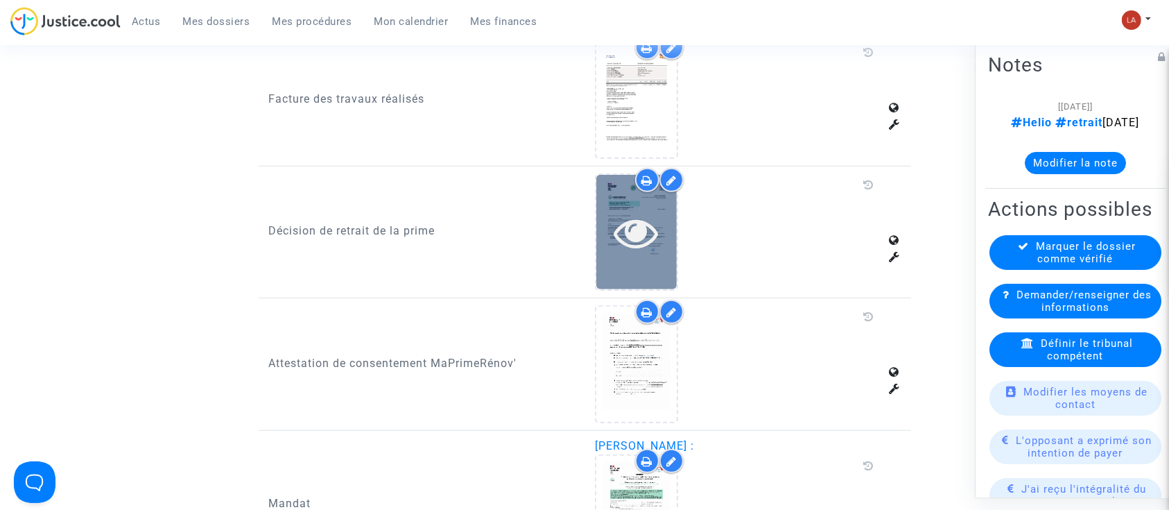
click at [658, 250] on div at bounding box center [637, 232] width 80 height 114
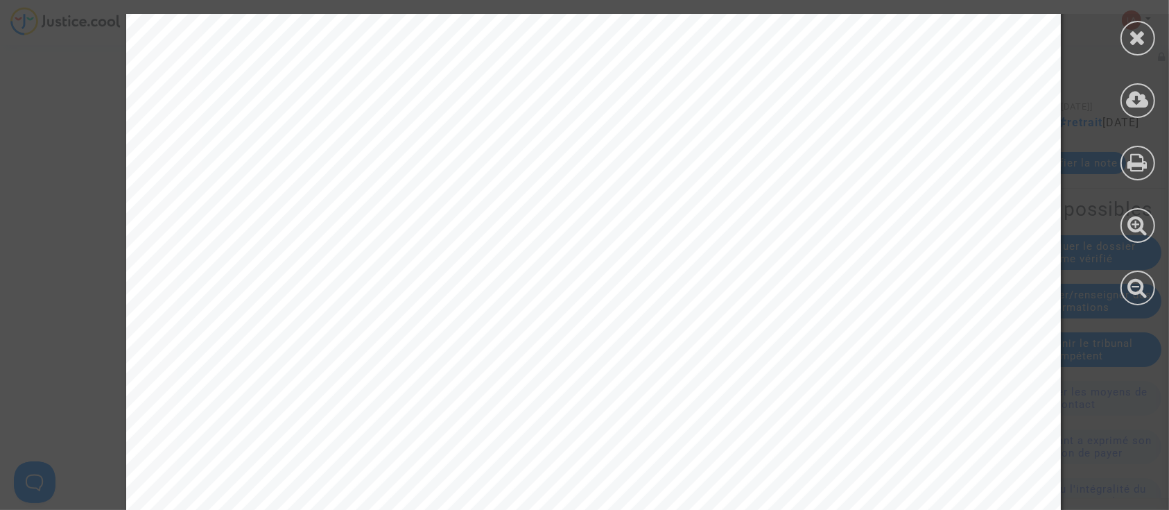
scroll to position [370, 0]
click at [1122, 40] on div at bounding box center [1138, 159] width 62 height 319
click at [1133, 41] on icon at bounding box center [1138, 37] width 17 height 21
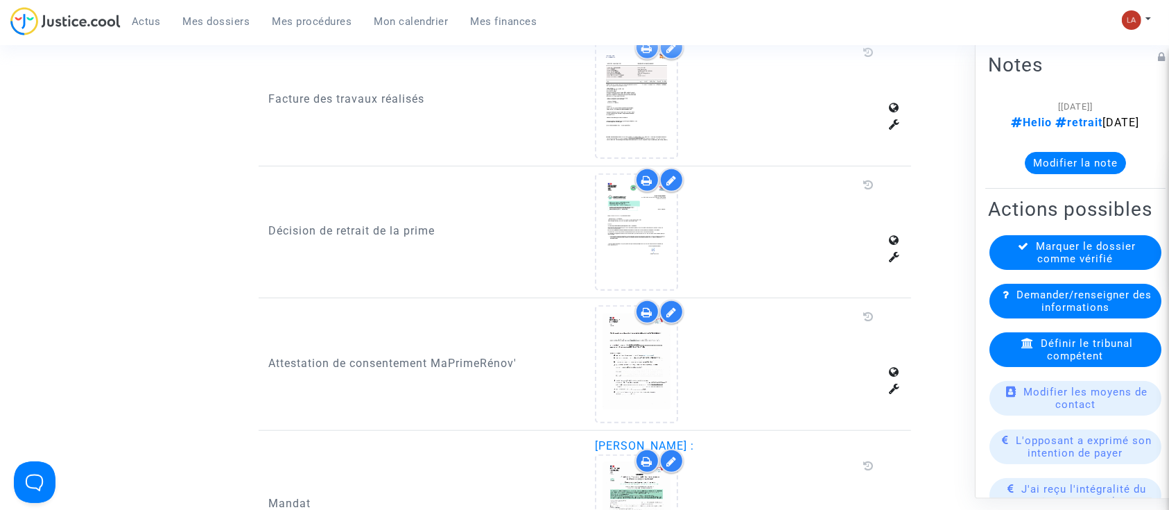
click at [1077, 174] on button "Modifier la note" at bounding box center [1075, 163] width 101 height 22
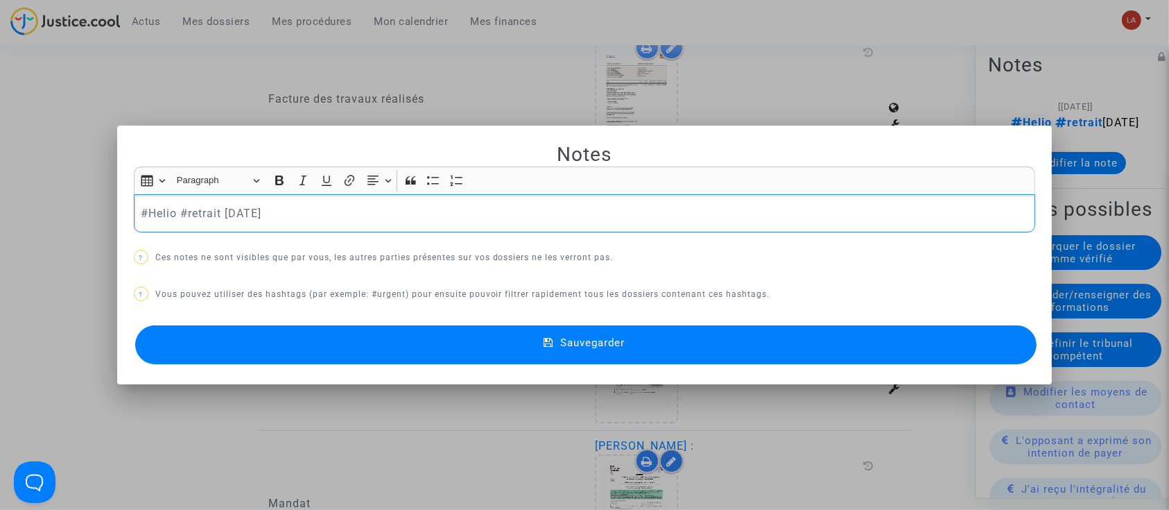
scroll to position [0, 0]
click at [347, 221] on p "#Helio #retrait [DATE]" at bounding box center [585, 213] width 888 height 17
click at [354, 345] on button "Sauvegarder" at bounding box center [586, 344] width 902 height 39
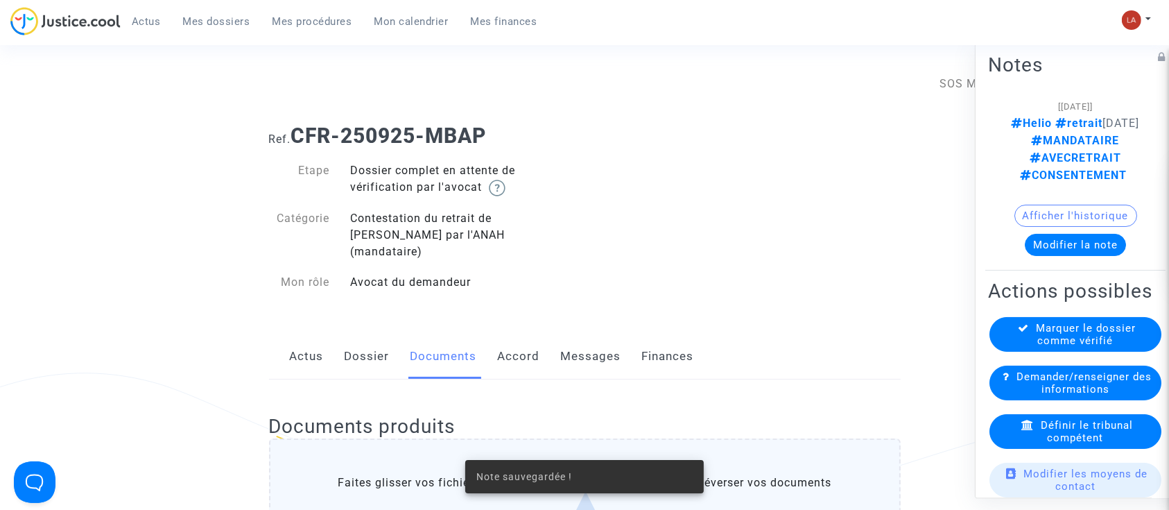
scroll to position [1110, 0]
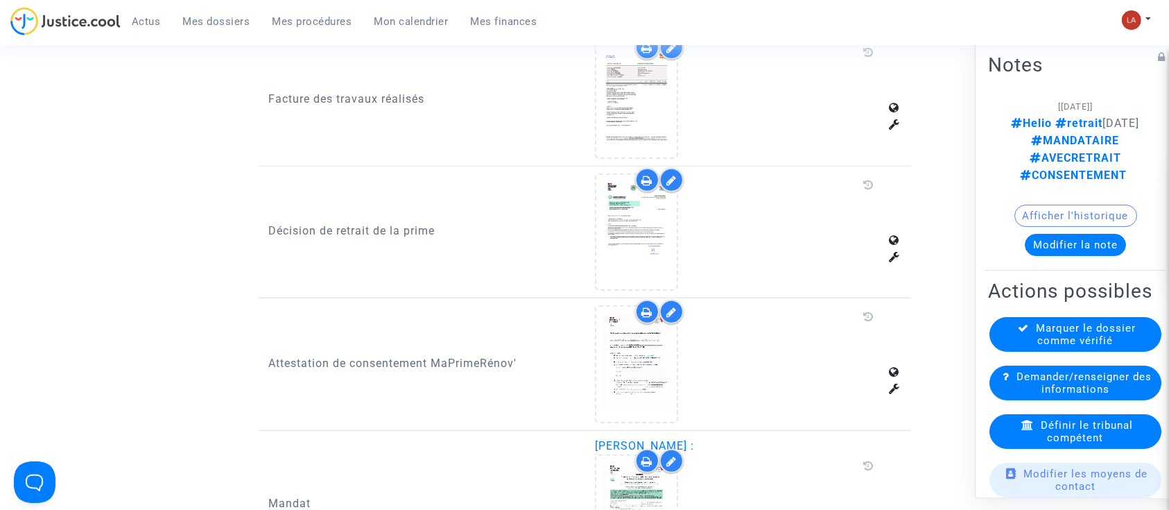
click at [1048, 444] on span "Définir le tribunal compétent" at bounding box center [1087, 431] width 92 height 25
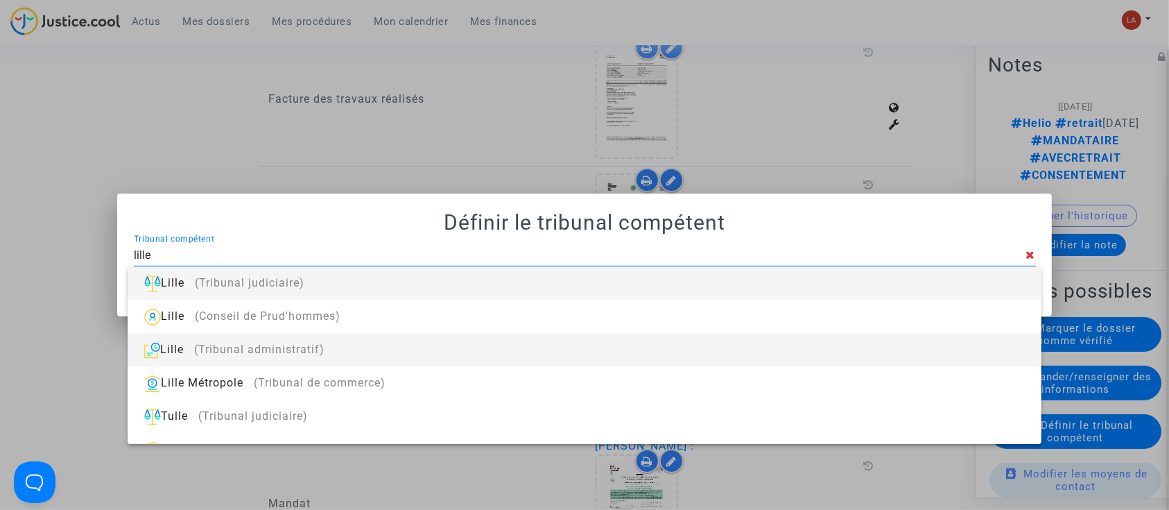
type input "lille"
click at [761, 361] on div "Lille (Tribunal administratif)" at bounding box center [584, 349] width 891 height 33
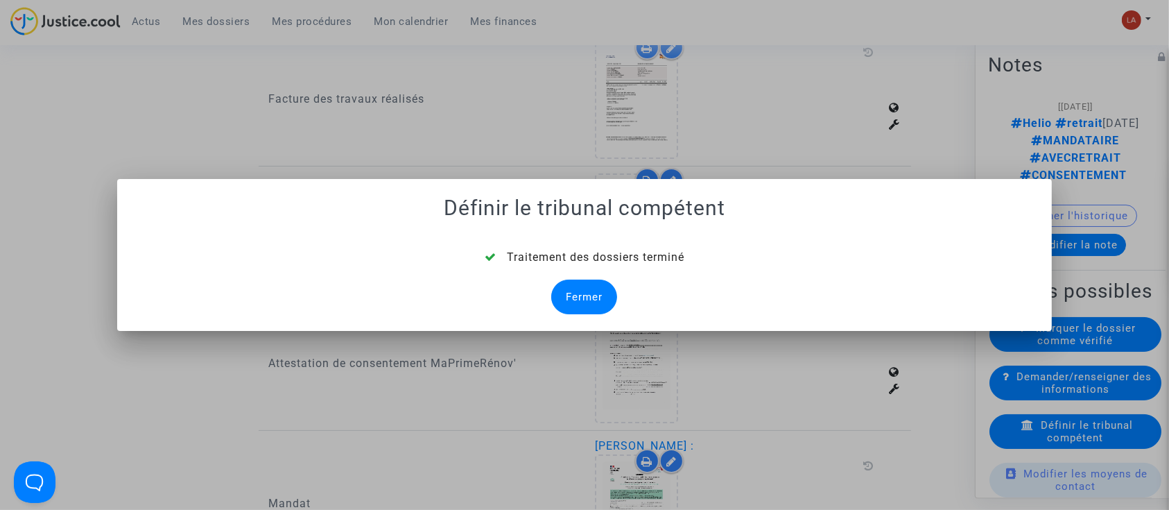
click at [592, 297] on div "Fermer" at bounding box center [584, 297] width 66 height 35
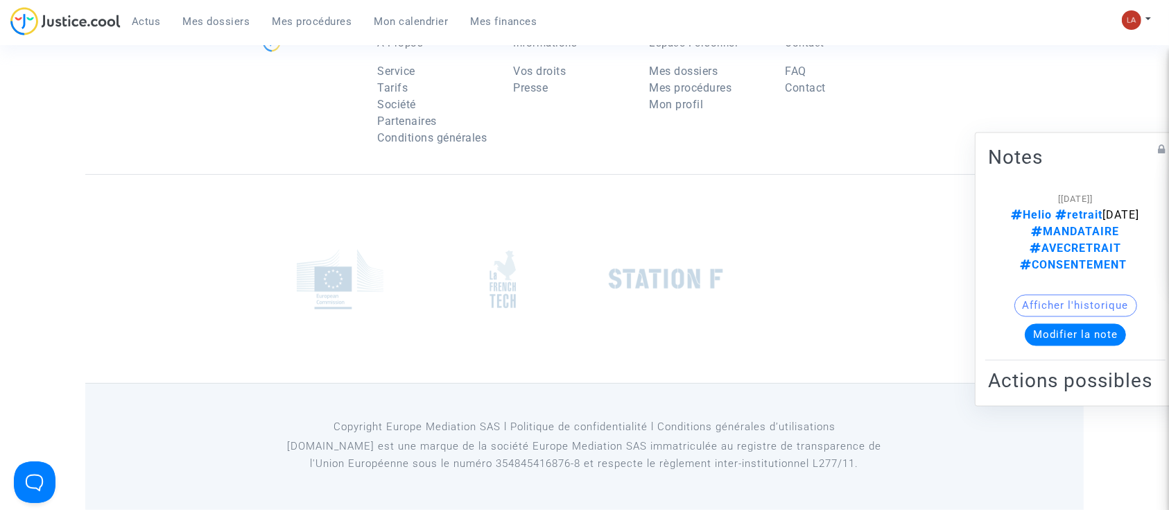
scroll to position [1110, 0]
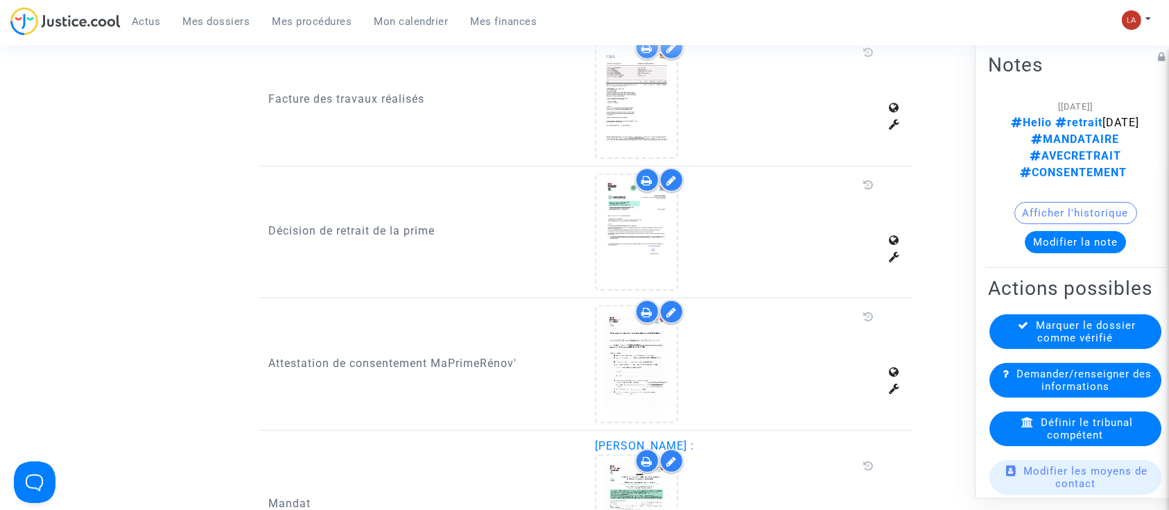
click at [1063, 349] on div "Marquer le dossier comme vérifié" at bounding box center [1076, 331] width 172 height 35
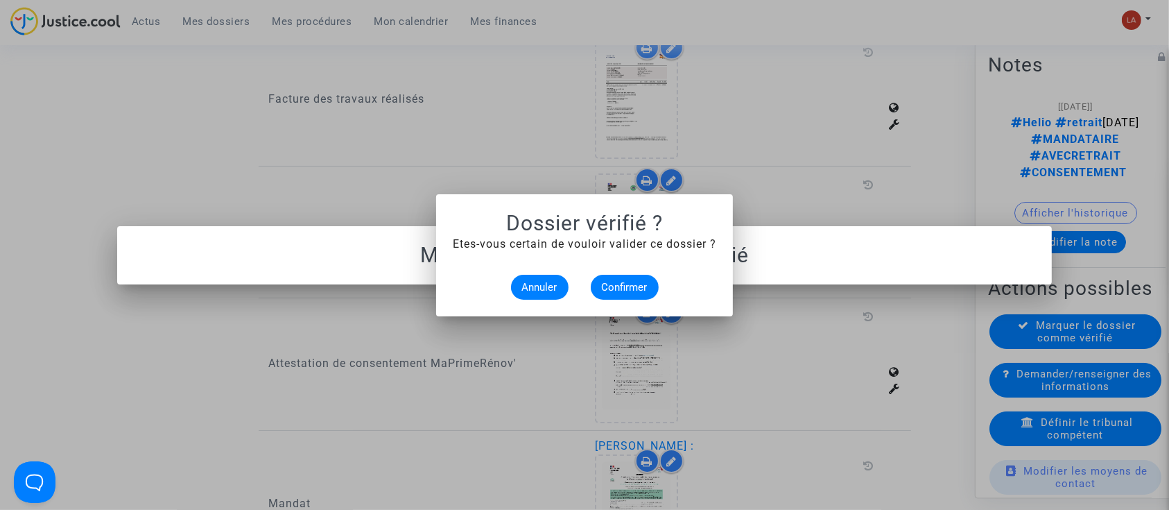
scroll to position [0, 0]
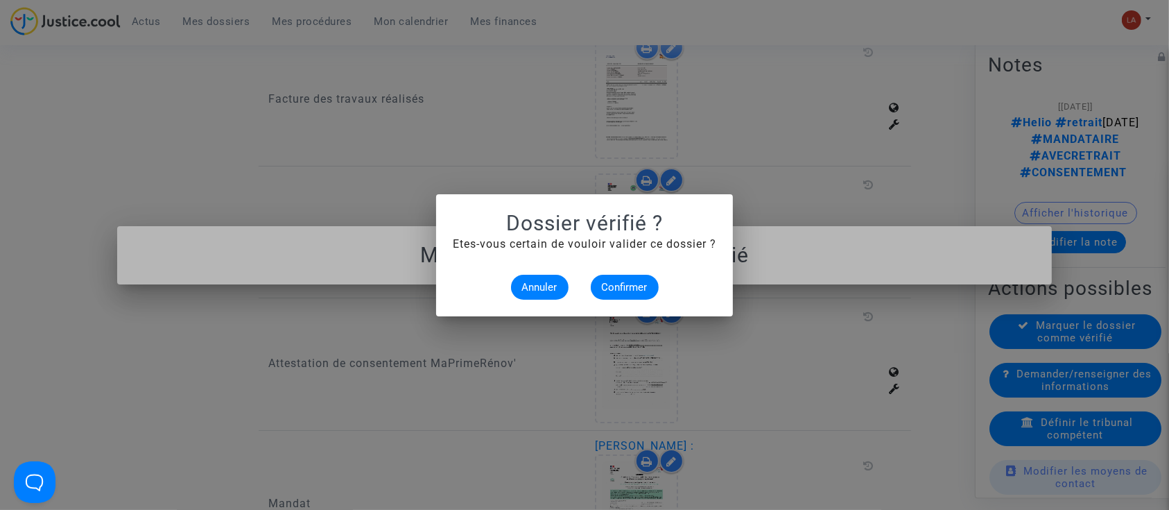
click at [621, 300] on mat-dialog-container "Dossier vérifié ? Etes-vous certain de vouloir valider ce dossier ? Annuler Con…" at bounding box center [584, 255] width 297 height 122
drag, startPoint x: 647, startPoint y: 284, endPoint x: 560, endPoint y: 157, distance: 154.1
click at [647, 284] on span "Confirmer" at bounding box center [625, 287] width 46 height 12
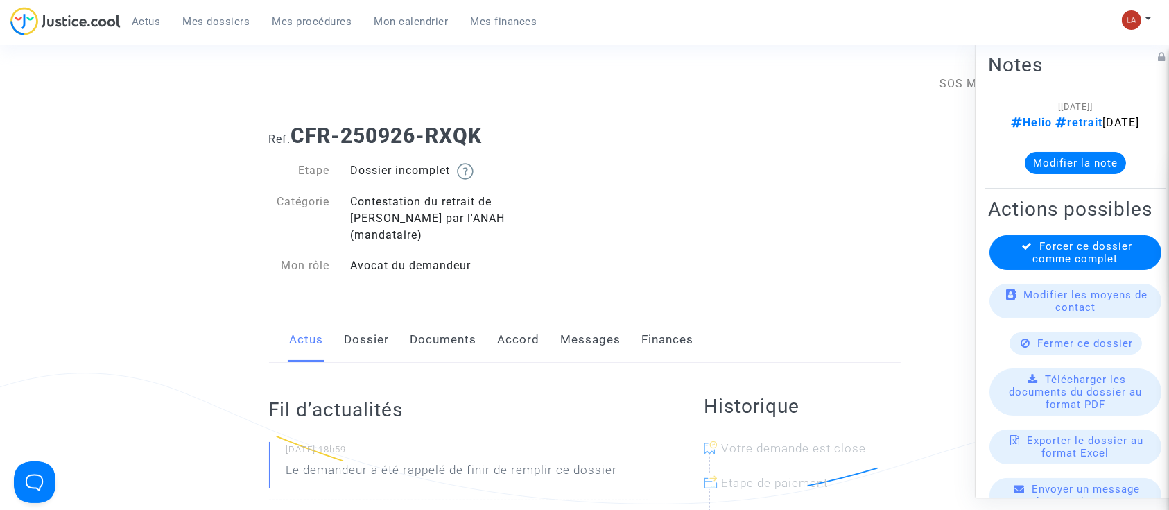
click at [439, 322] on link "Documents" at bounding box center [444, 340] width 67 height 46
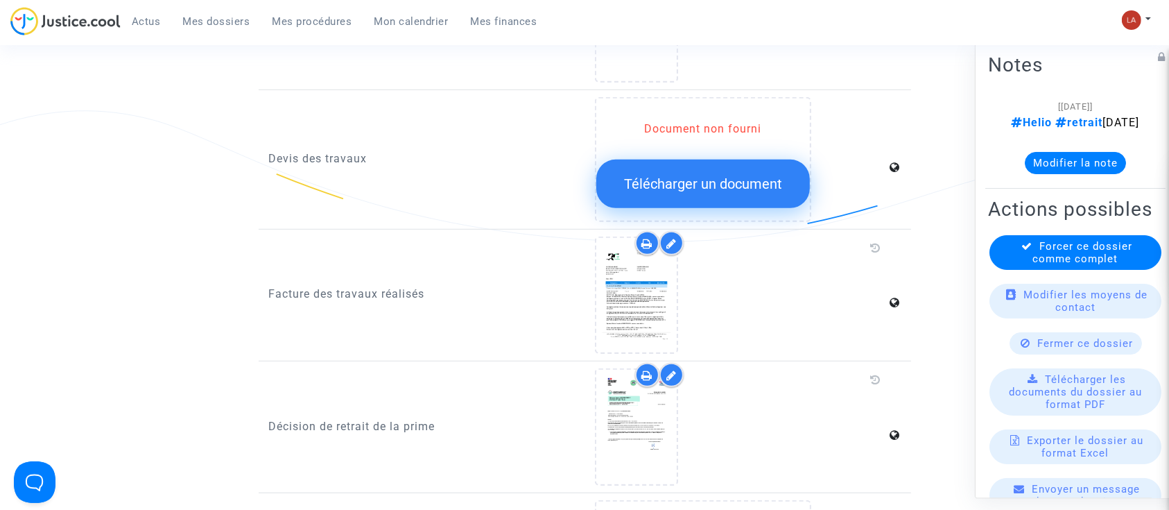
scroll to position [1110, 0]
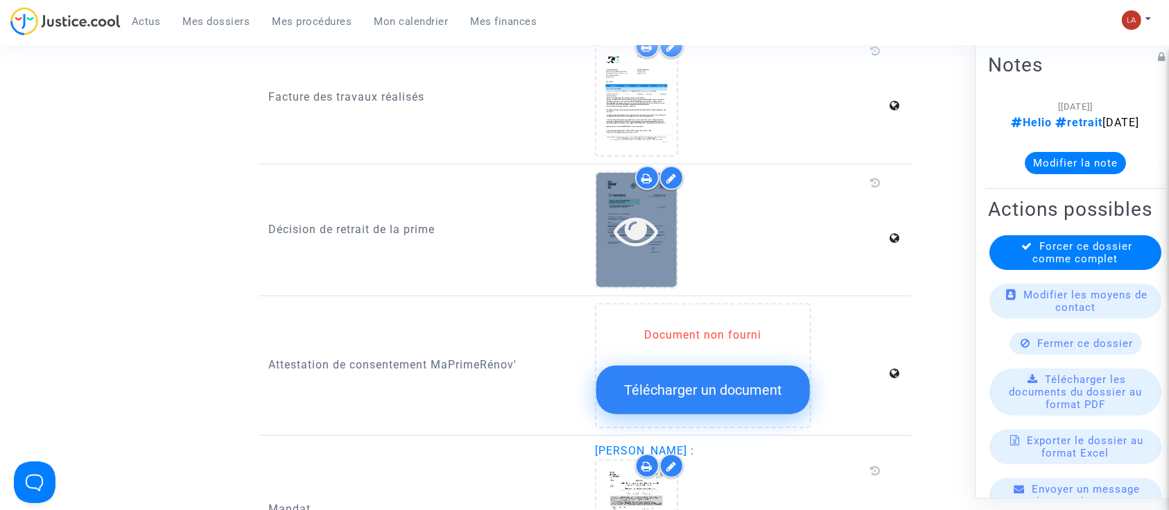
click at [640, 220] on icon at bounding box center [637, 230] width 45 height 44
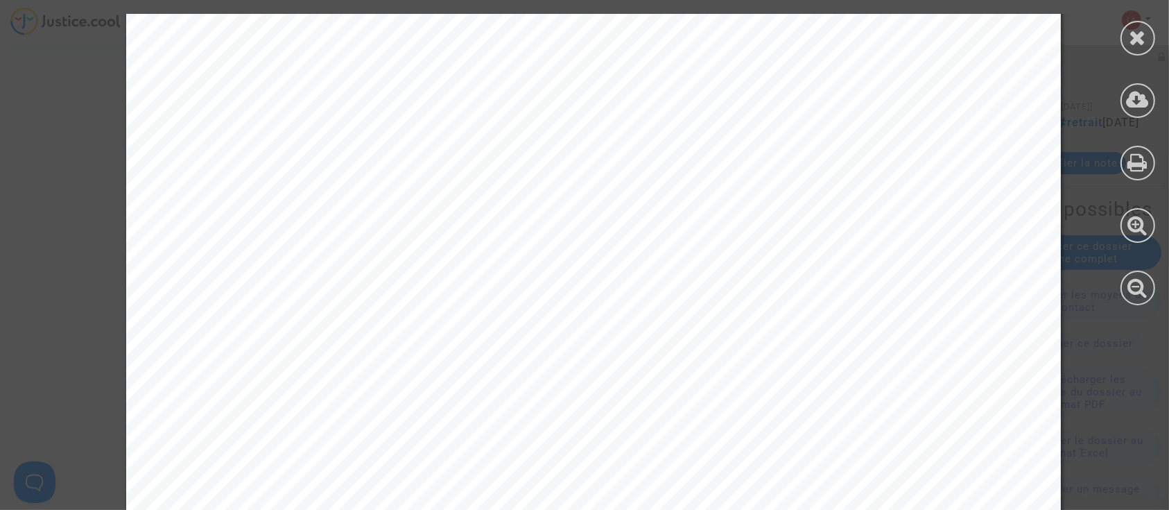
scroll to position [462, 0]
click at [1139, 34] on icon at bounding box center [1138, 37] width 17 height 21
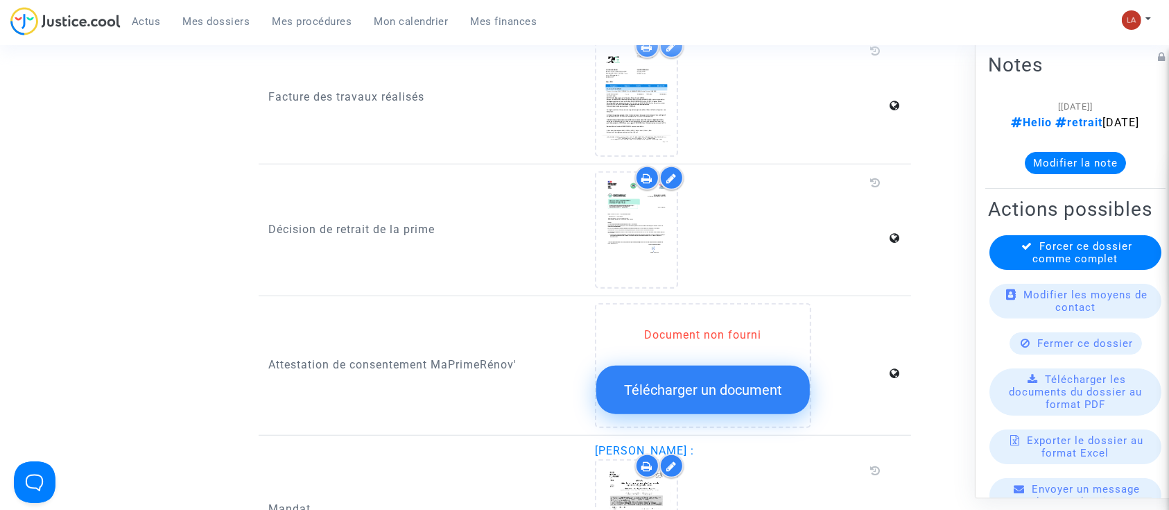
click at [1077, 174] on button "Modifier la note" at bounding box center [1075, 163] width 101 height 22
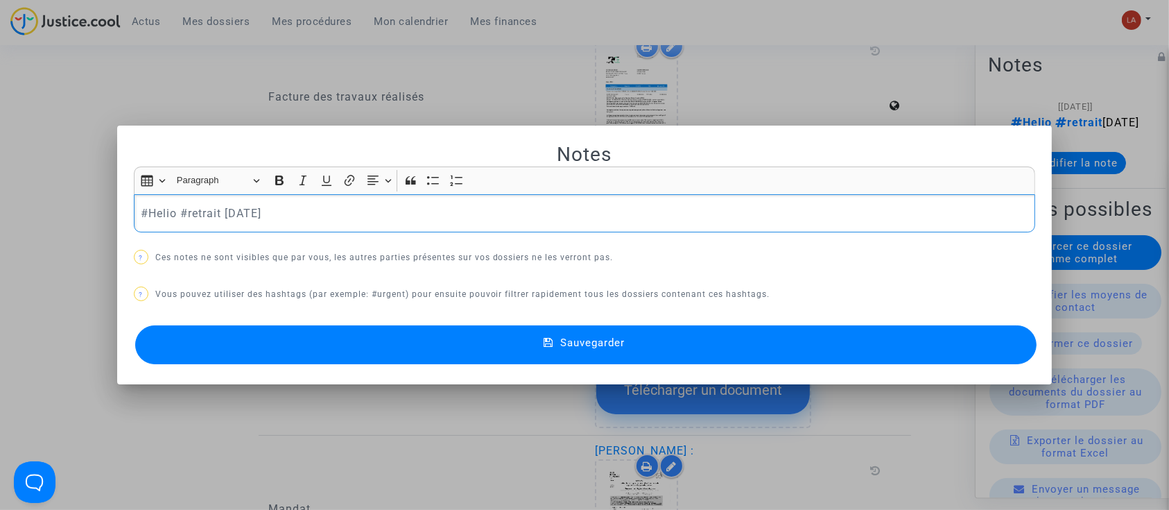
scroll to position [0, 0]
click at [393, 221] on p "#Helio #retrait 2025-09-05" at bounding box center [585, 213] width 888 height 17
click at [387, 350] on button "Sauvegarder" at bounding box center [586, 344] width 902 height 39
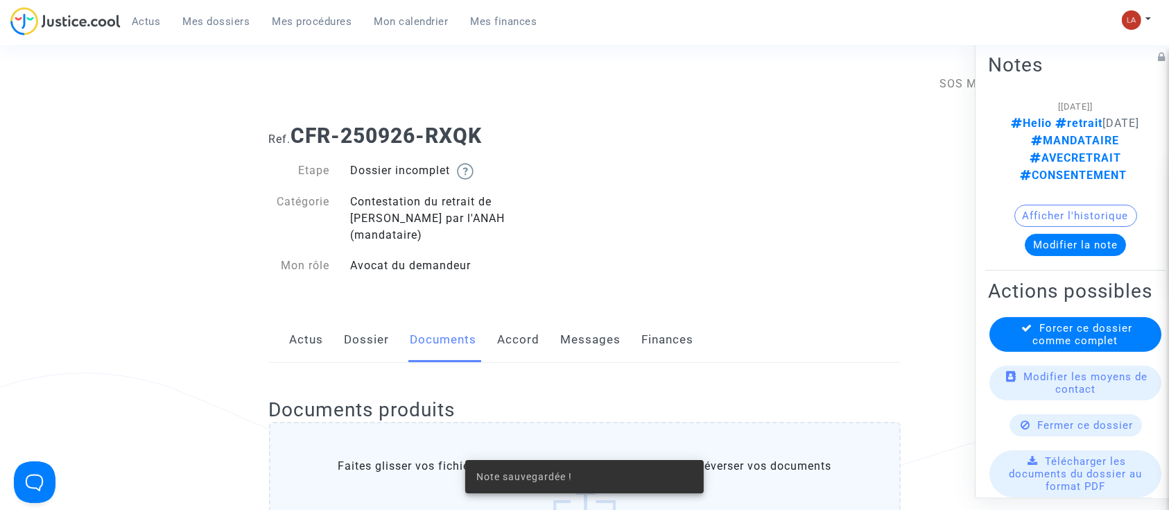
scroll to position [1110, 0]
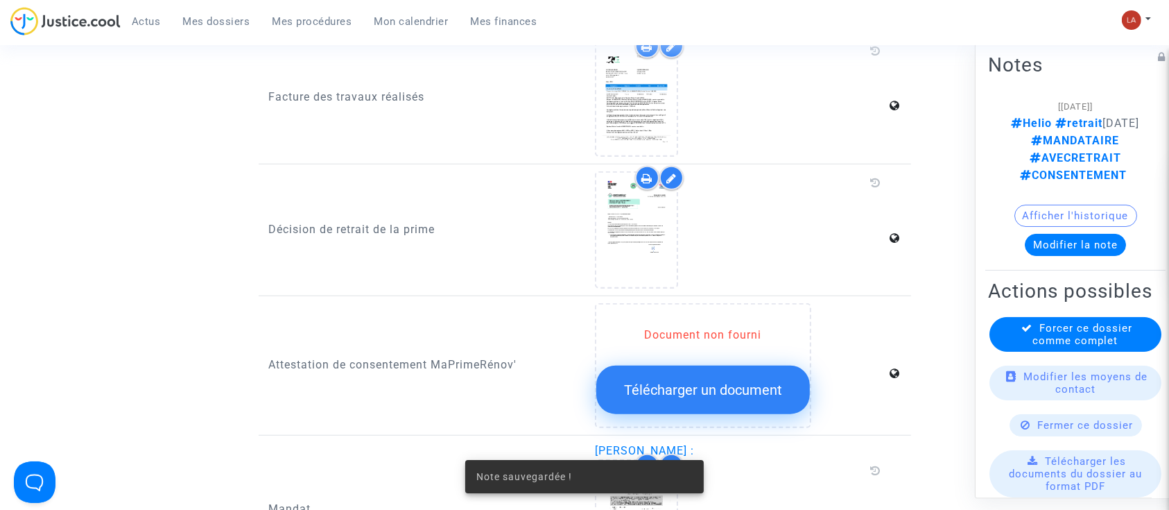
click at [1131, 352] on div "Forcer ce dossier comme complet" at bounding box center [1076, 334] width 172 height 35
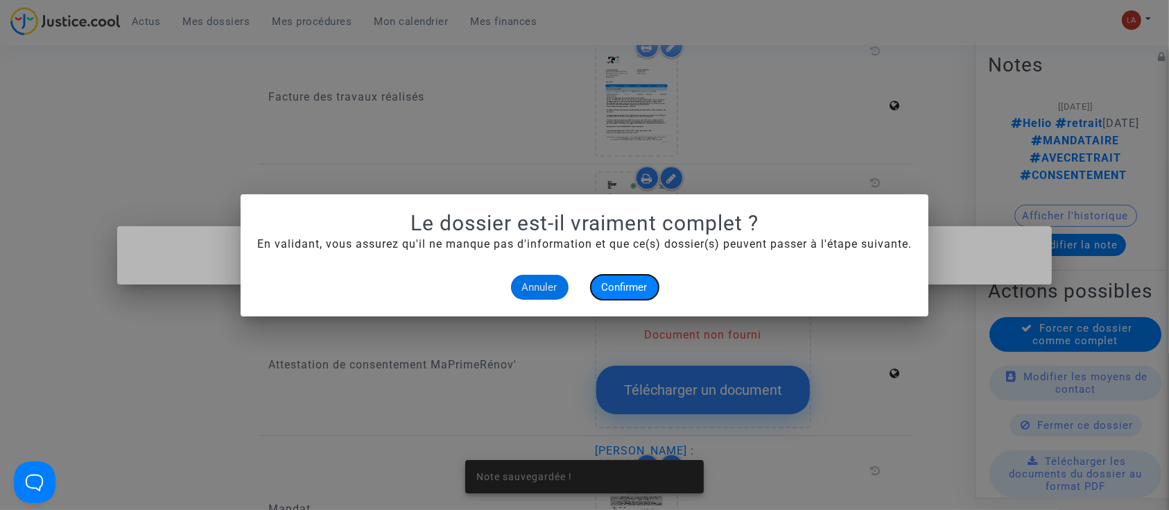
click at [616, 280] on button "Confirmer" at bounding box center [625, 287] width 68 height 25
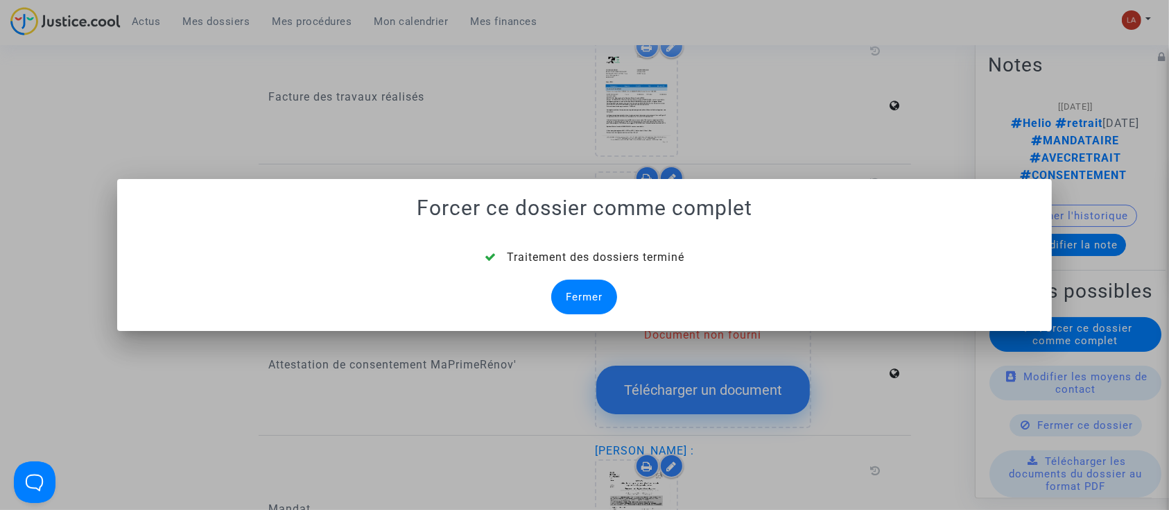
click at [605, 291] on div "Fermer" at bounding box center [584, 297] width 66 height 35
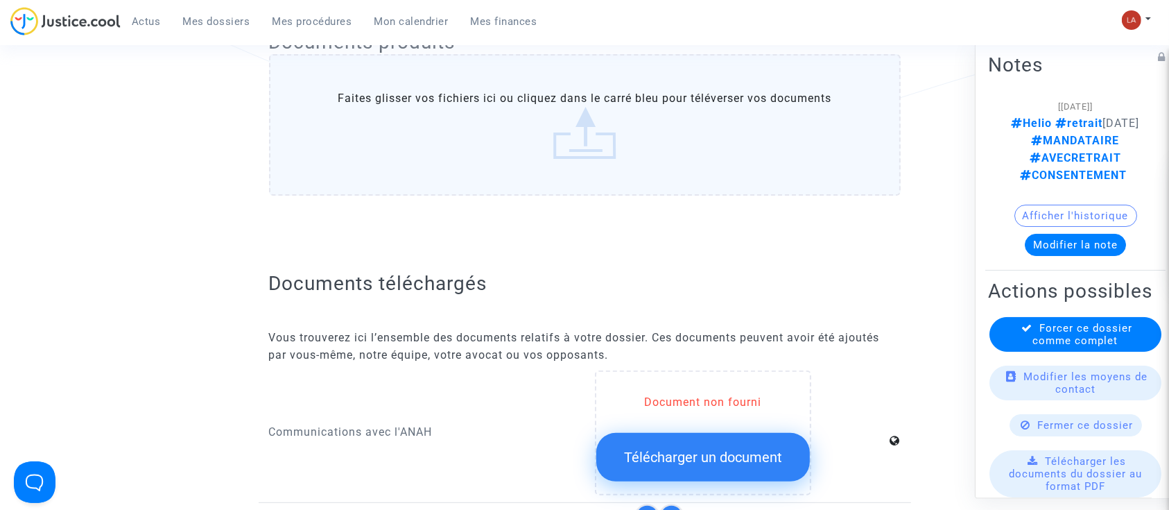
scroll to position [1110, 0]
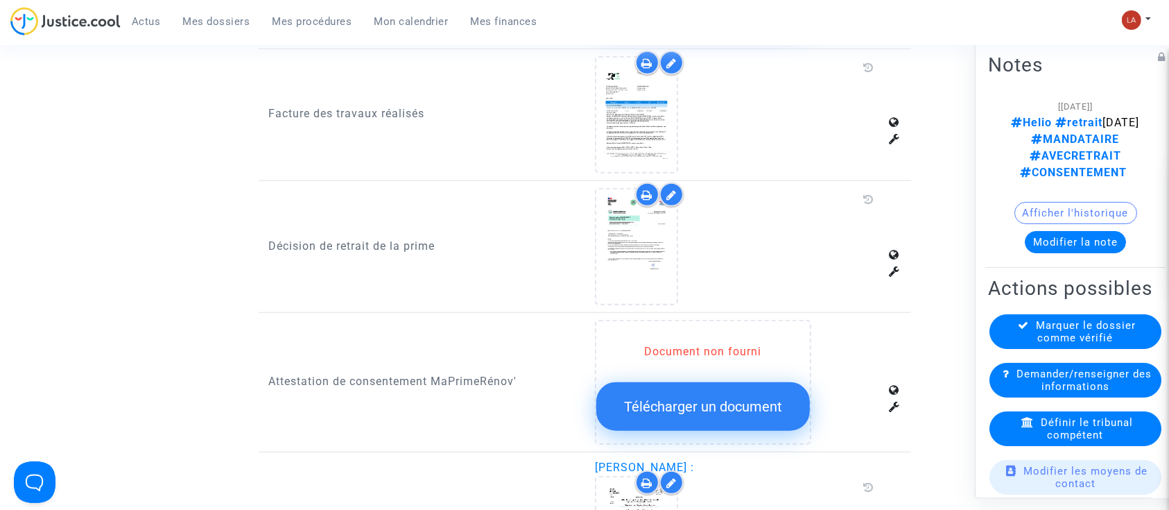
click at [1067, 424] on span "Définir le tribunal compétent" at bounding box center [1087, 428] width 92 height 25
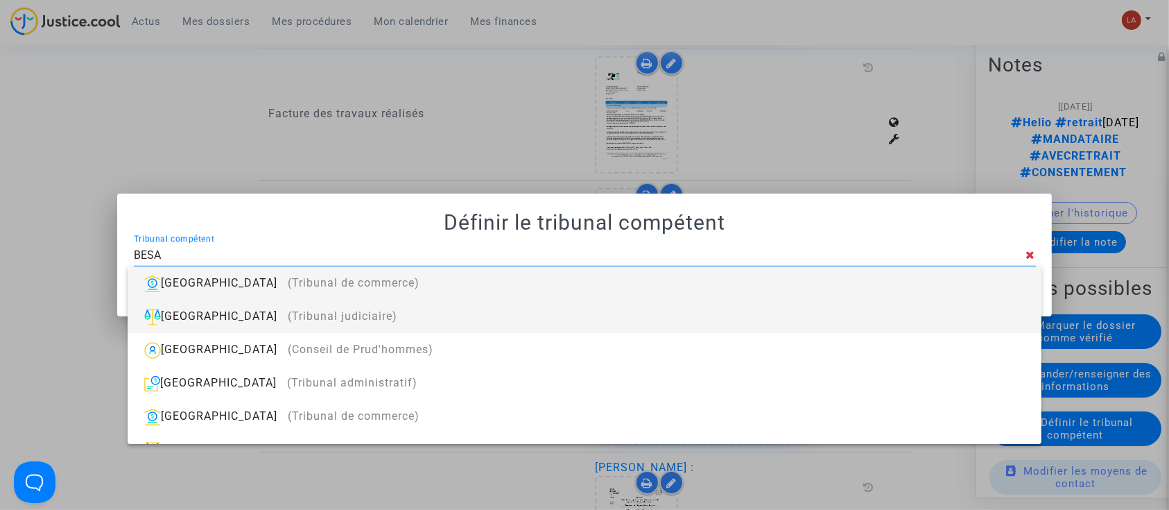
type input "BESANCON"
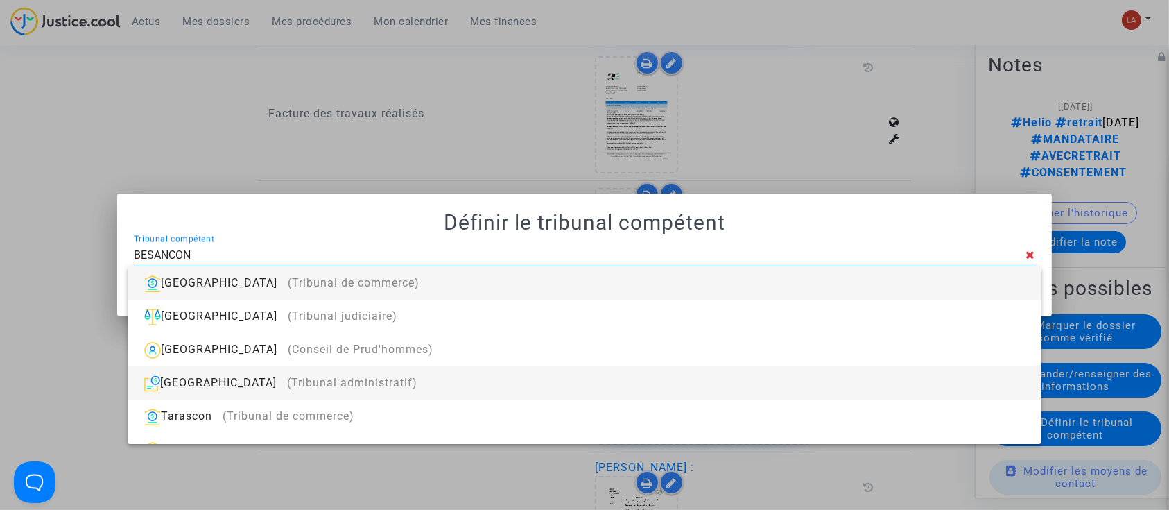
click at [383, 380] on div "Besançon (Tribunal administratif)" at bounding box center [584, 382] width 891 height 33
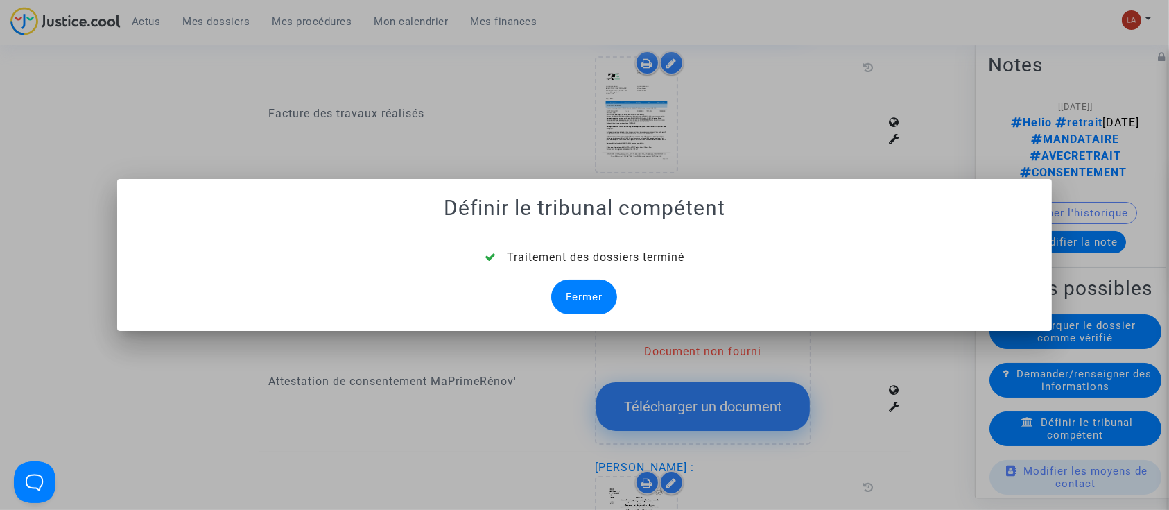
click at [563, 302] on div "Fermer" at bounding box center [584, 297] width 66 height 35
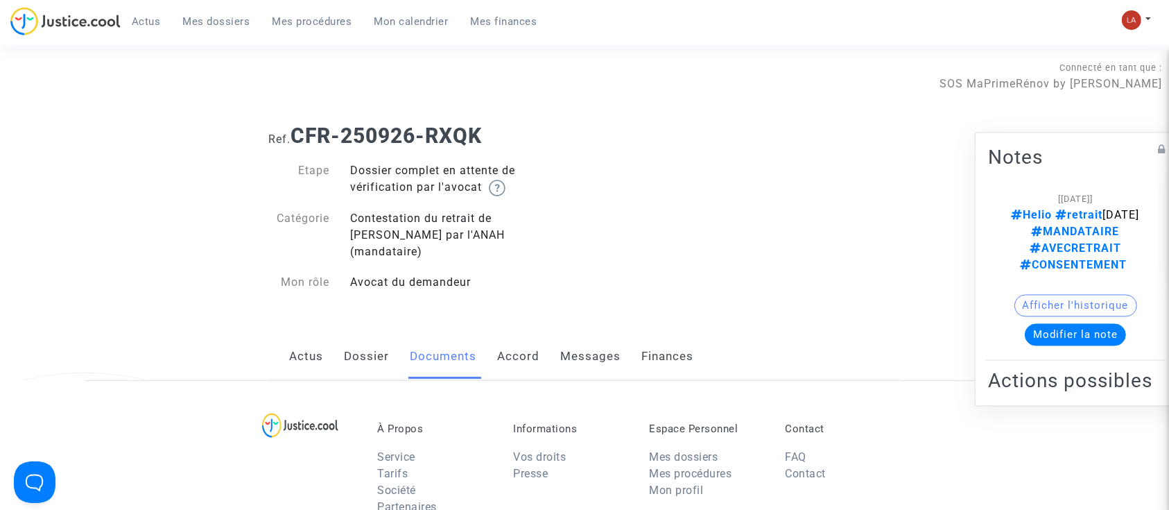
scroll to position [1110, 0]
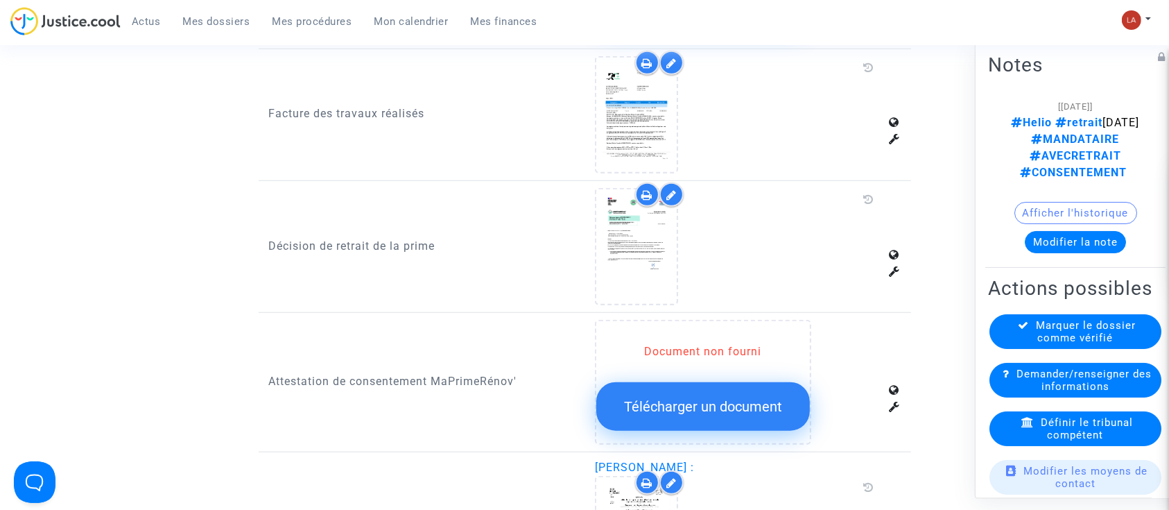
click at [1034, 320] on div "Marquer le dossier comme vérifié" at bounding box center [1076, 331] width 172 height 35
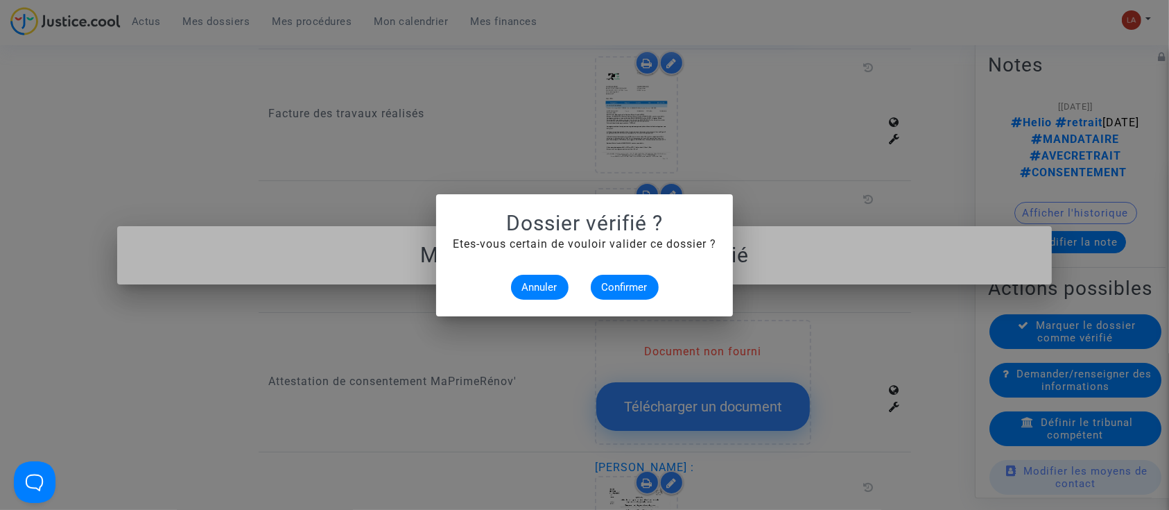
scroll to position [0, 0]
click at [660, 291] on div "Annuler Confirmer" at bounding box center [585, 287] width 264 height 25
click at [649, 291] on button "Confirmer" at bounding box center [625, 287] width 68 height 25
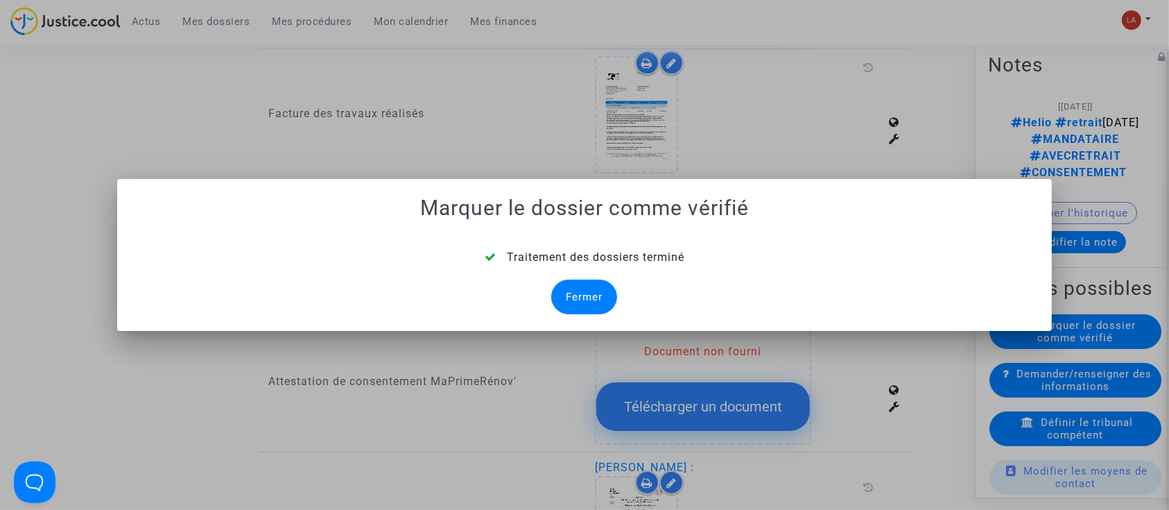
click at [596, 290] on div "Fermer" at bounding box center [584, 297] width 66 height 35
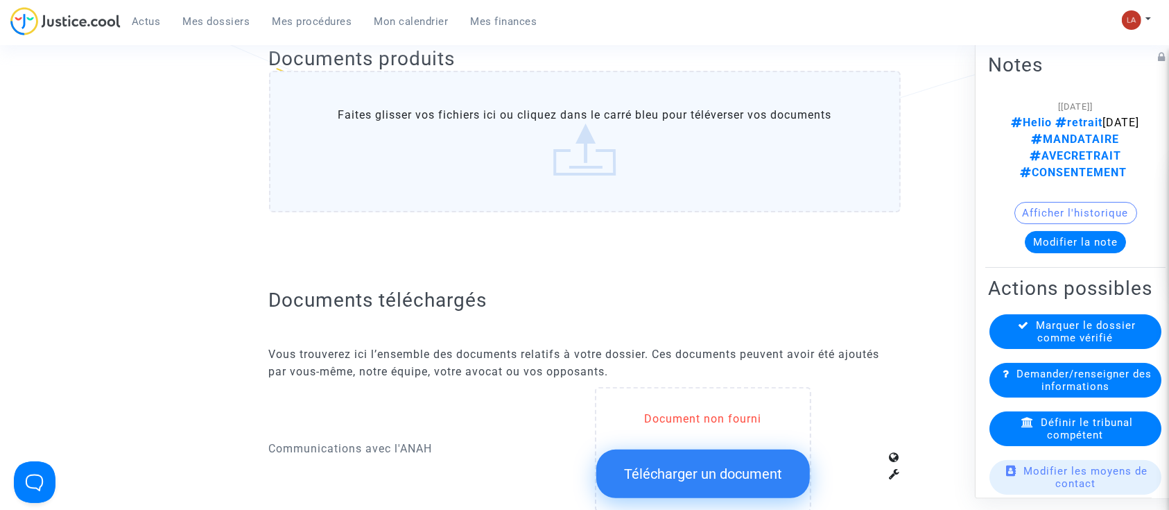
scroll to position [1110, 0]
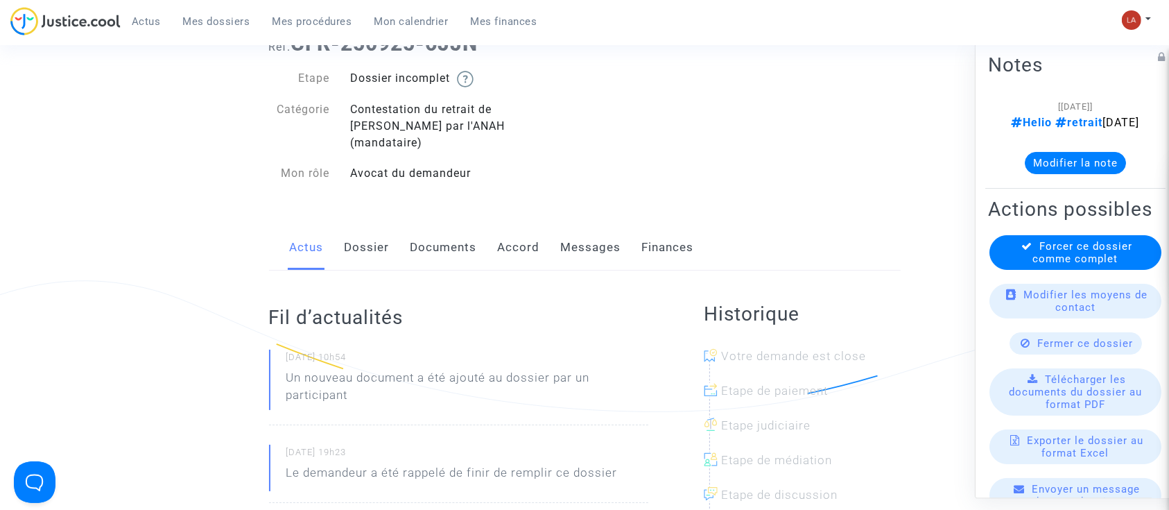
click at [423, 225] on link "Documents" at bounding box center [444, 248] width 67 height 46
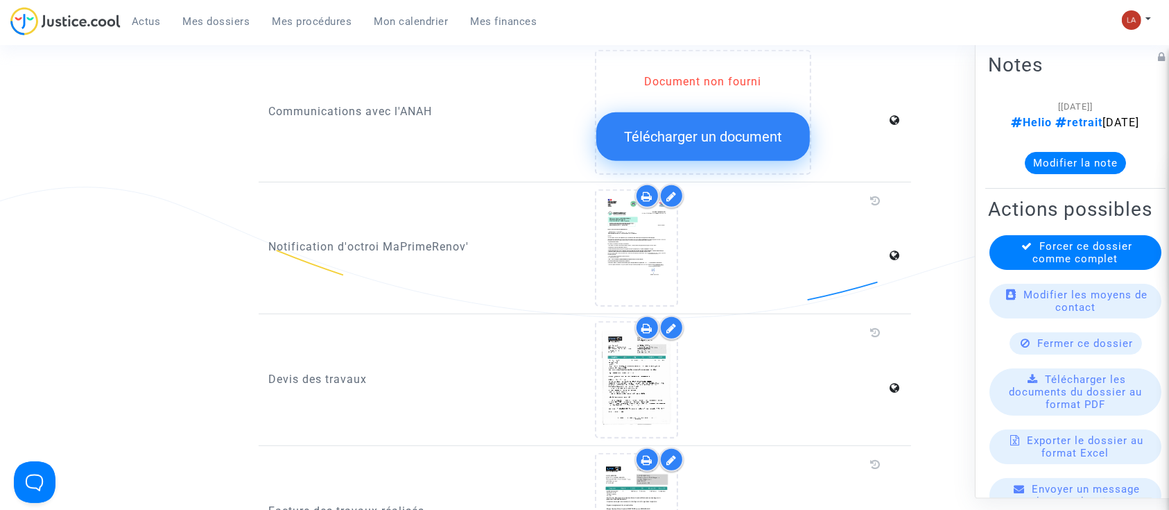
scroll to position [1017, 0]
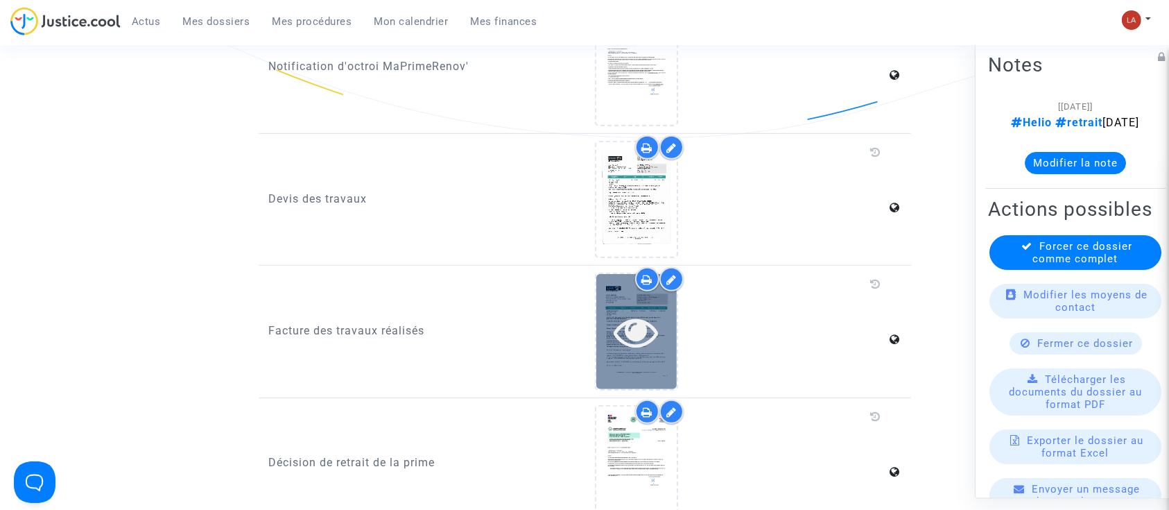
click at [662, 336] on div at bounding box center [637, 331] width 80 height 114
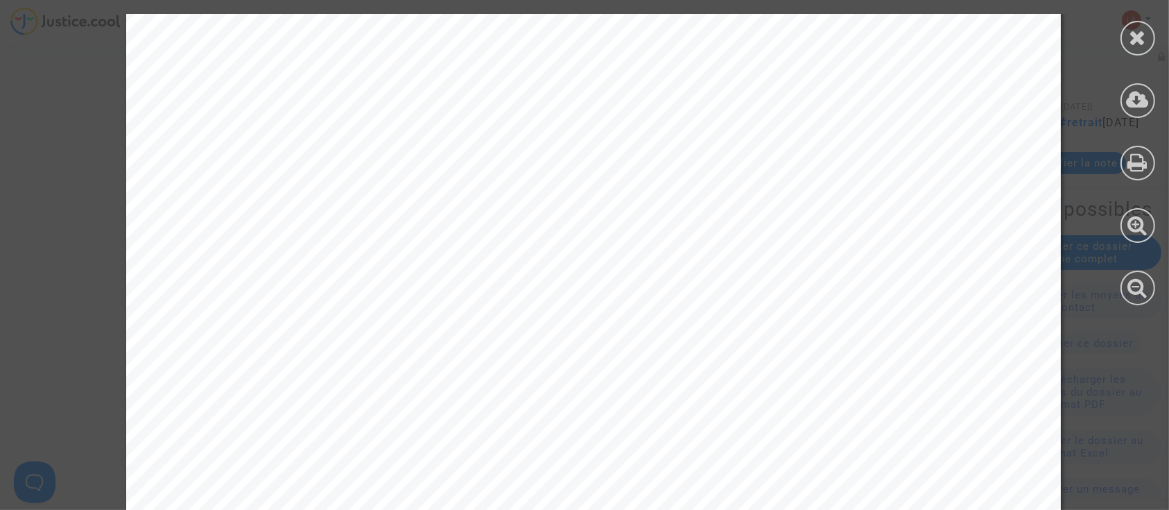
scroll to position [0, 0]
click at [1149, 33] on div at bounding box center [1138, 38] width 35 height 35
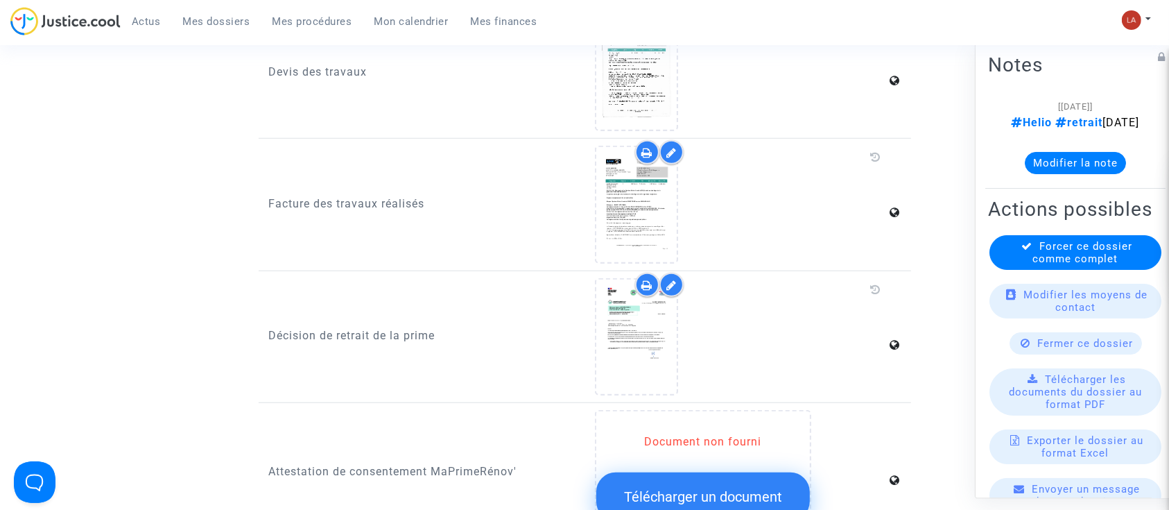
scroll to position [1294, 0]
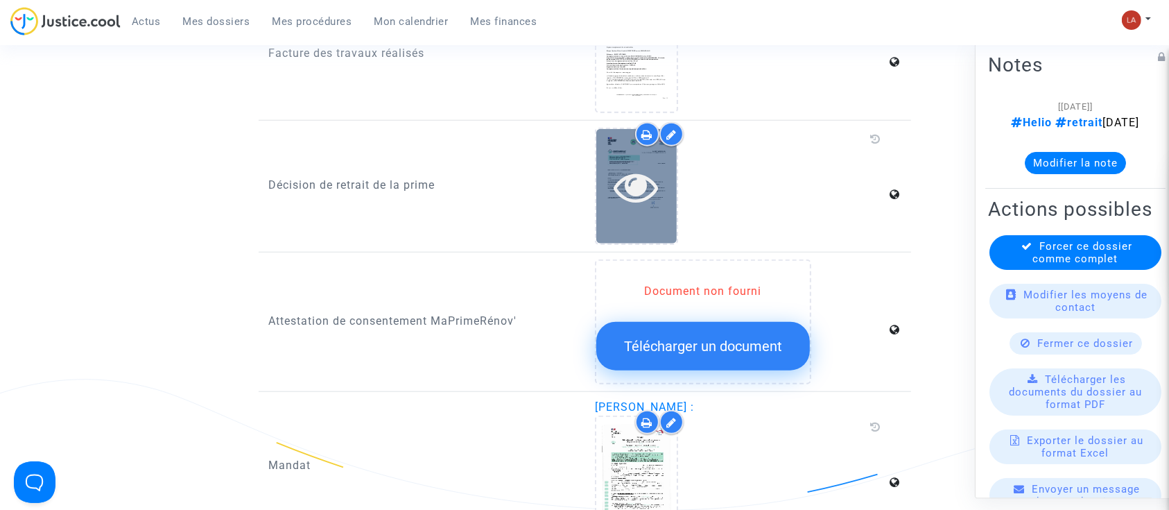
click at [640, 180] on icon at bounding box center [637, 186] width 45 height 44
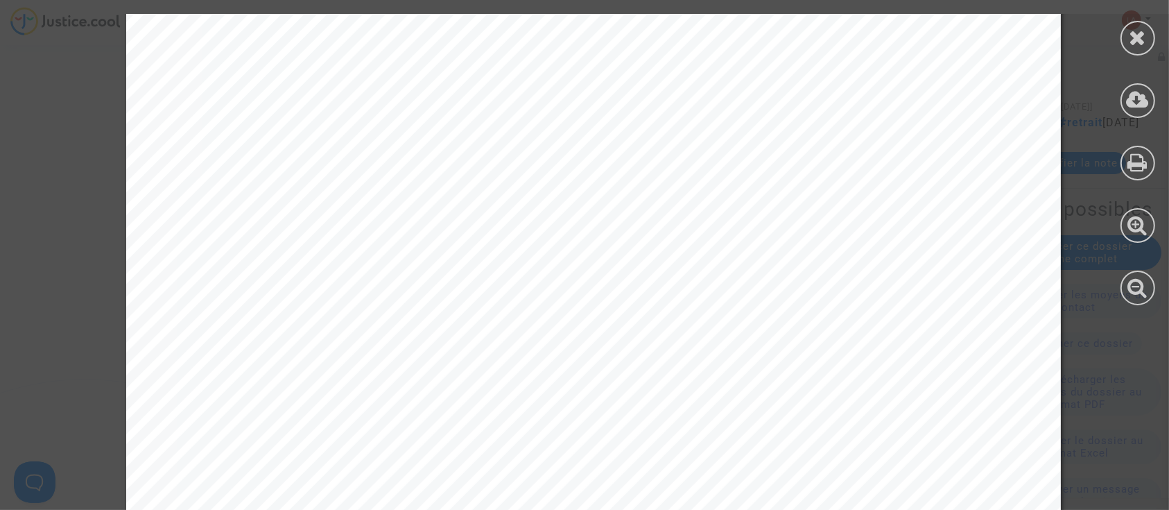
scroll to position [462, 0]
click at [1129, 40] on div at bounding box center [1138, 38] width 35 height 35
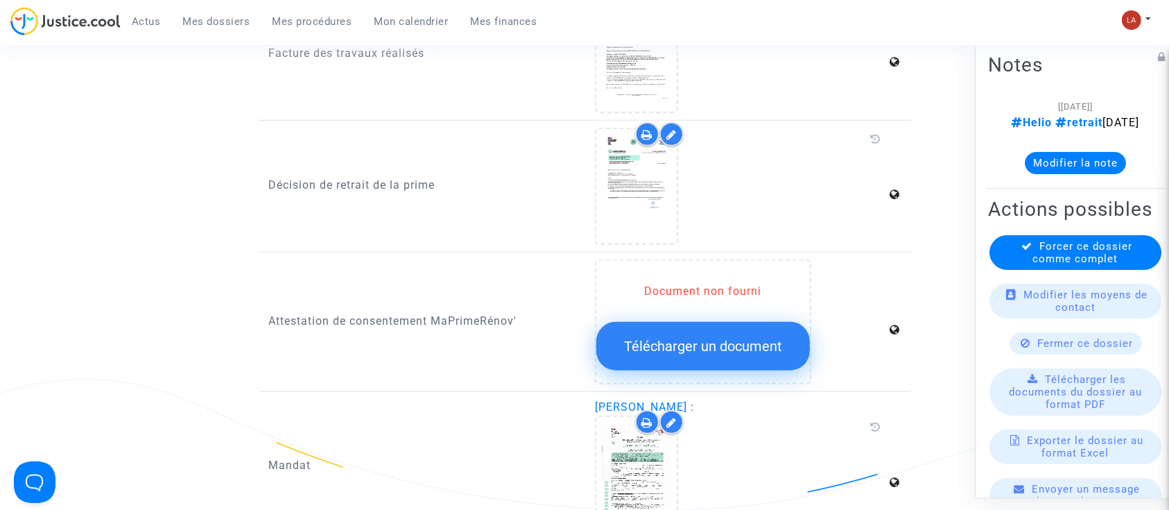
click at [1091, 174] on button "Modifier la note" at bounding box center [1075, 163] width 101 height 22
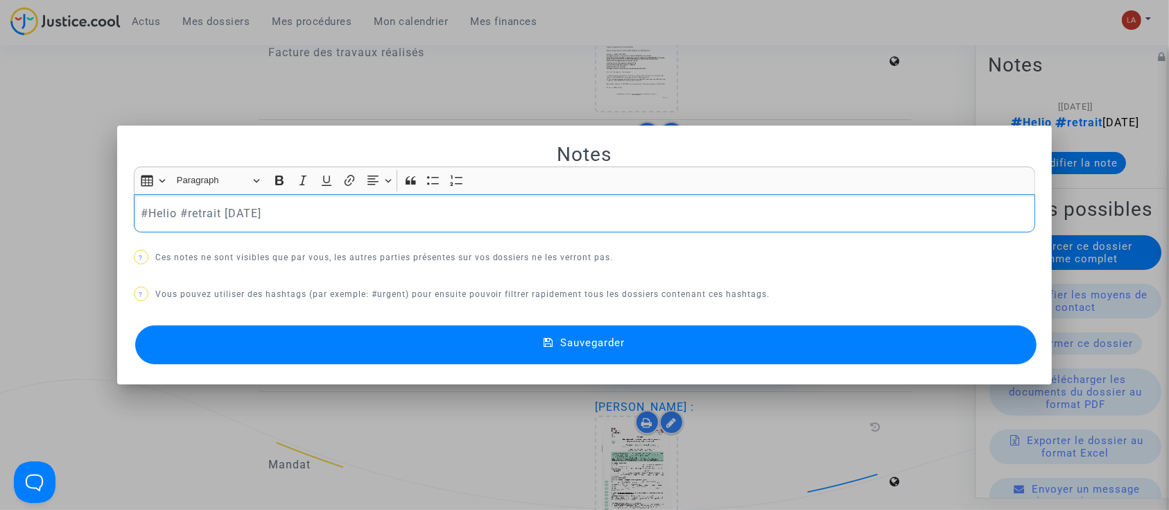
scroll to position [0, 0]
click at [311, 217] on p "#Helio #retrait 2025-09-24" at bounding box center [585, 213] width 888 height 17
click at [422, 341] on button "Sauvegarder" at bounding box center [586, 344] width 902 height 39
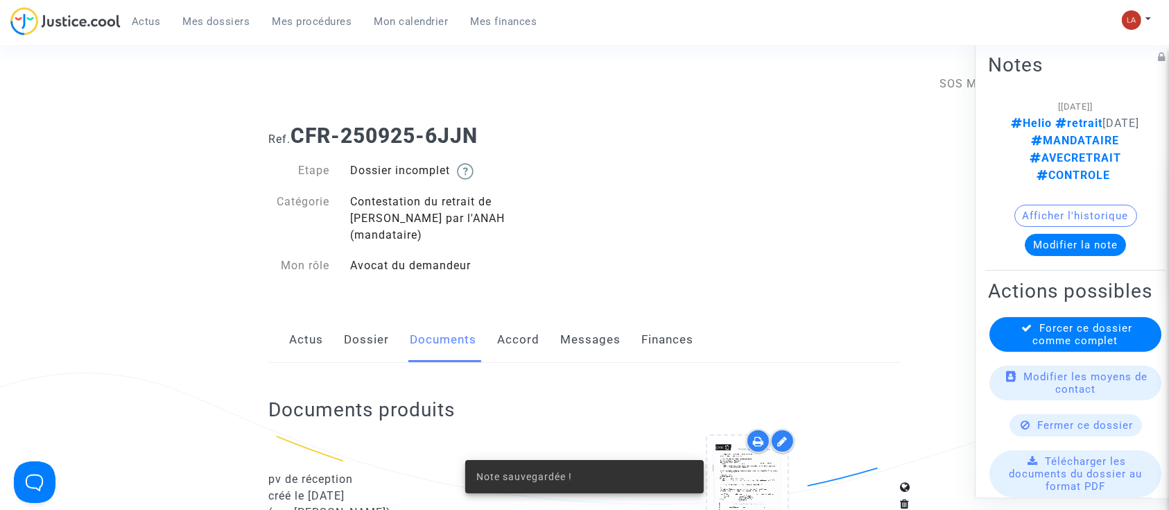
scroll to position [1294, 0]
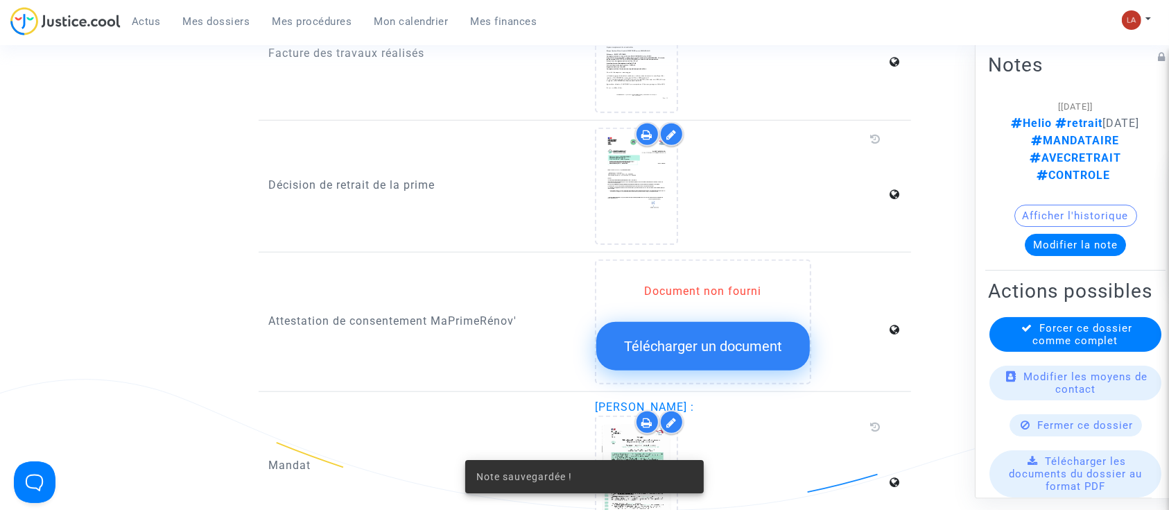
click at [1020, 352] on div "Forcer ce dossier comme complet" at bounding box center [1076, 334] width 172 height 35
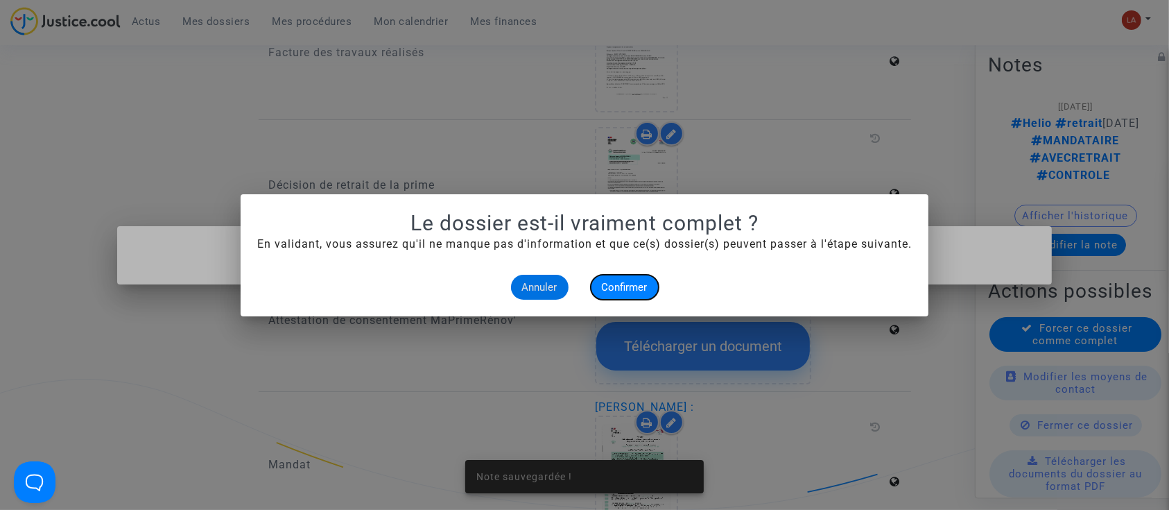
click at [634, 287] on span "Confirmer" at bounding box center [625, 287] width 46 height 12
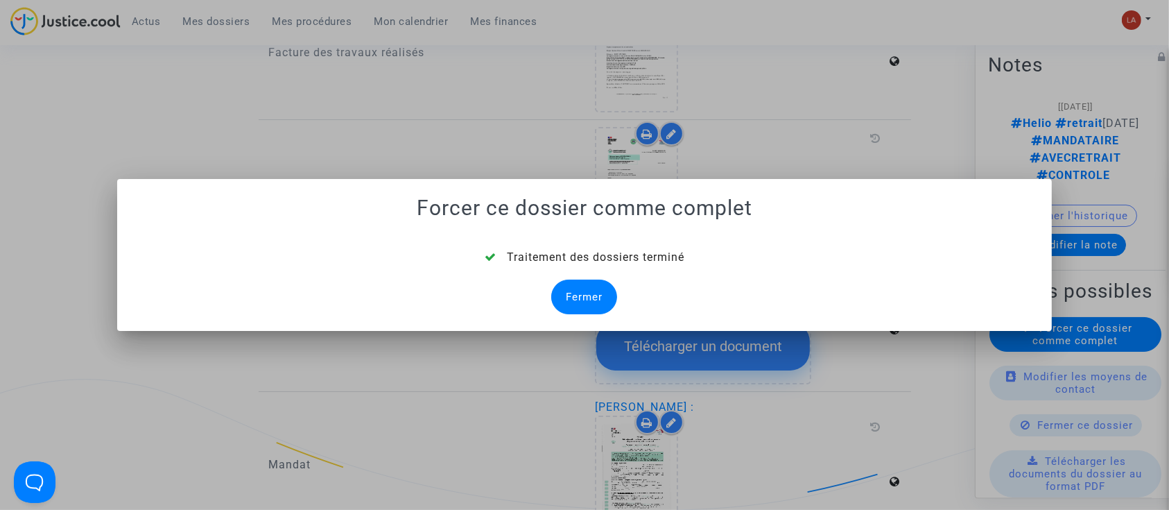
click at [585, 291] on div "Fermer" at bounding box center [584, 297] width 66 height 35
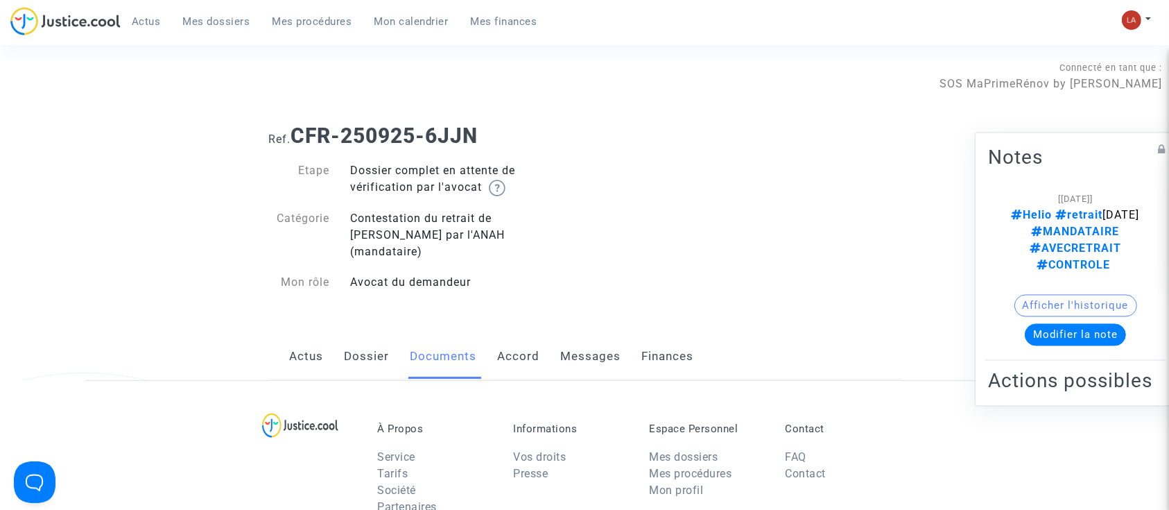
scroll to position [1294, 0]
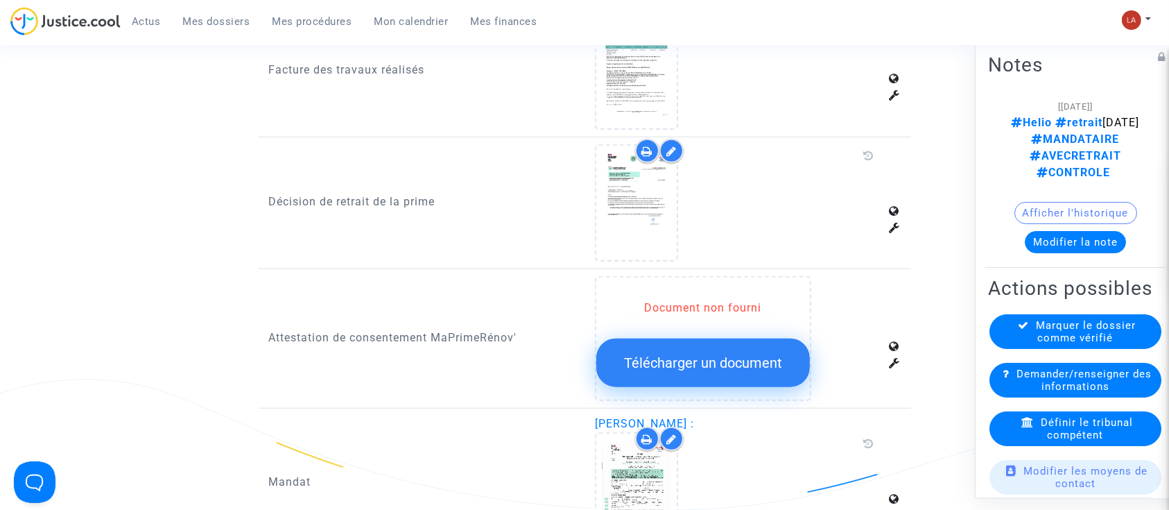
click at [1041, 428] on span "Définir le tribunal compétent" at bounding box center [1087, 428] width 92 height 25
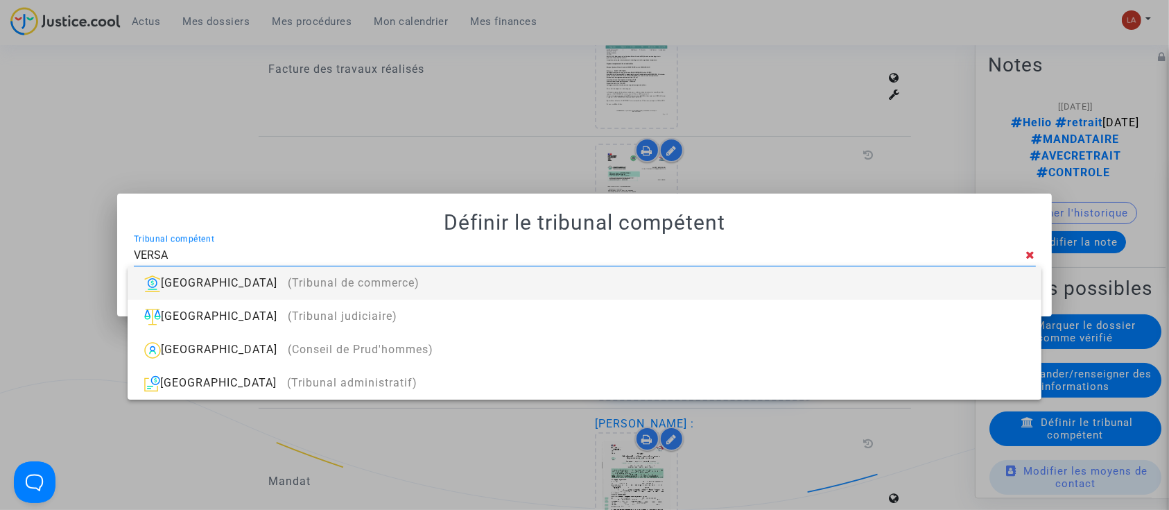
type input "VERSAILL"
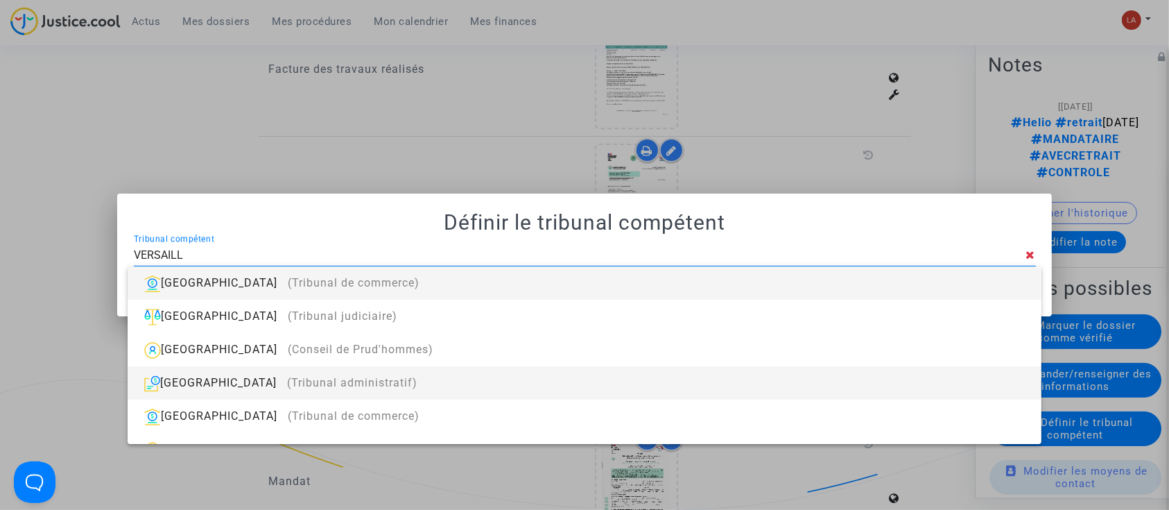
click at [427, 386] on div "Versailles (Tribunal administratif)" at bounding box center [584, 382] width 891 height 33
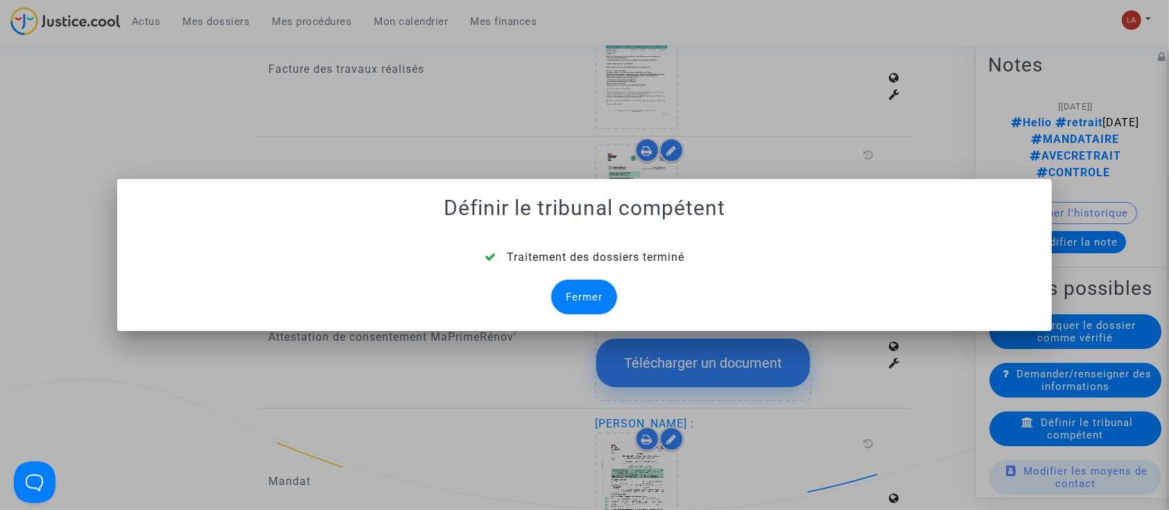
click at [580, 295] on div "Fermer" at bounding box center [584, 297] width 66 height 35
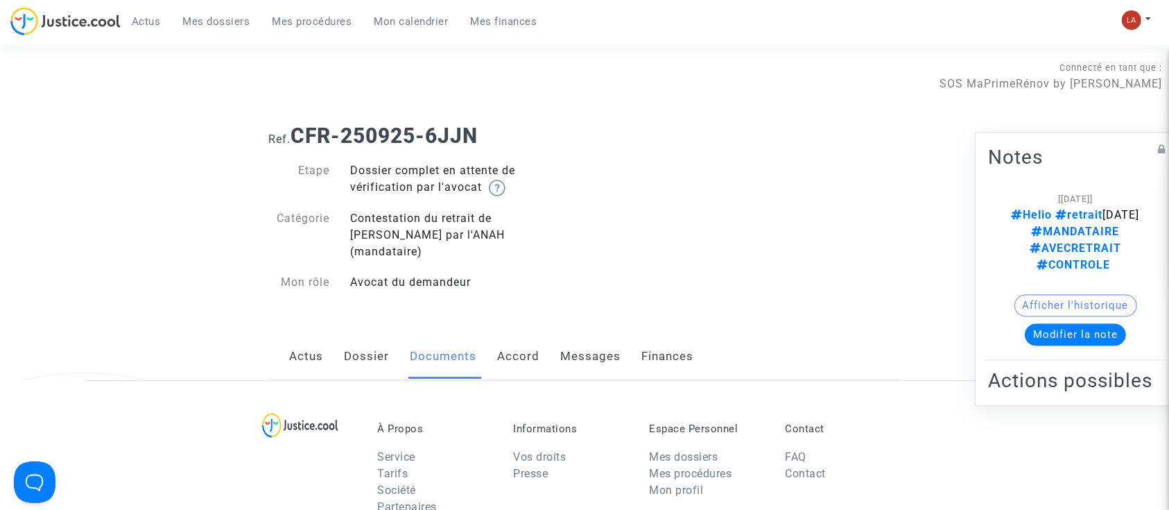
scroll to position [1294, 0]
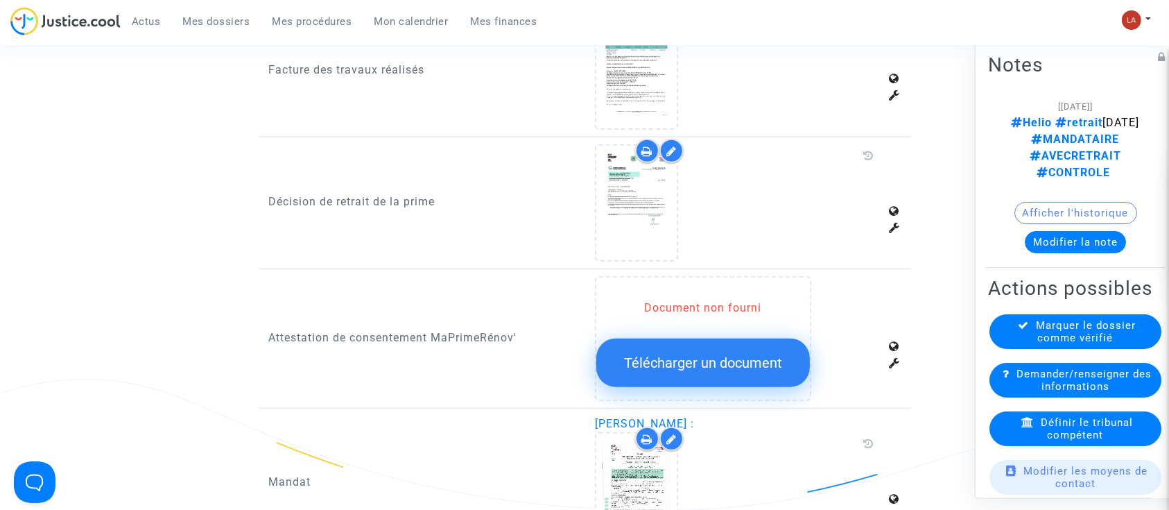
click at [1020, 330] on icon at bounding box center [1024, 325] width 11 height 10
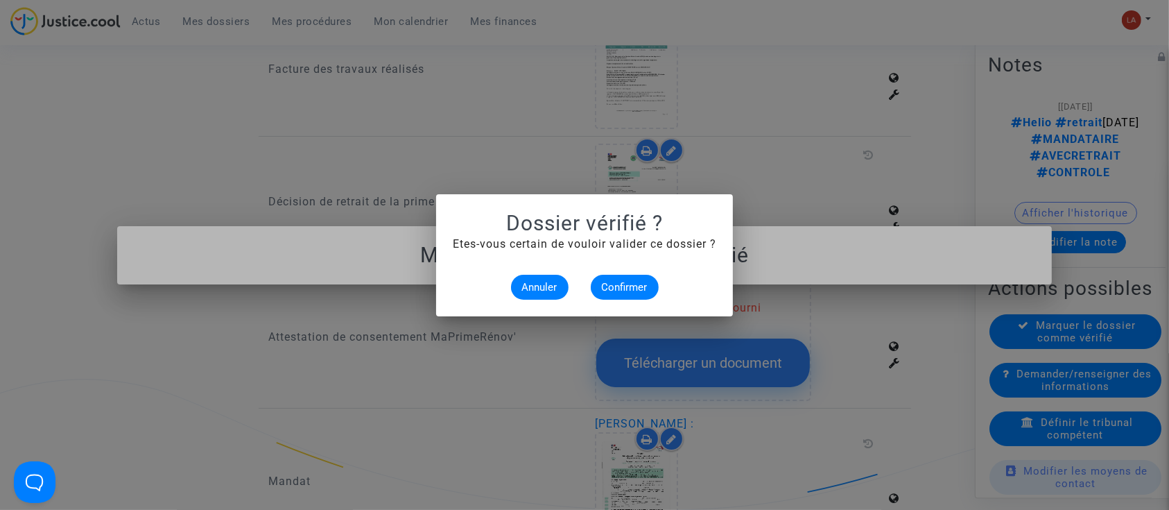
scroll to position [0, 0]
click at [638, 277] on button "Confirmer" at bounding box center [625, 287] width 68 height 25
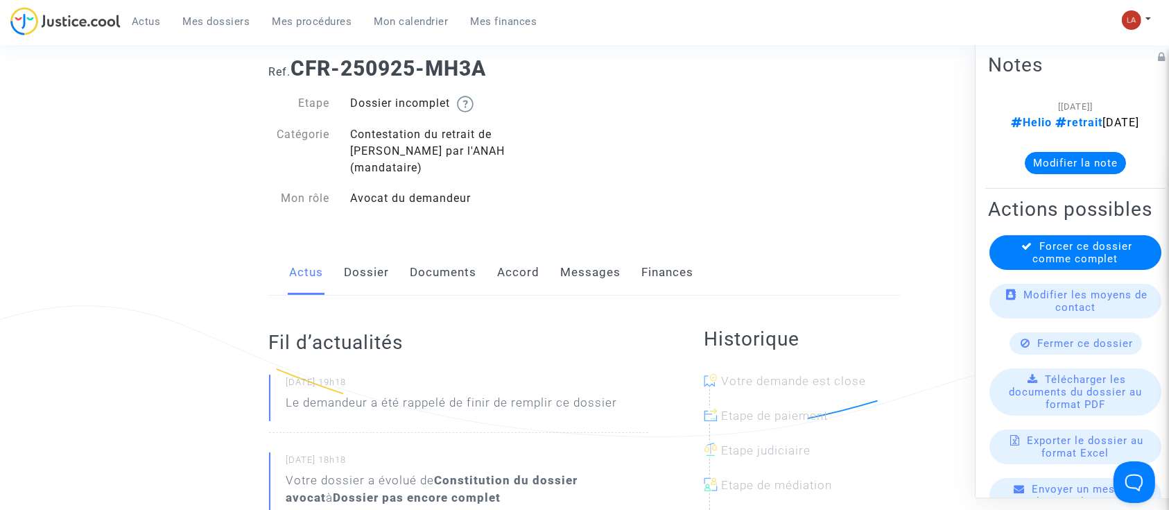
scroll to position [277, 0]
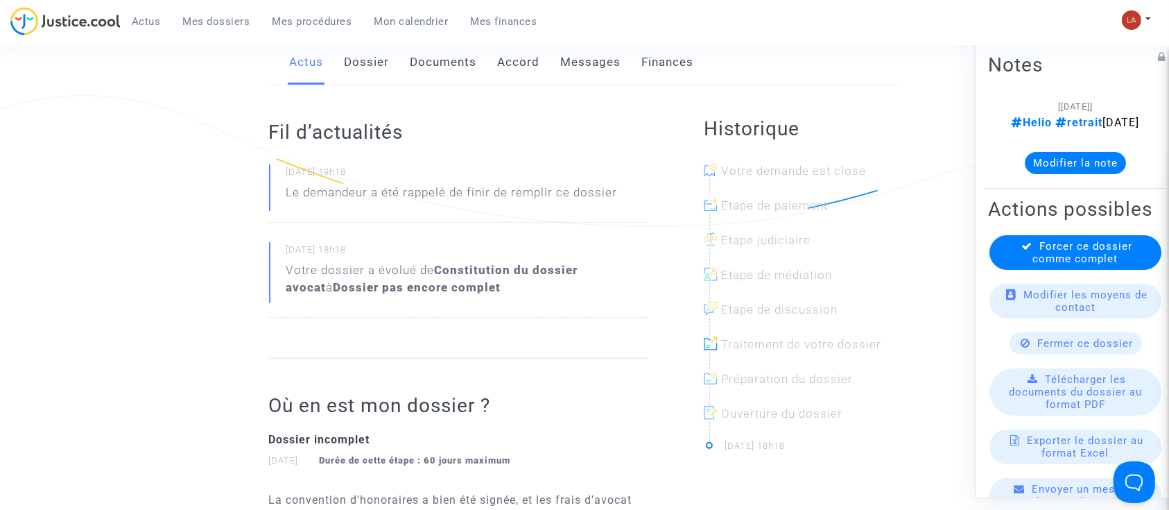
click at [455, 40] on div "Actus Mes dossiers Mes procédures Mon calendrier Mes finances" at bounding box center [279, 26] width 538 height 38
click at [454, 50] on link "Documents" at bounding box center [444, 63] width 67 height 46
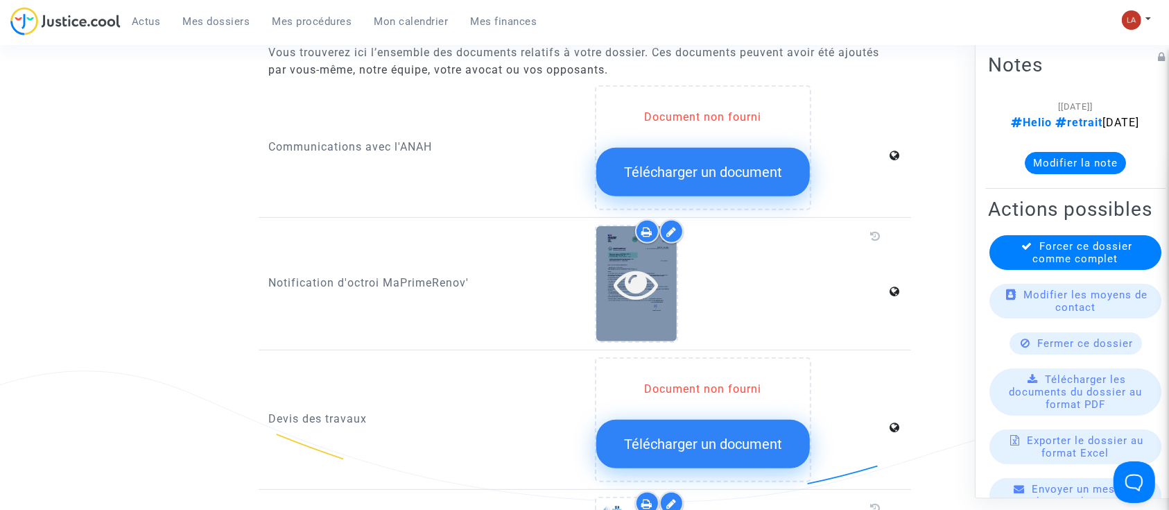
scroll to position [1110, 0]
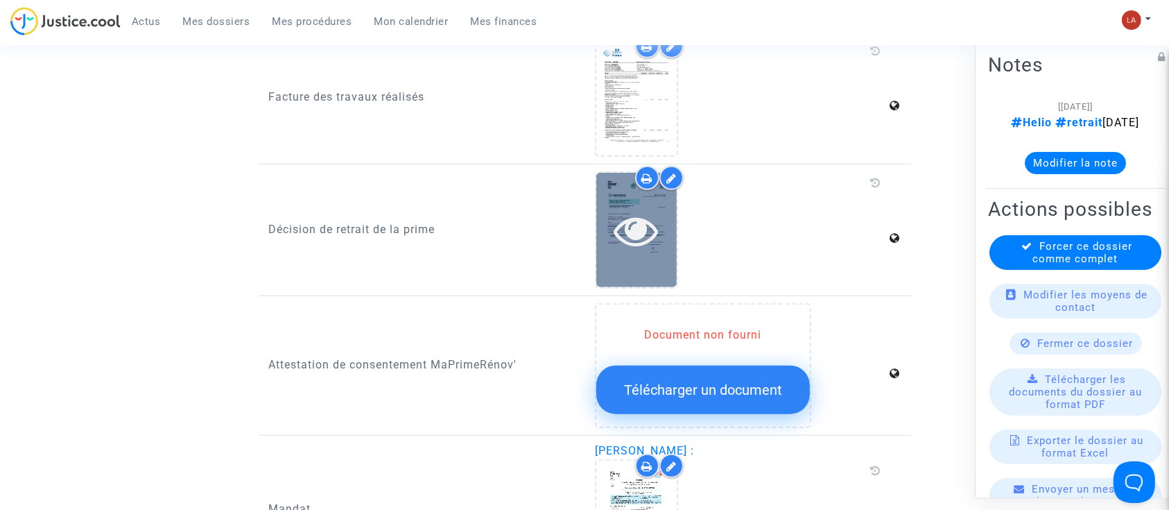
click at [639, 225] on icon at bounding box center [637, 230] width 45 height 44
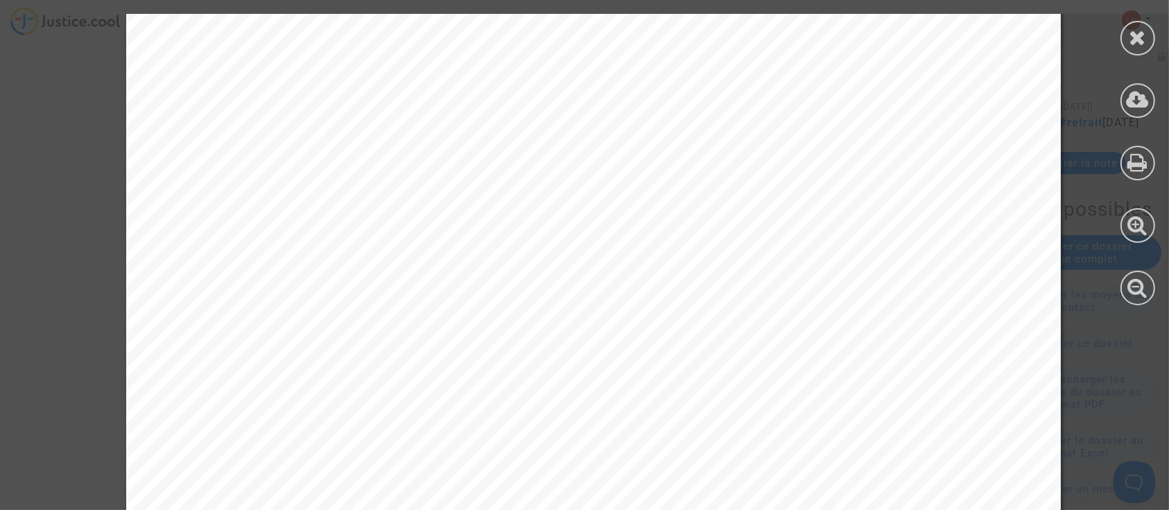
scroll to position [462, 0]
click at [1143, 44] on icon at bounding box center [1138, 37] width 17 height 21
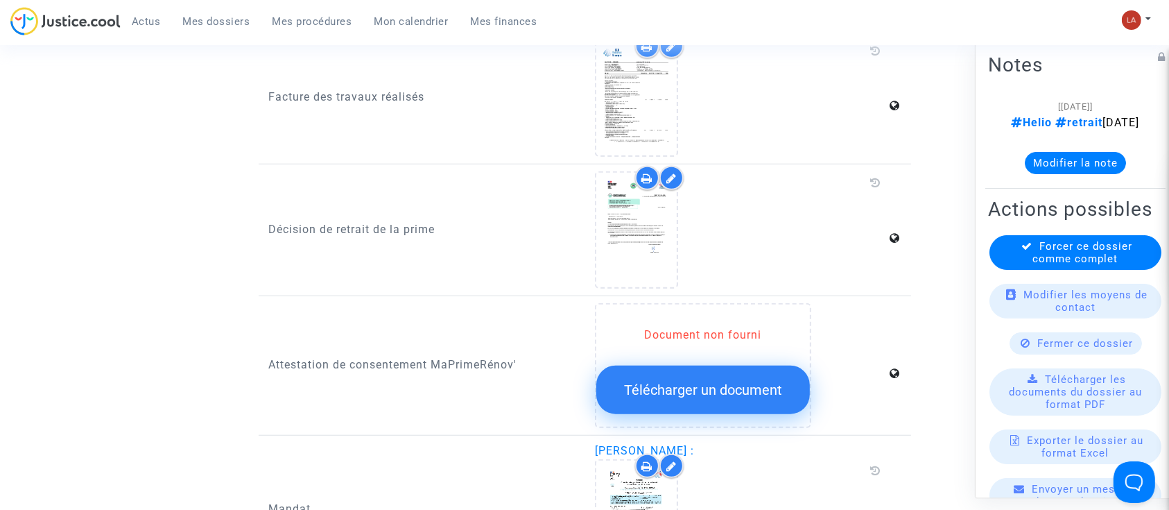
click at [1079, 174] on button "Modifier la note" at bounding box center [1075, 163] width 101 height 22
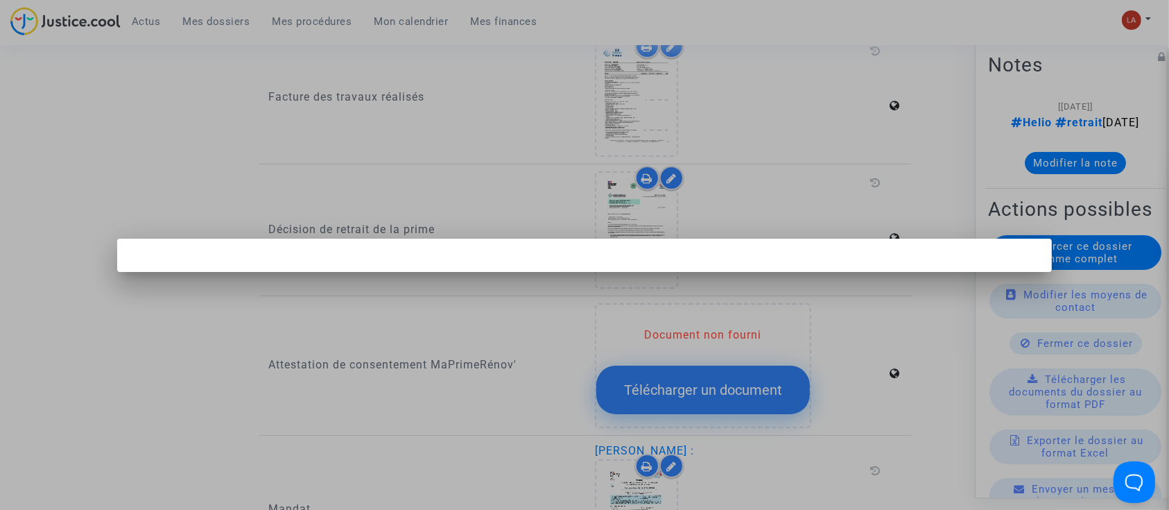
scroll to position [0, 0]
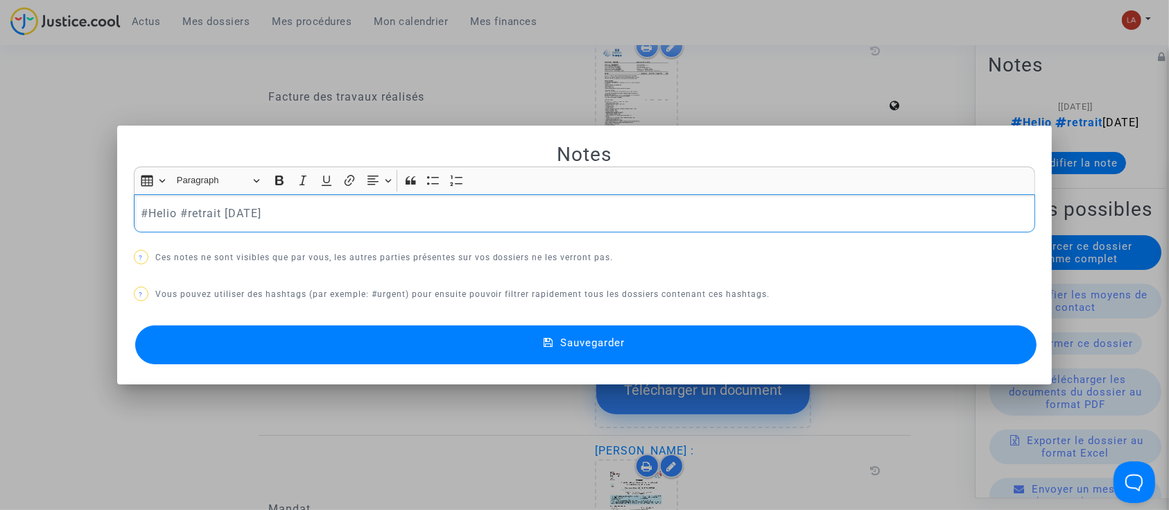
click at [402, 226] on div "#Helio #retrait [DATE]" at bounding box center [585, 213] width 902 height 39
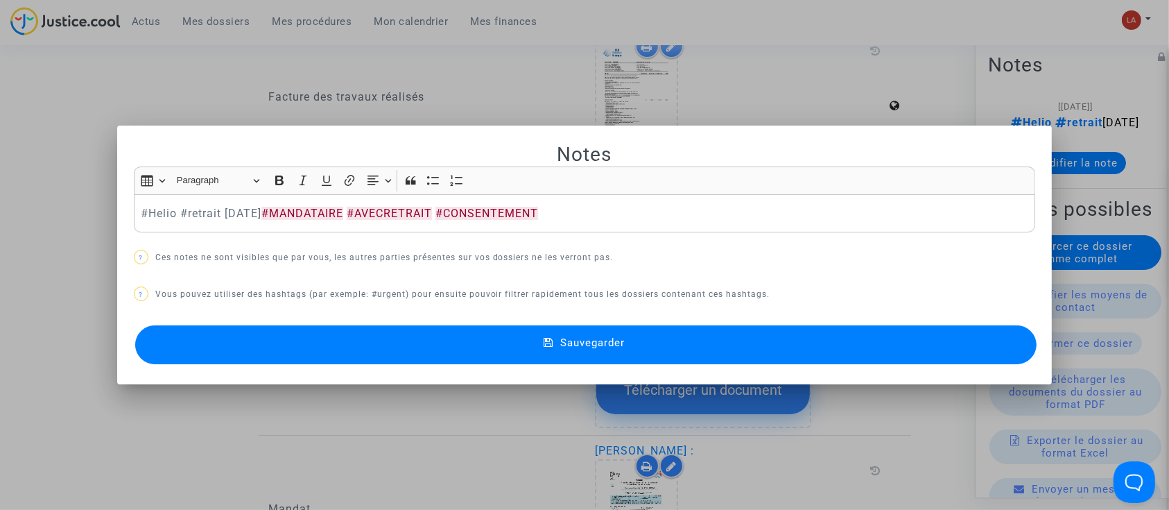
click at [533, 355] on button "Sauvegarder" at bounding box center [586, 344] width 902 height 39
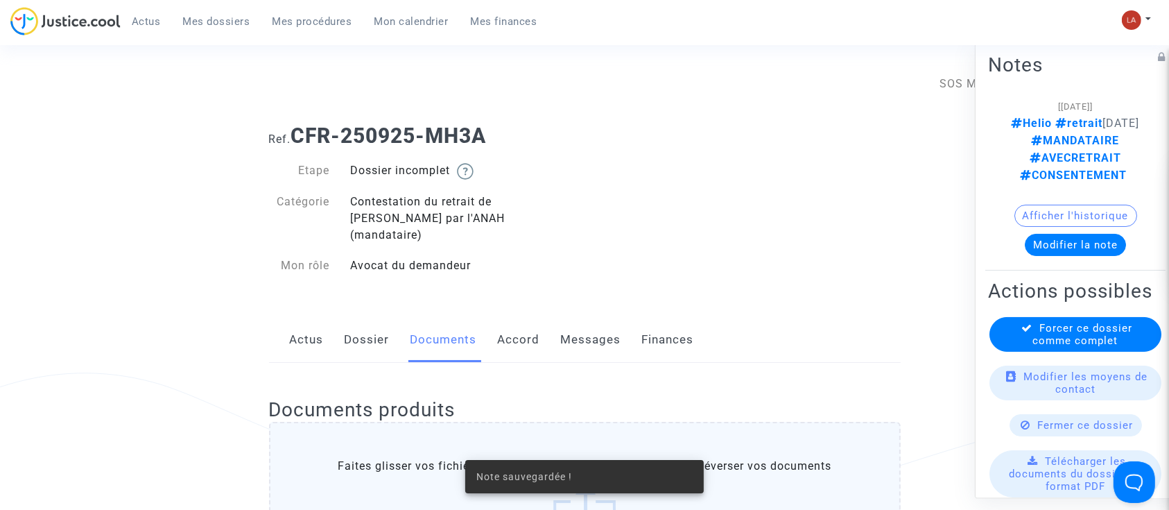
scroll to position [1110, 0]
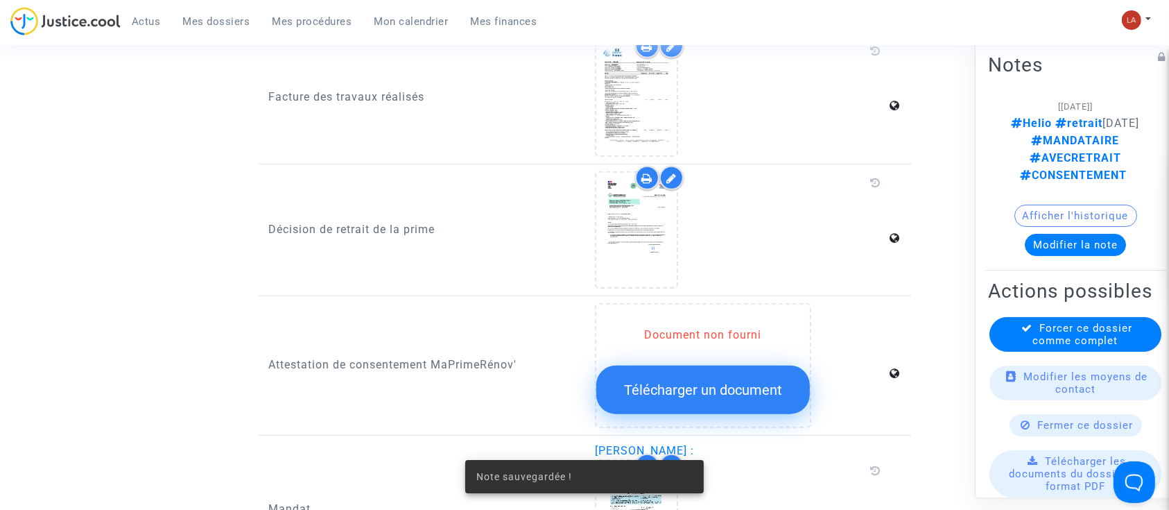
click at [1040, 347] on span "Forcer ce dossier comme complet" at bounding box center [1083, 334] width 100 height 25
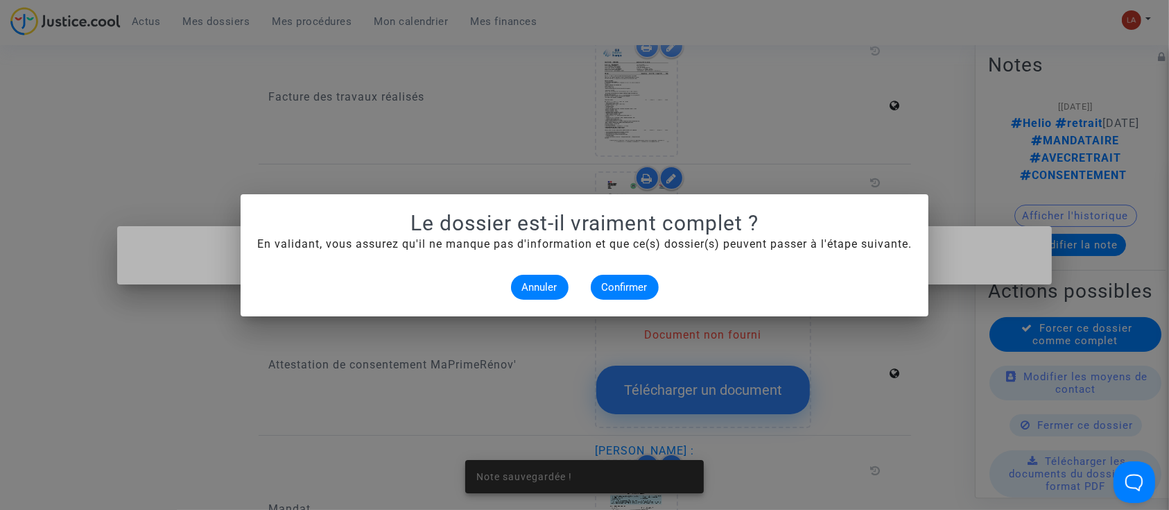
scroll to position [0, 0]
click at [625, 296] on button "Confirmer" at bounding box center [625, 287] width 68 height 25
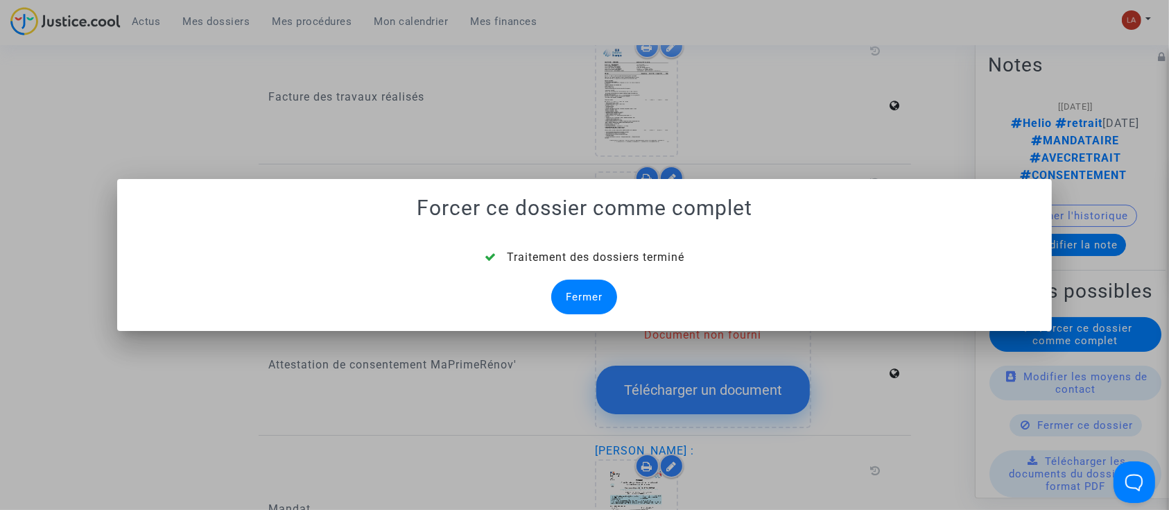
click at [578, 295] on div "Fermer" at bounding box center [584, 297] width 66 height 35
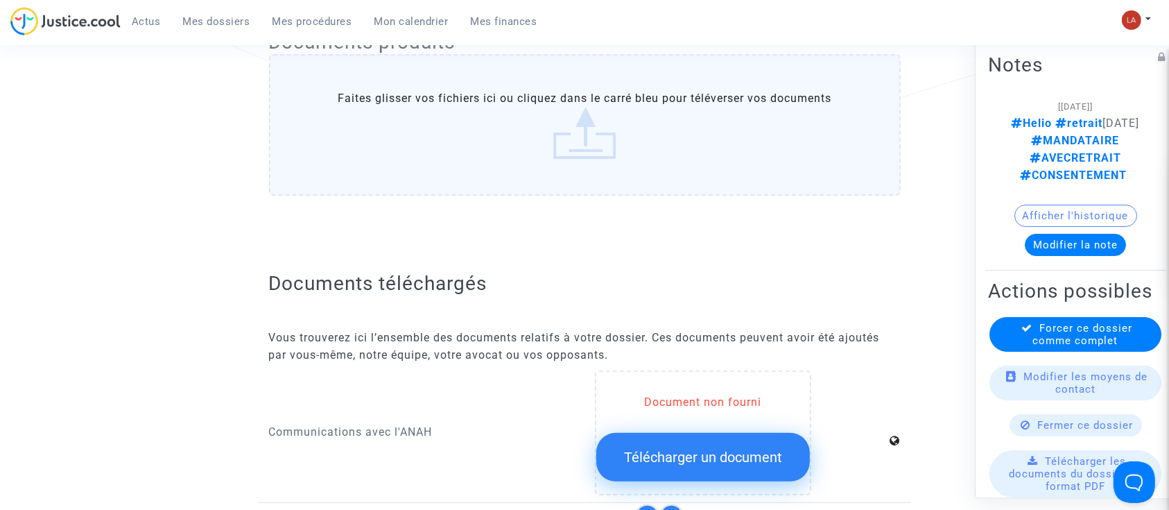
scroll to position [1110, 0]
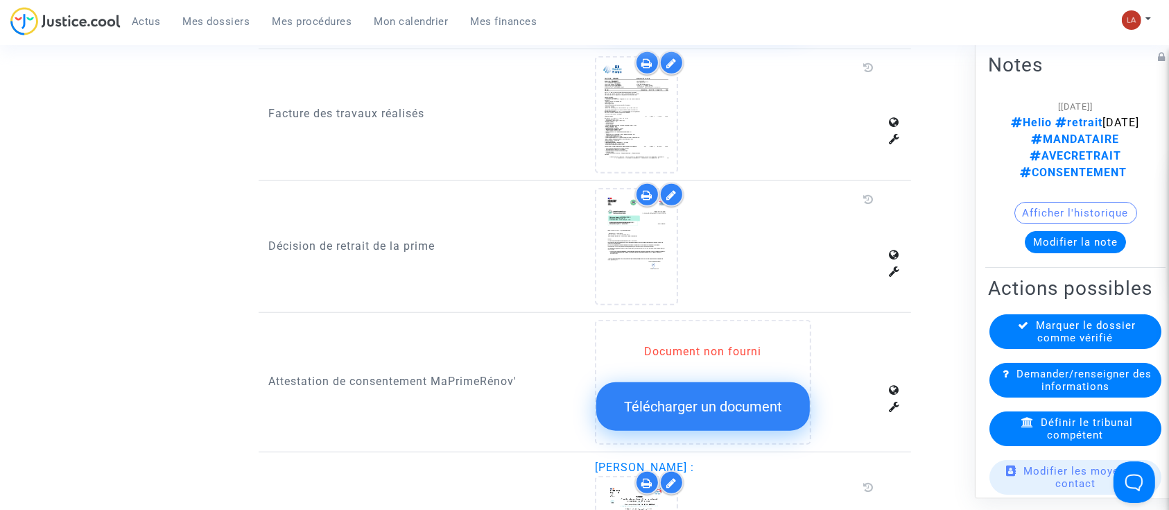
click at [1041, 428] on span "Définir le tribunal compétent" at bounding box center [1087, 428] width 92 height 25
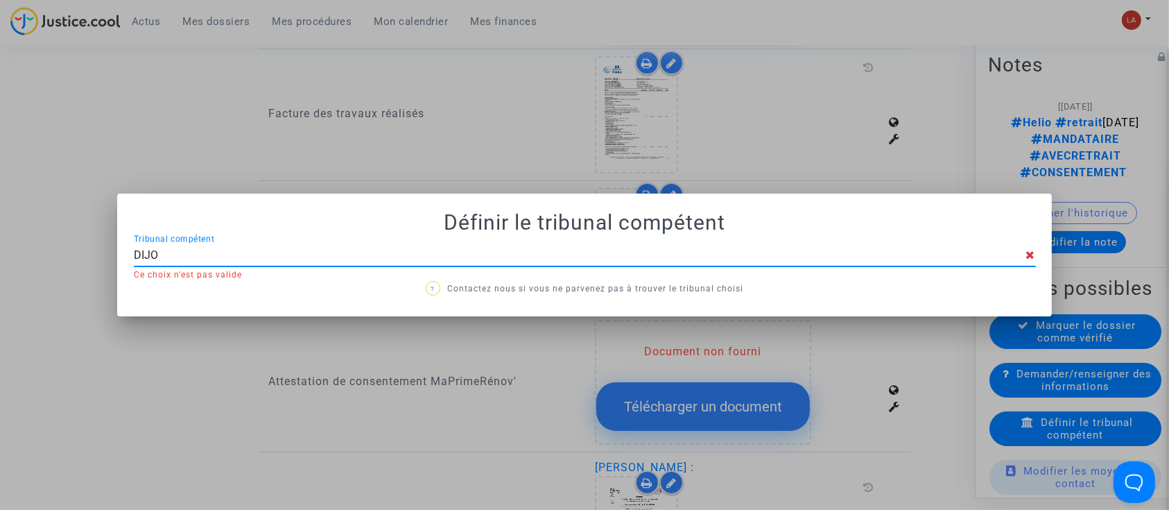
type input "[GEOGRAPHIC_DATA]"
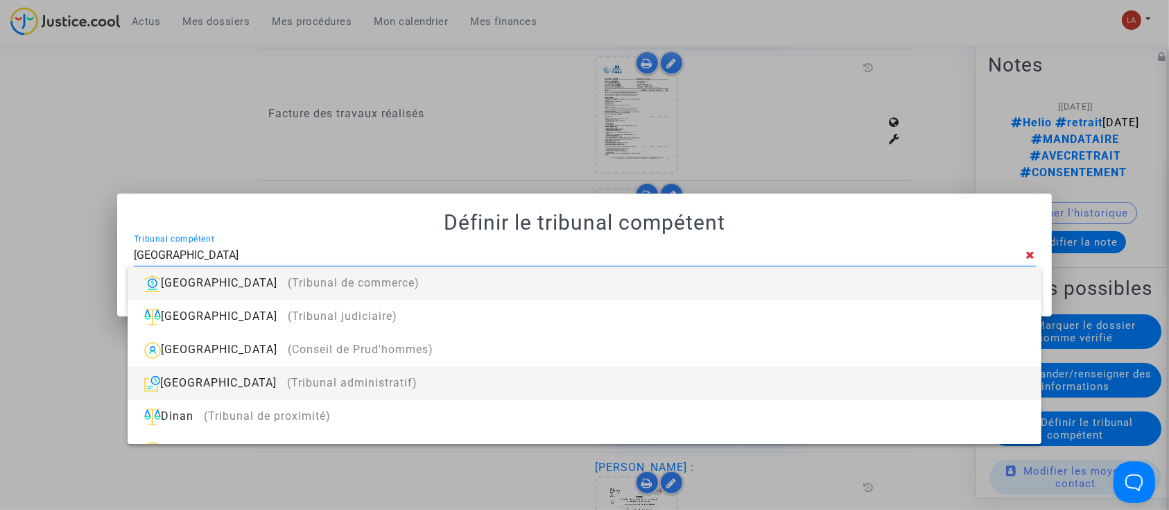
click at [287, 376] on span "(Tribunal administratif)" at bounding box center [352, 382] width 130 height 13
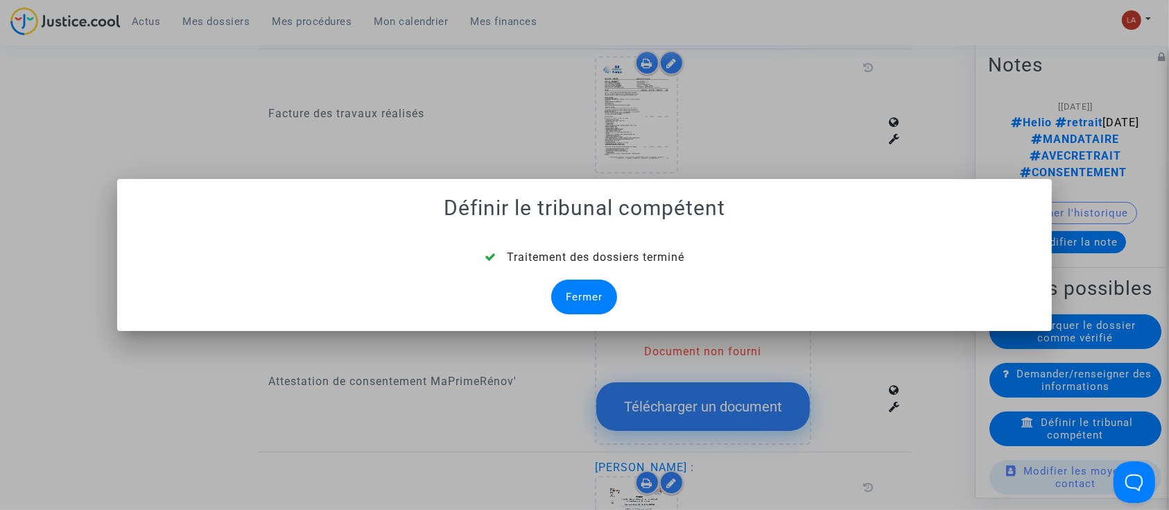
drag, startPoint x: 569, startPoint y: 287, endPoint x: 579, endPoint y: 288, distance: 10.4
click at [569, 288] on div "Fermer" at bounding box center [584, 297] width 66 height 35
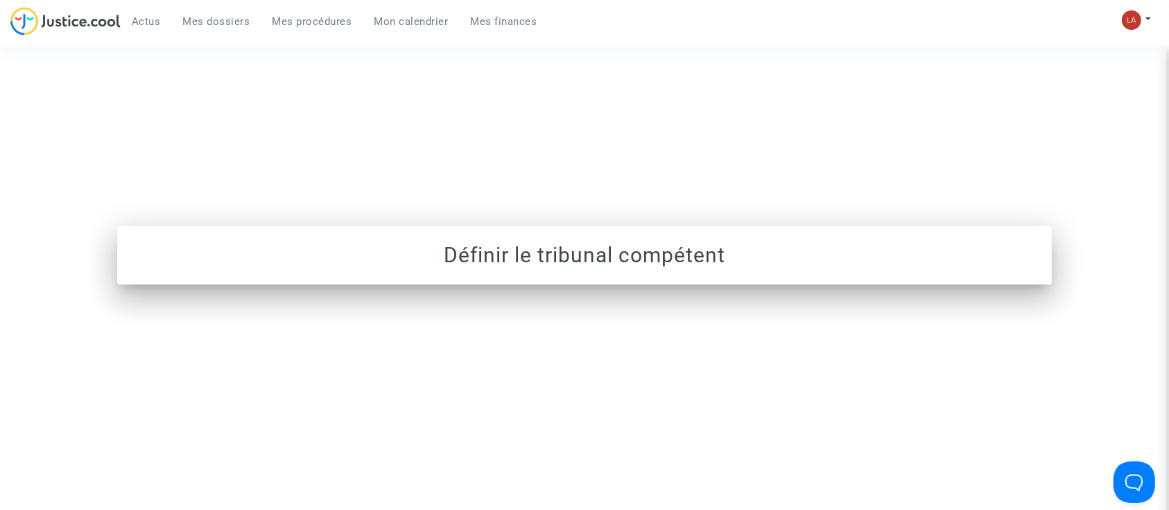
scroll to position [1799, 0]
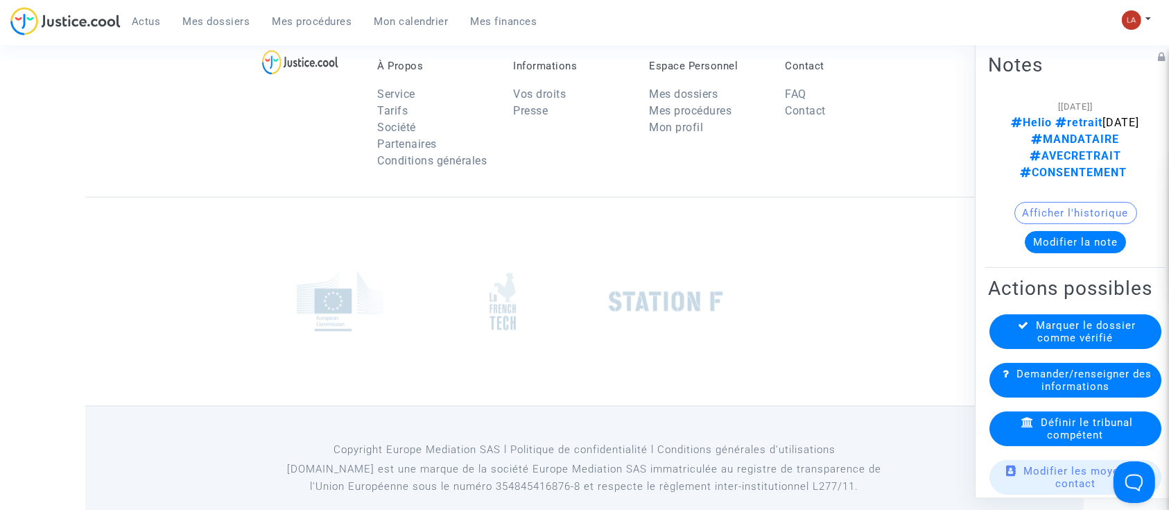
click at [1092, 340] on span "Marquer le dossier comme vérifié" at bounding box center [1087, 331] width 100 height 25
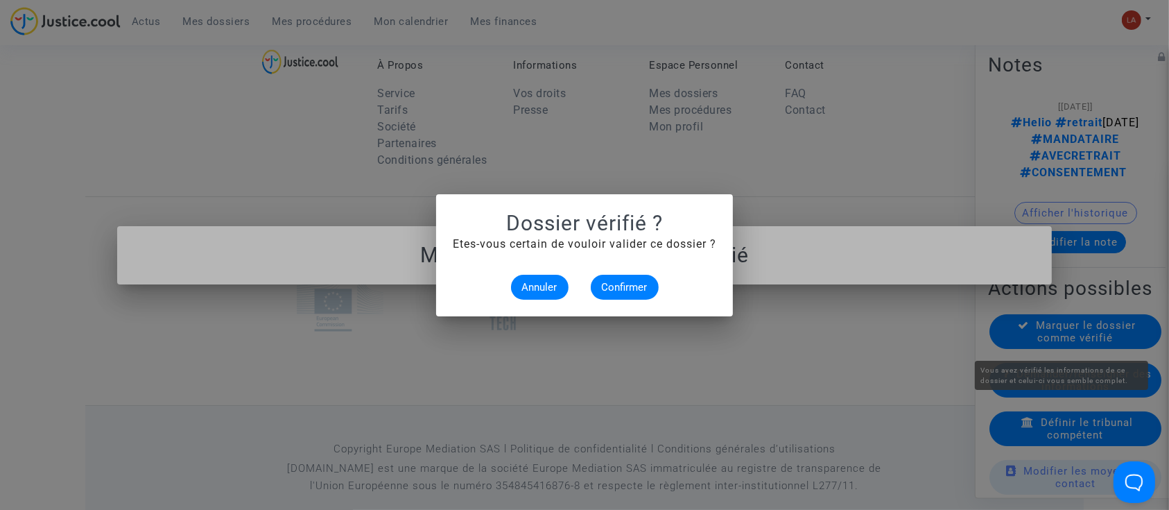
scroll to position [0, 0]
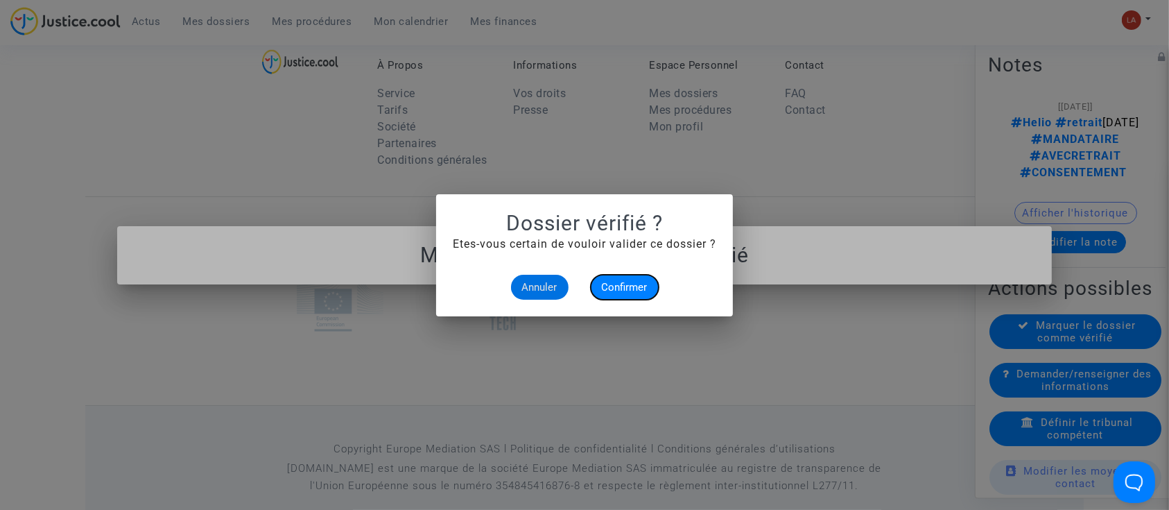
click at [641, 281] on span "Confirmer" at bounding box center [625, 287] width 46 height 12
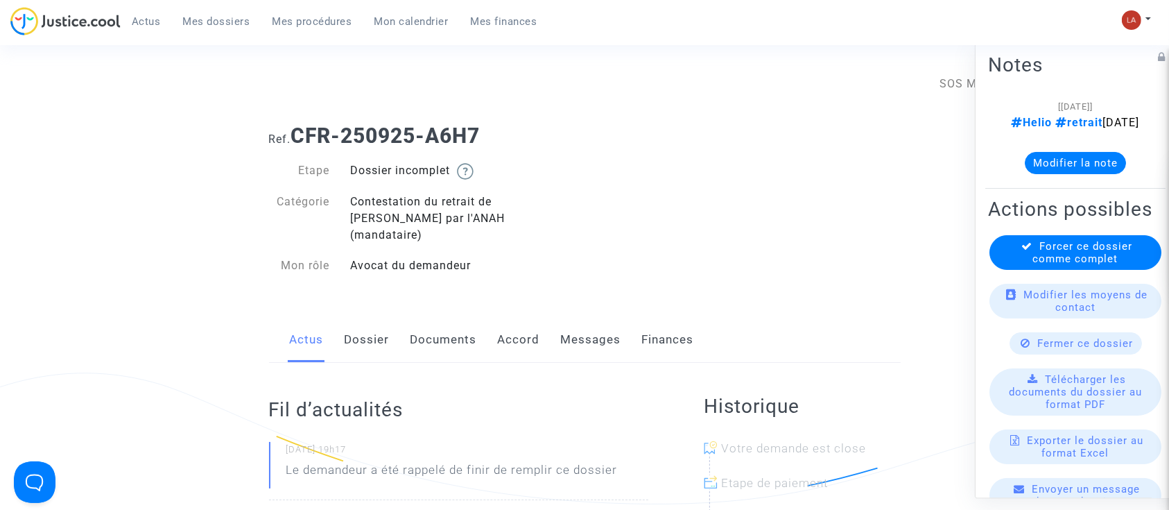
click at [472, 325] on link "Documents" at bounding box center [444, 340] width 67 height 46
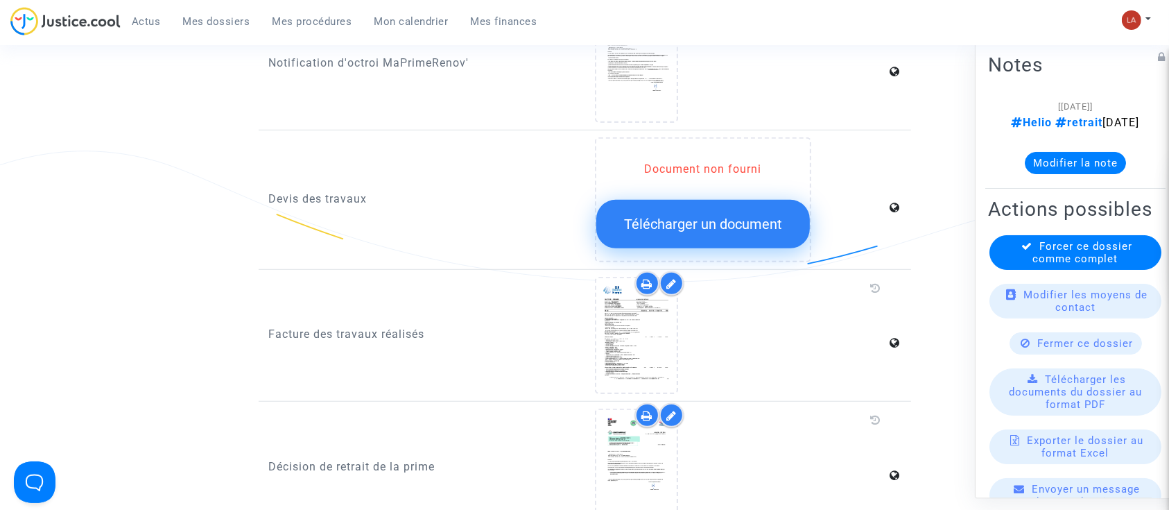
scroll to position [1110, 0]
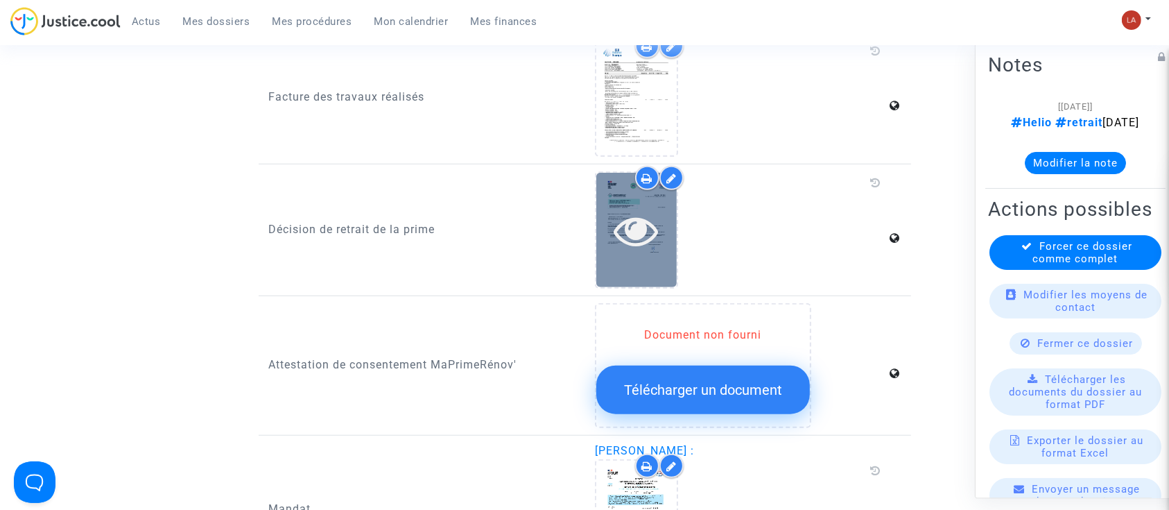
click at [626, 208] on icon at bounding box center [637, 230] width 45 height 44
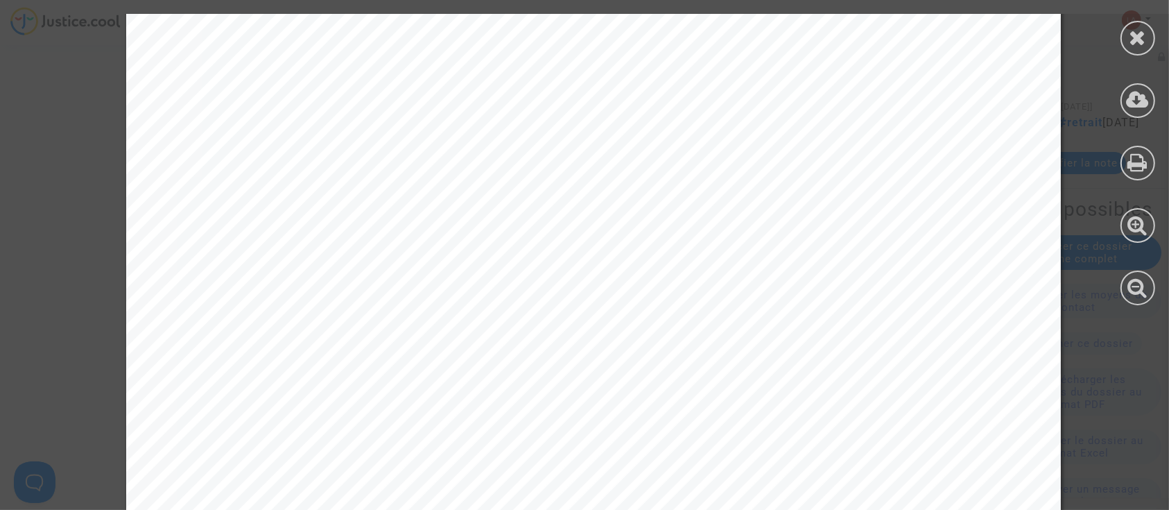
scroll to position [370, 0]
click at [1151, 38] on div at bounding box center [1138, 38] width 35 height 35
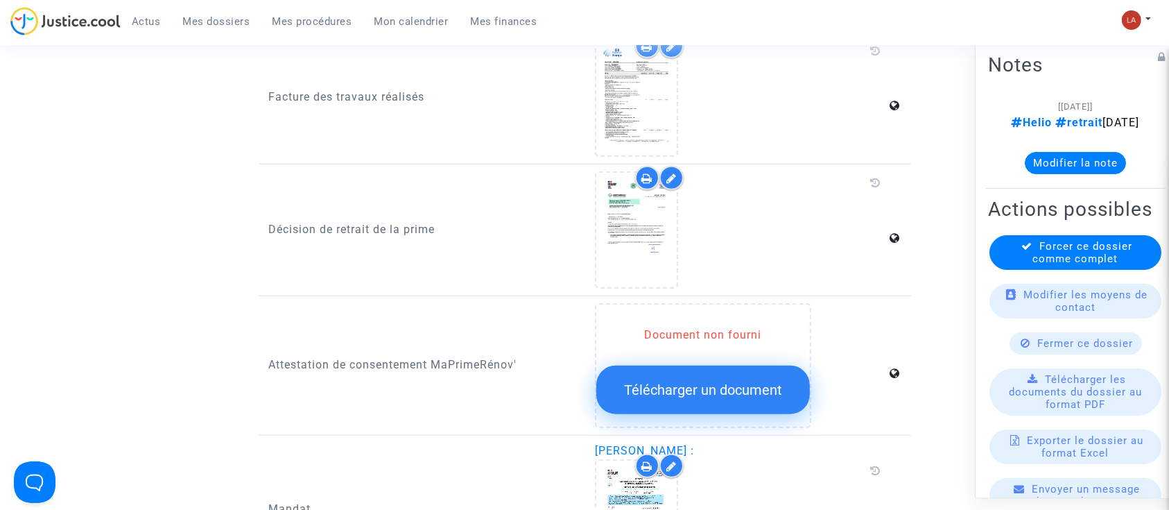
click at [1093, 174] on button "Modifier la note" at bounding box center [1075, 163] width 101 height 22
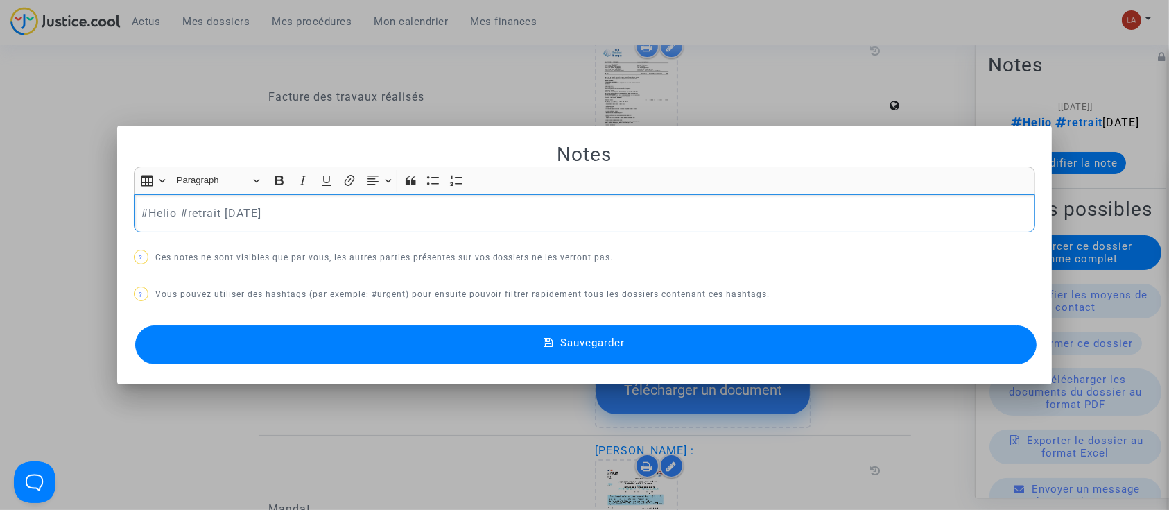
scroll to position [0, 0]
click at [578, 208] on p "#Helio #retrait 2025-09-05" at bounding box center [585, 213] width 888 height 17
click at [585, 345] on span "Sauvegarder" at bounding box center [592, 342] width 65 height 12
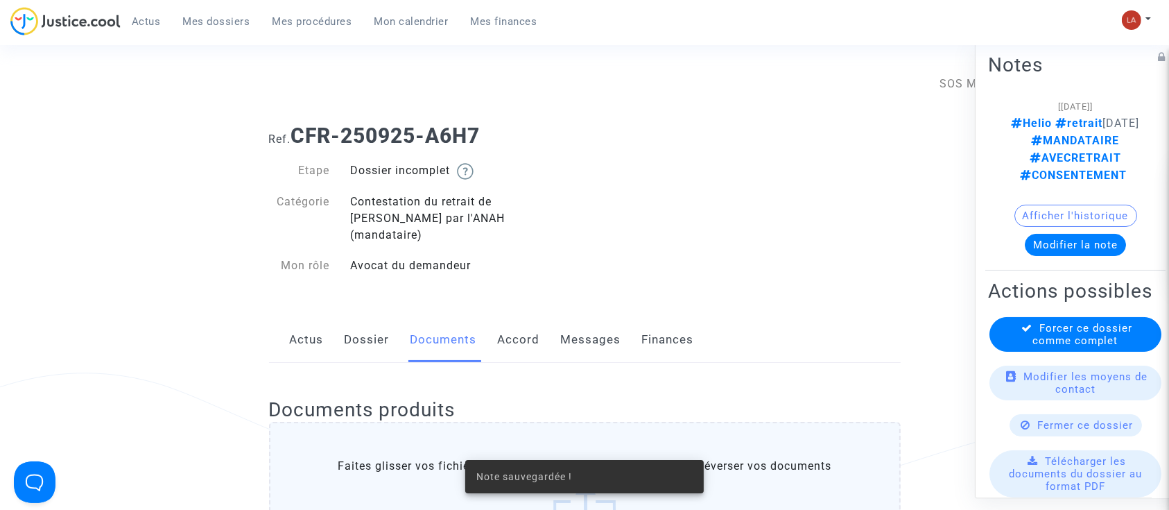
scroll to position [1110, 0]
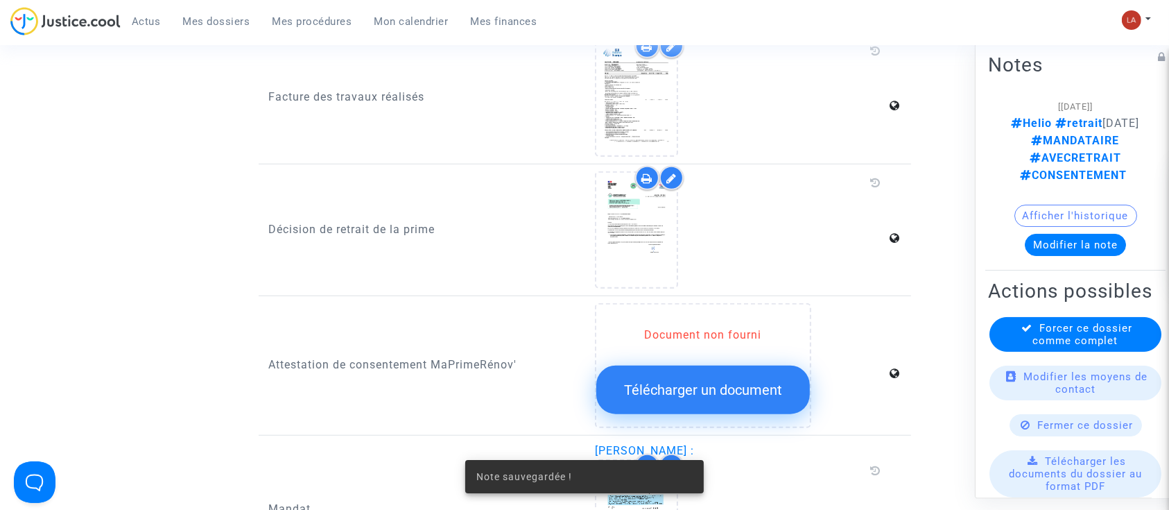
click at [1002, 352] on div "Actions possibles Forcer ce dossier comme complet Modifier les moyens de contac…" at bounding box center [1076, 485] width 180 height 418
click at [1014, 352] on div "Forcer ce dossier comme complet" at bounding box center [1076, 334] width 172 height 35
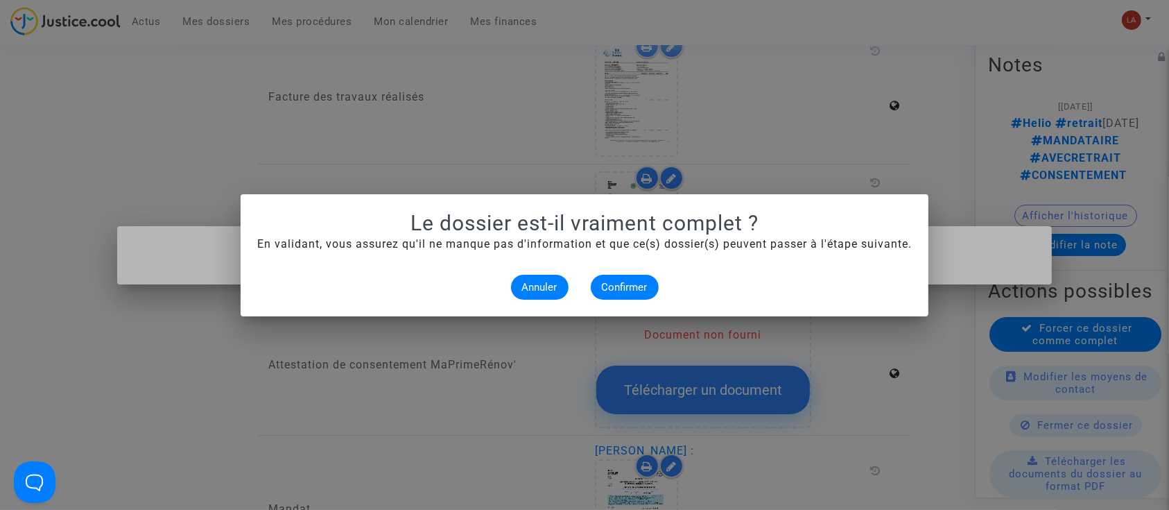
scroll to position [0, 0]
click at [625, 286] on span "Confirmer" at bounding box center [625, 287] width 46 height 12
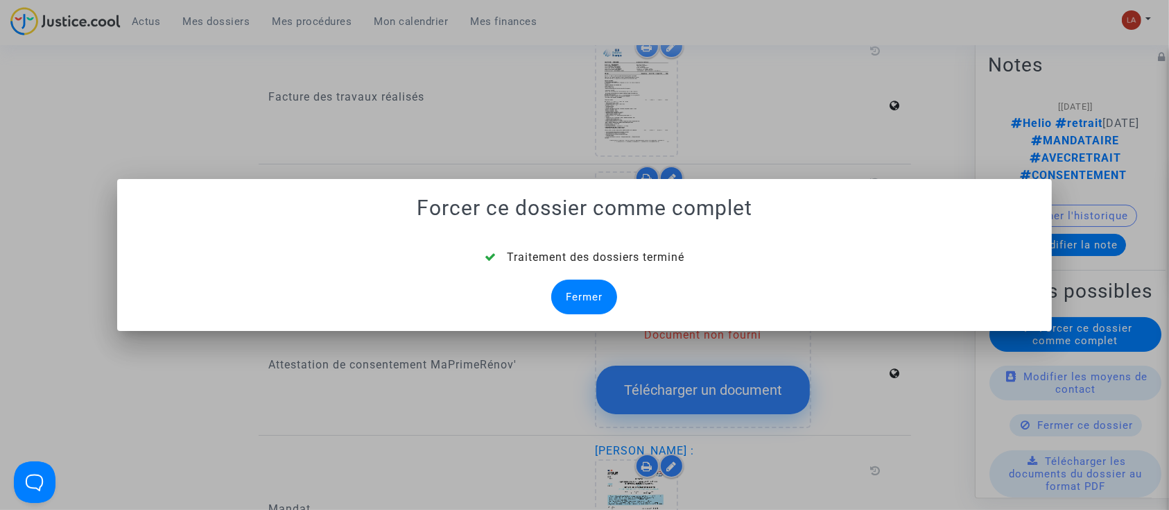
click at [574, 291] on div "Fermer" at bounding box center [584, 297] width 66 height 35
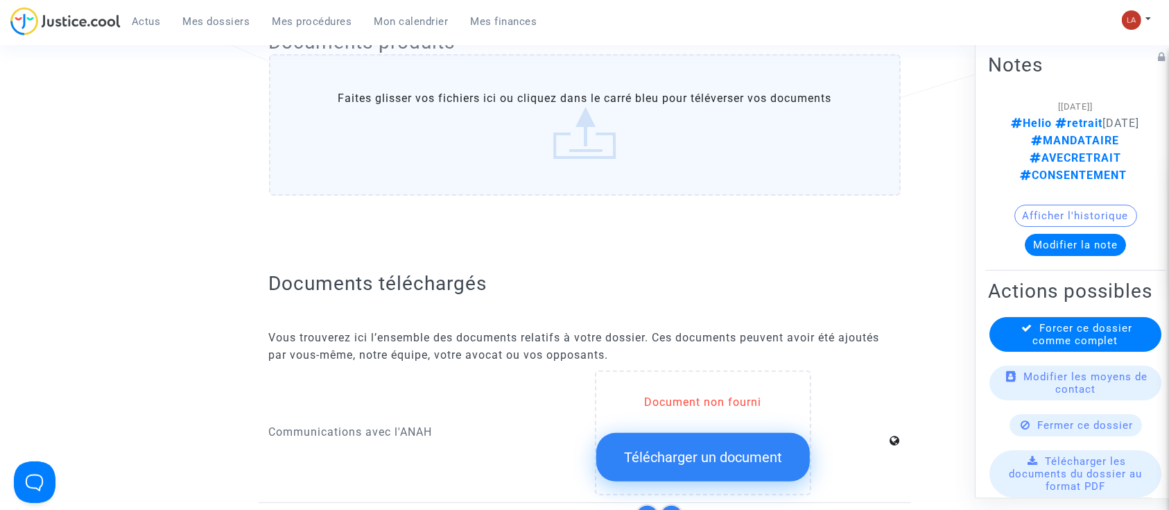
scroll to position [1110, 0]
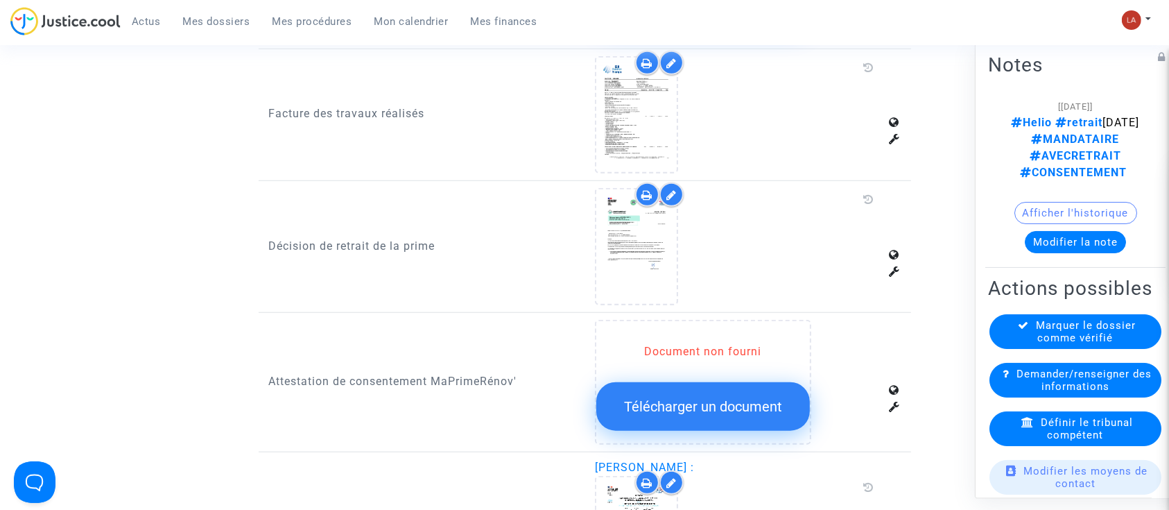
click at [1081, 419] on div "Définir le tribunal compétent" at bounding box center [1076, 428] width 172 height 35
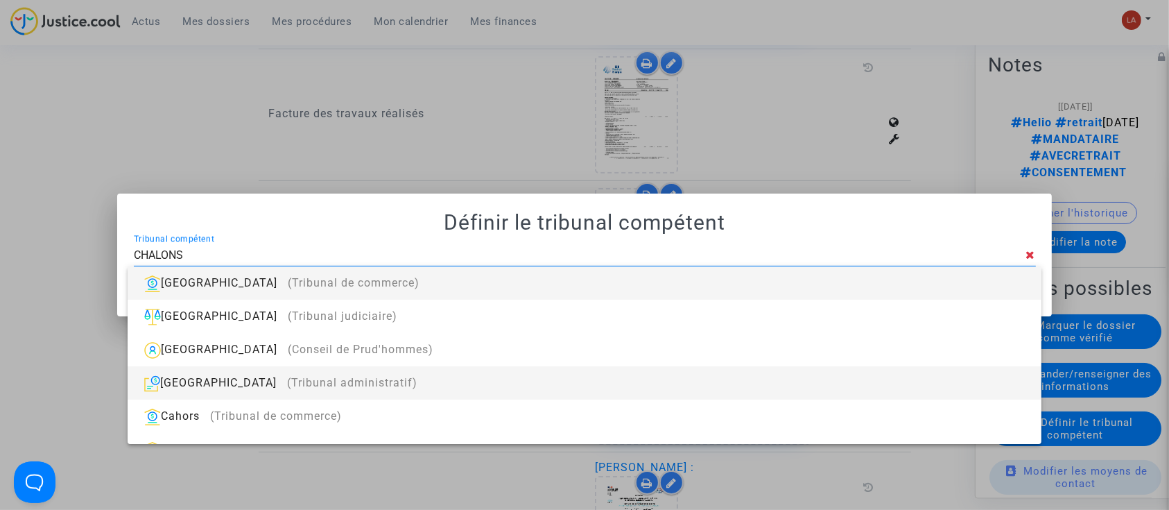
type input "CHALONS"
click at [341, 368] on div "Châlons-en-Champagne (Tribunal administratif)" at bounding box center [584, 382] width 891 height 33
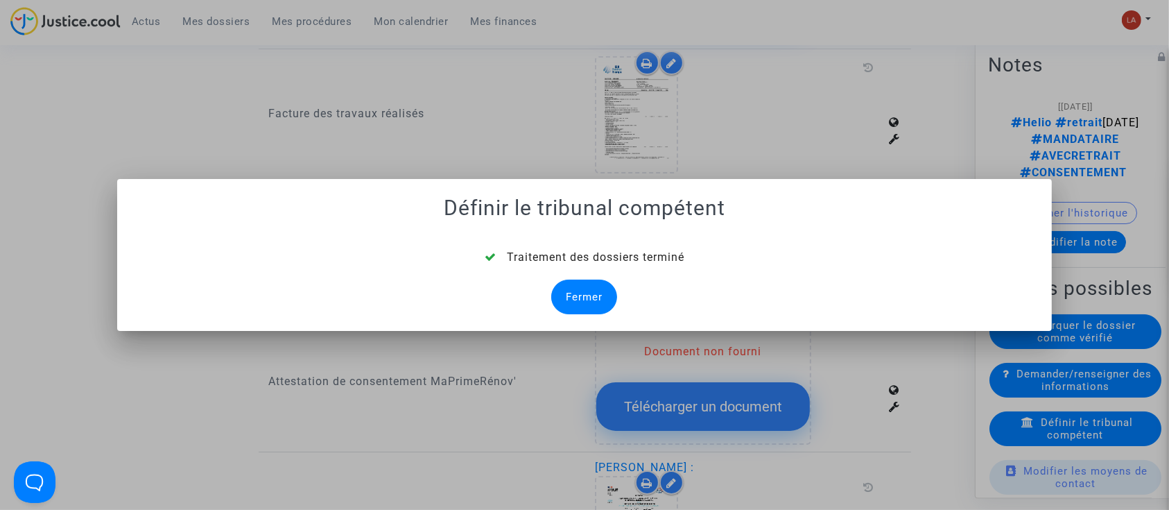
click at [584, 295] on div "Fermer" at bounding box center [584, 297] width 66 height 35
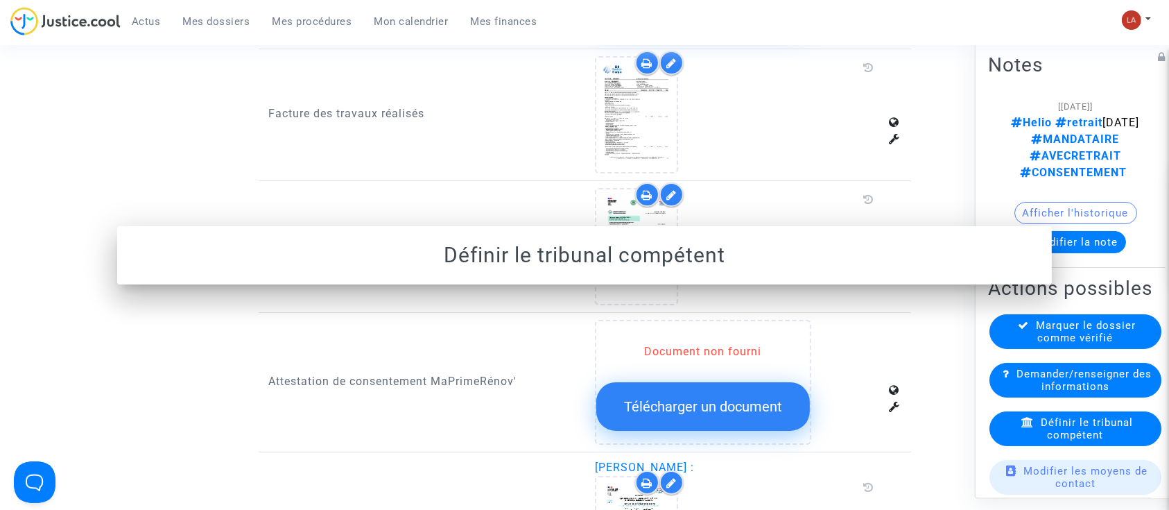
scroll to position [1110, 0]
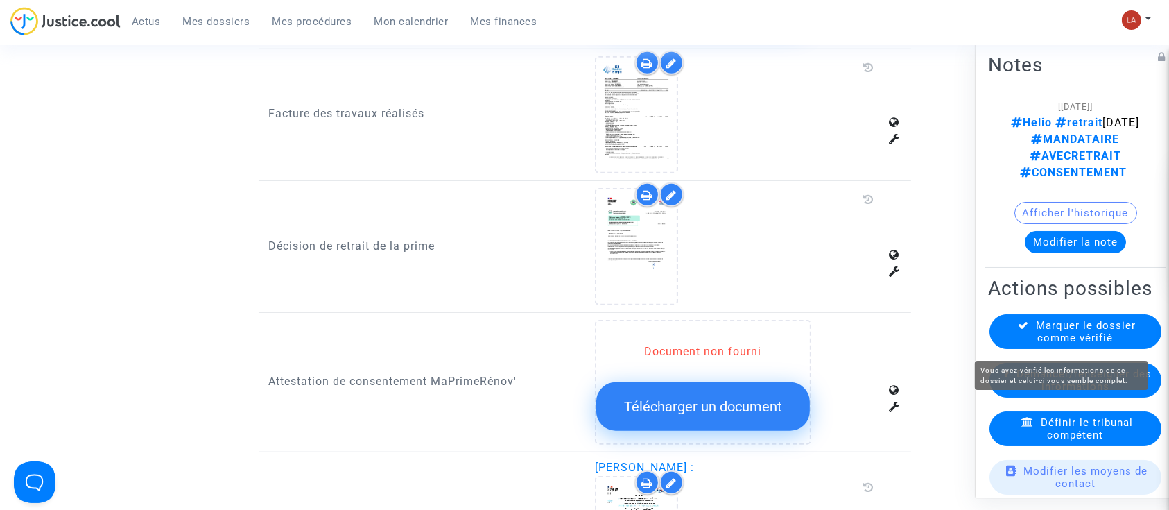
click at [1087, 343] on span "Marquer le dossier comme vérifié" at bounding box center [1087, 331] width 100 height 25
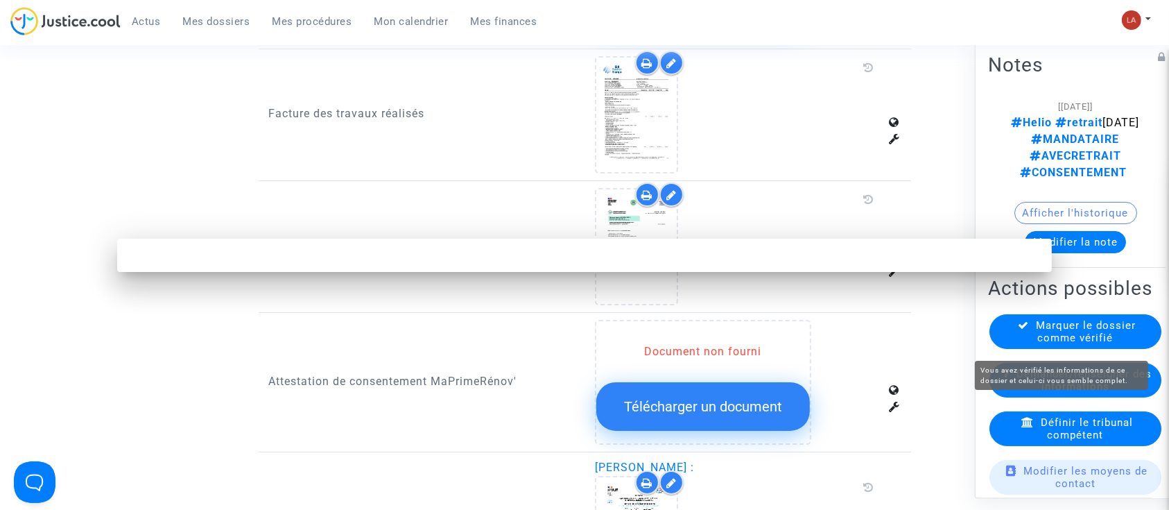
scroll to position [0, 0]
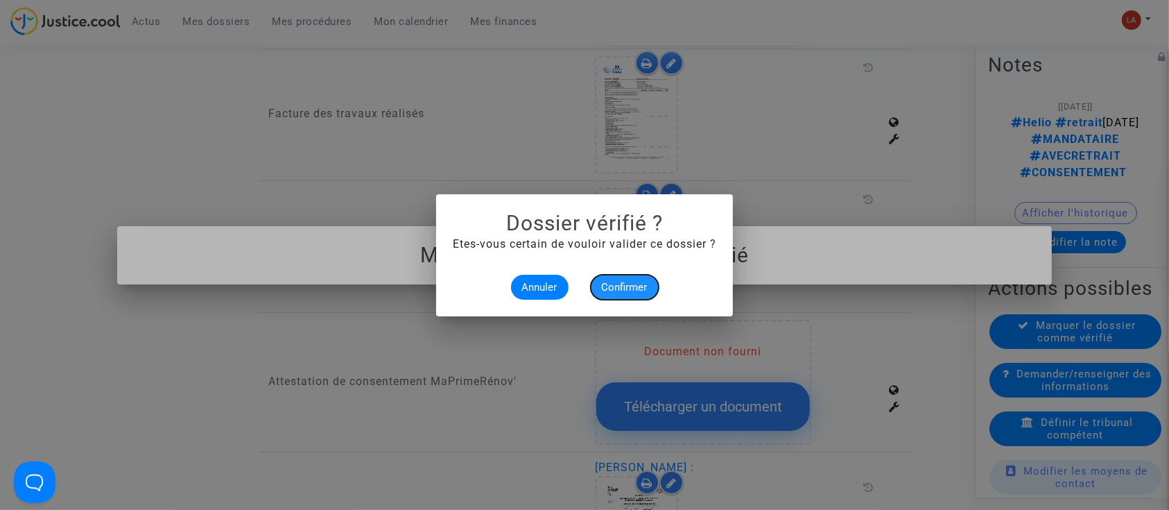
click at [641, 293] on button "Confirmer" at bounding box center [625, 287] width 68 height 25
